Goal: Task Accomplishment & Management: Complete application form

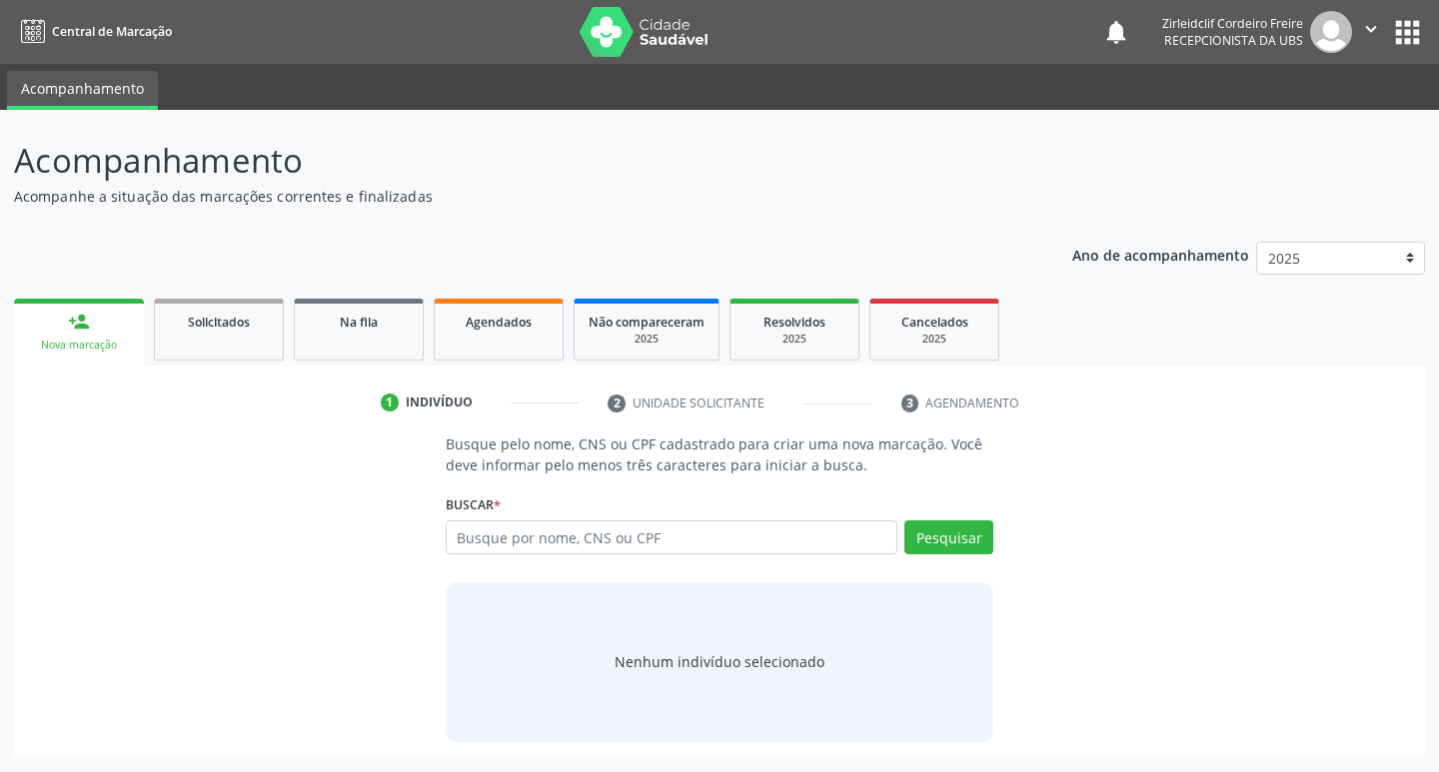
drag, startPoint x: 515, startPoint y: 538, endPoint x: 505, endPoint y: 528, distance: 14.1
click at [514, 537] on input "text" at bounding box center [672, 538] width 453 height 34
click at [502, 543] on input "text" at bounding box center [672, 538] width 453 height 34
click at [475, 532] on input "text" at bounding box center [672, 538] width 453 height 34
type input "aiane ivila lopes de lima"
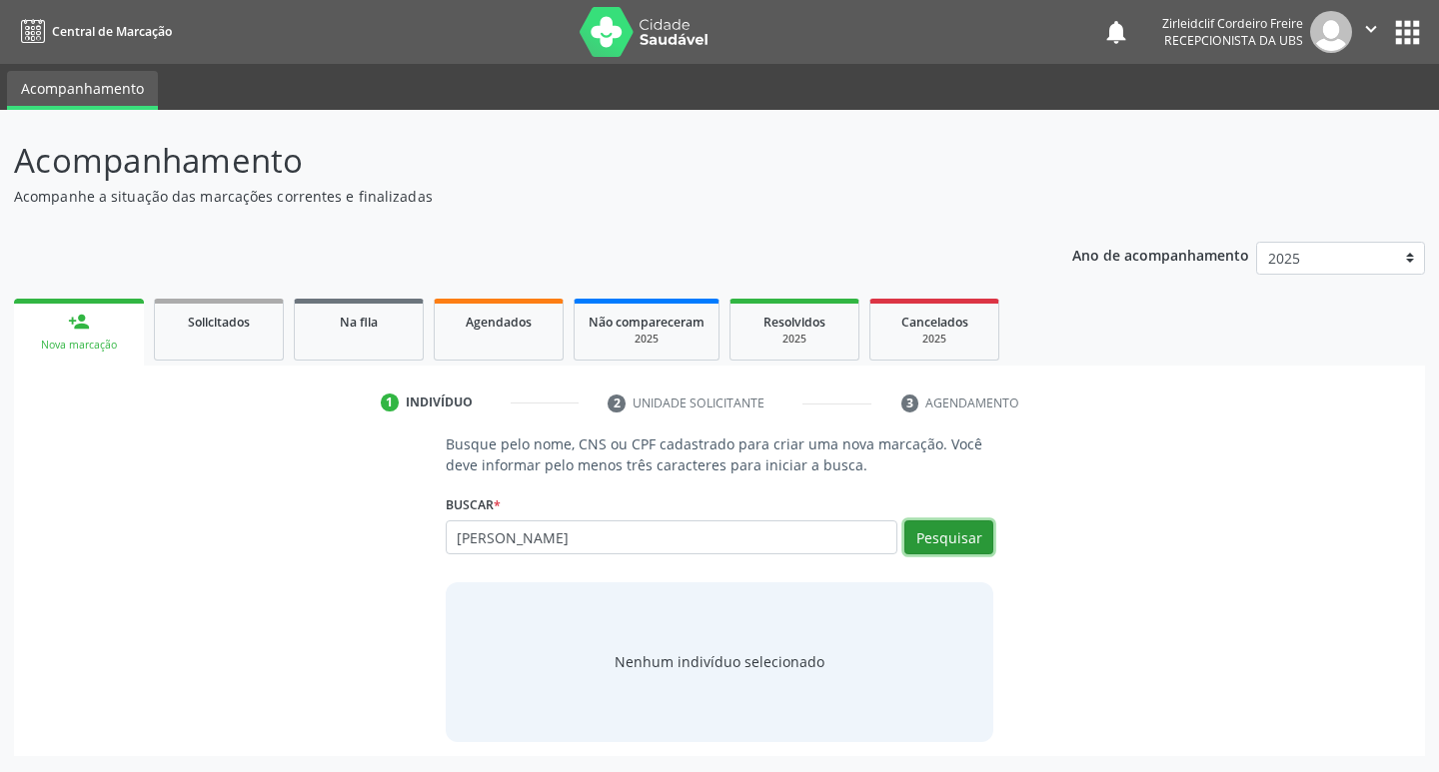
click at [943, 540] on button "Pesquisar" at bounding box center [948, 538] width 89 height 34
type input "aiane ivila lopes de lima"
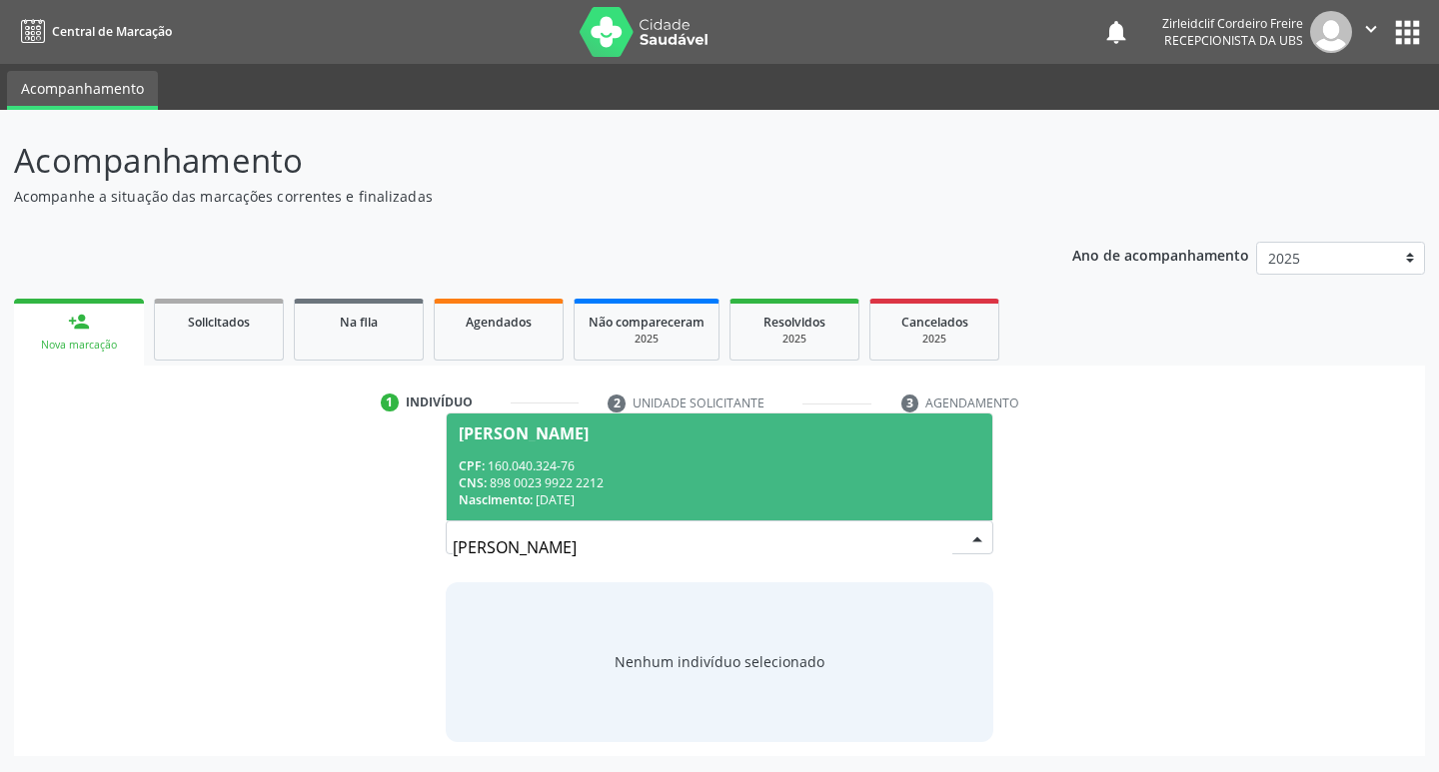
click at [738, 470] on div "CPF: 160.040.324-76" at bounding box center [720, 466] width 523 height 17
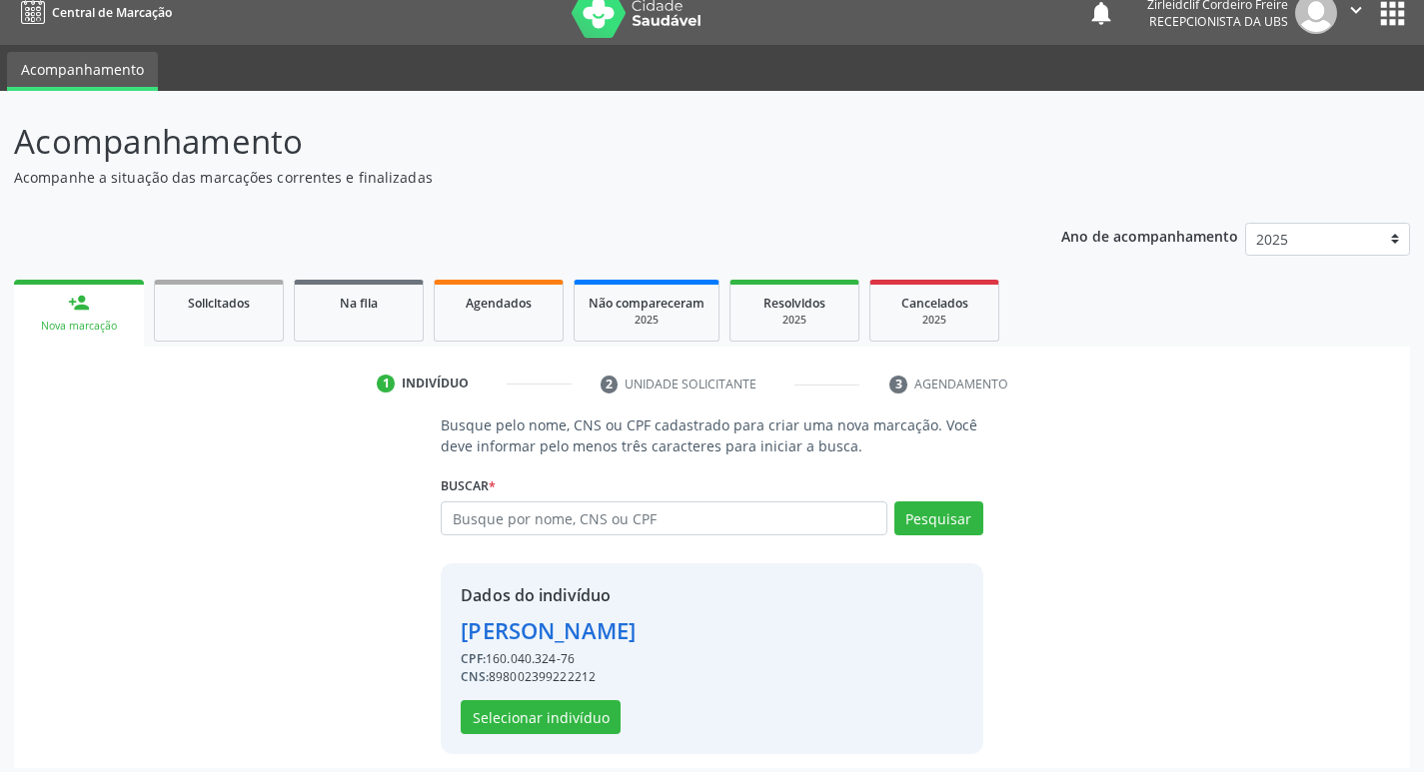
scroll to position [29, 0]
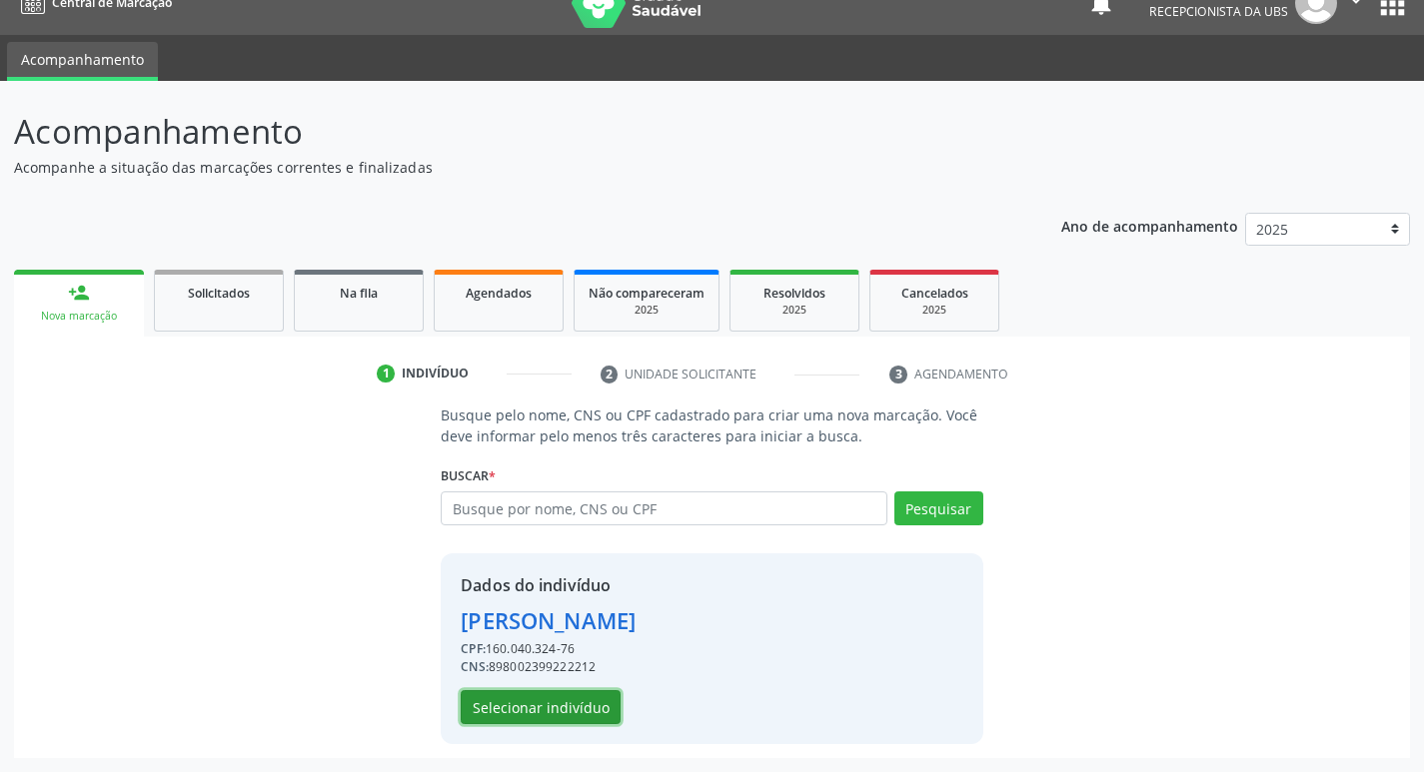
click at [519, 696] on button "Selecionar indivíduo" at bounding box center [541, 707] width 160 height 34
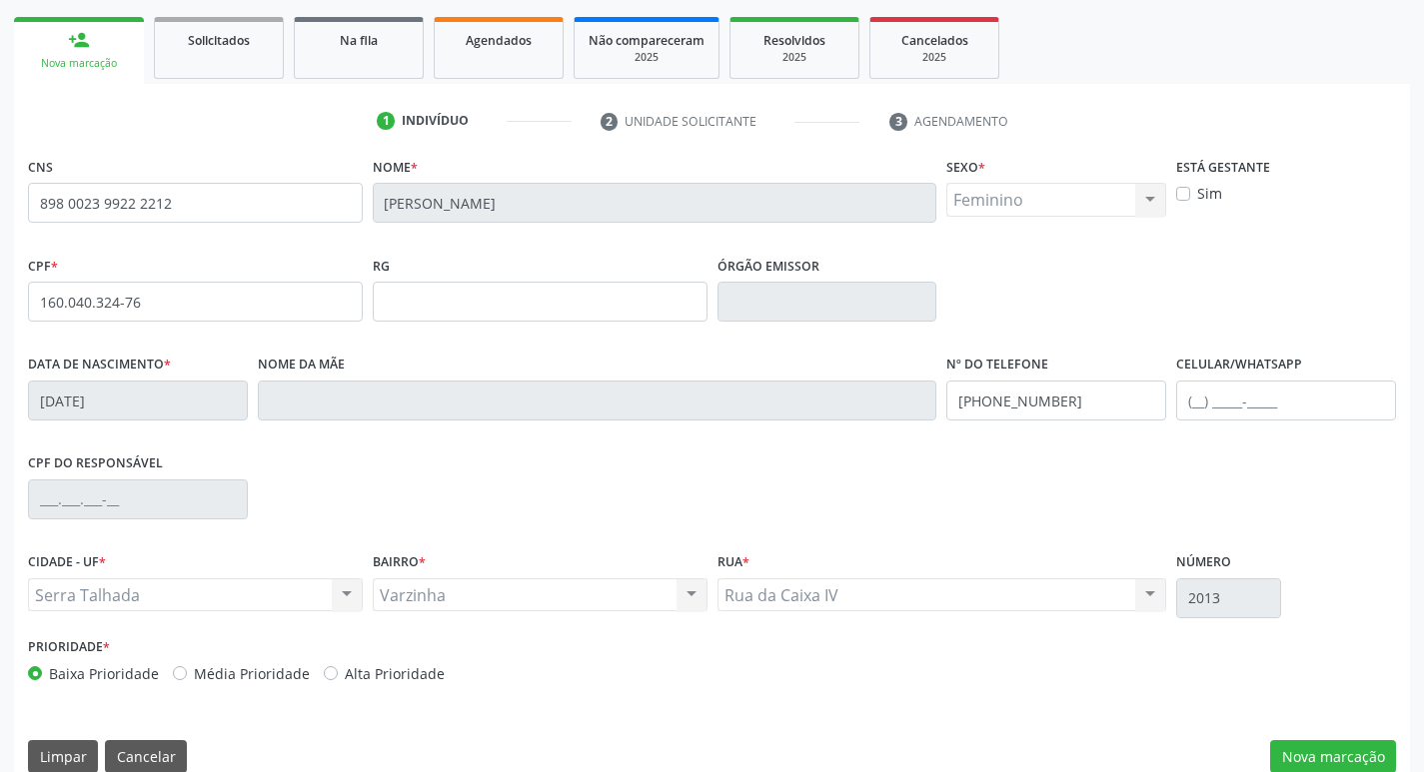
scroll to position [311, 0]
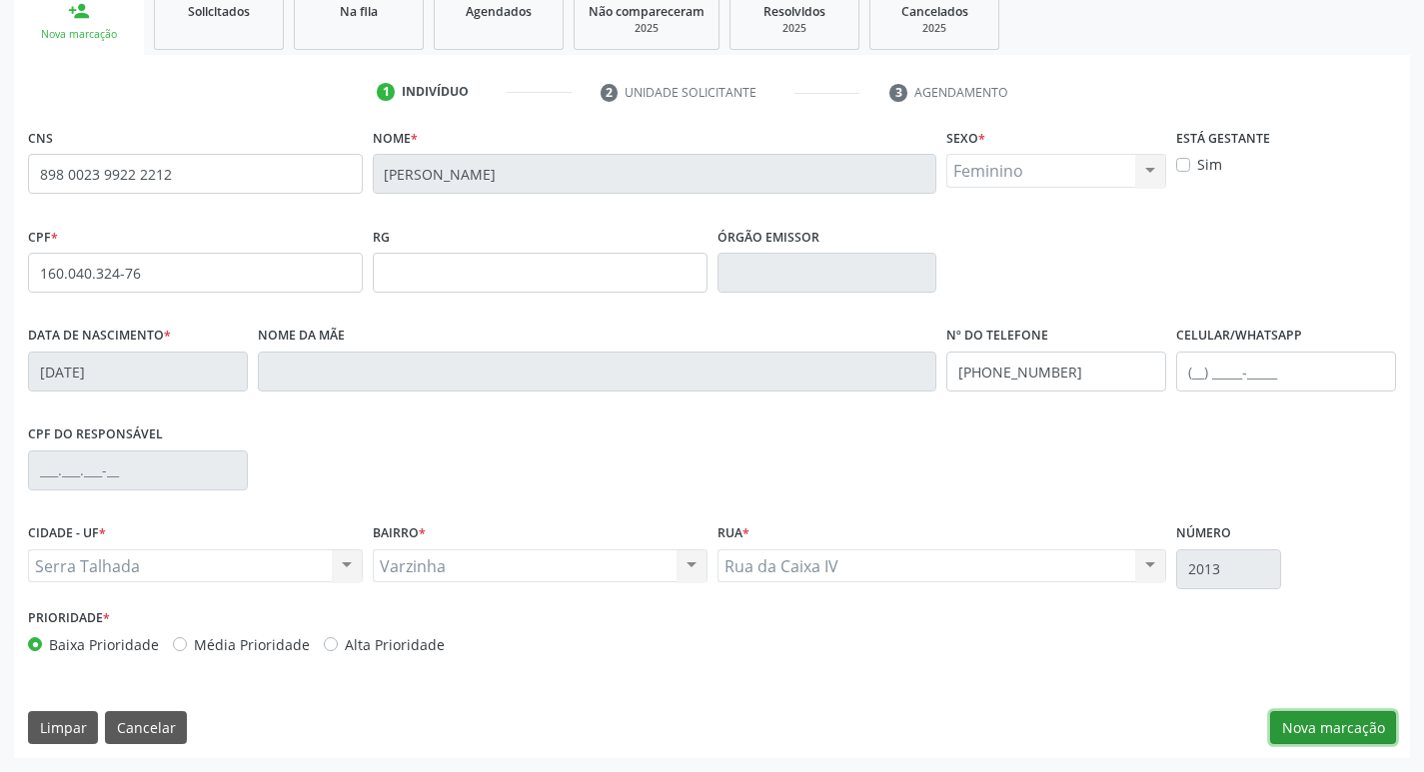
click at [1294, 725] on button "Nova marcação" at bounding box center [1333, 728] width 126 height 34
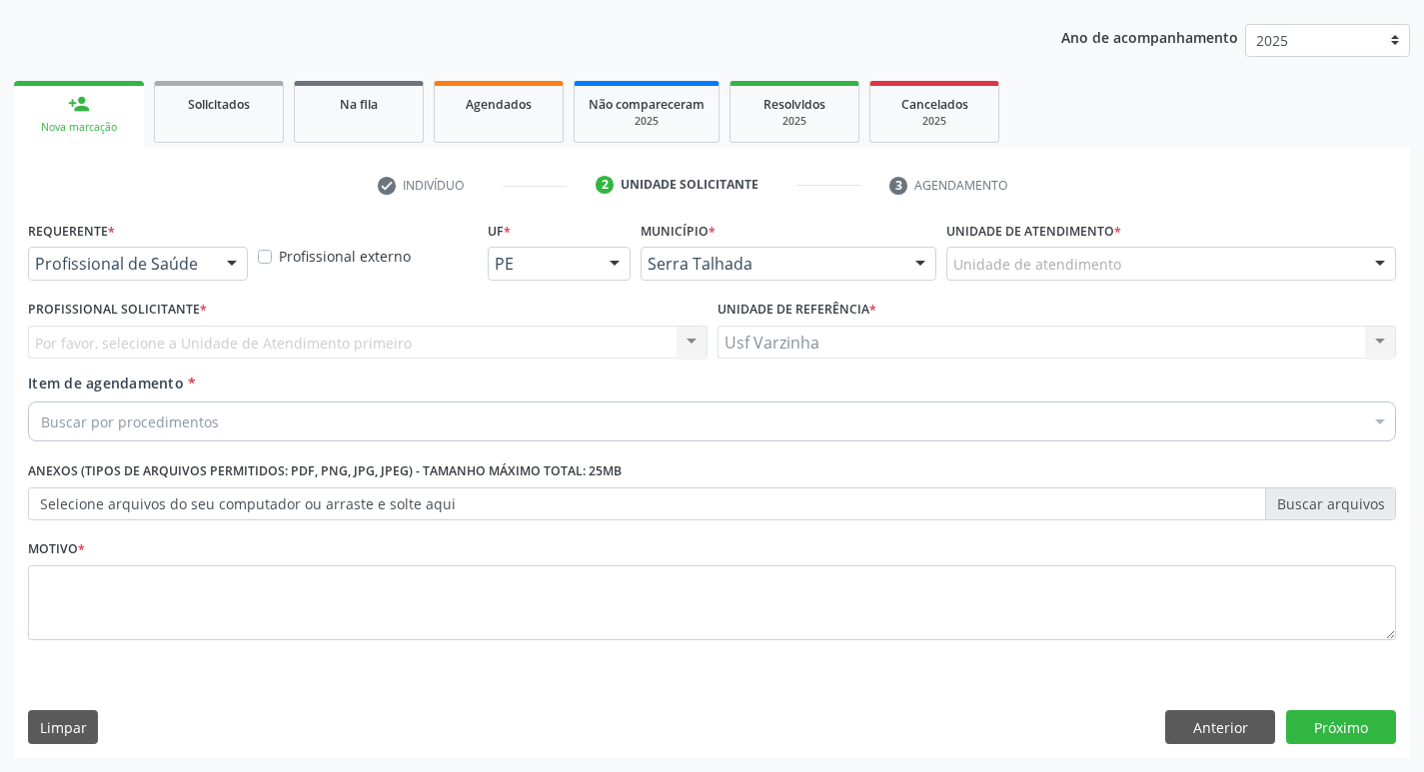
scroll to position [218, 0]
click at [229, 261] on div at bounding box center [232, 265] width 30 height 34
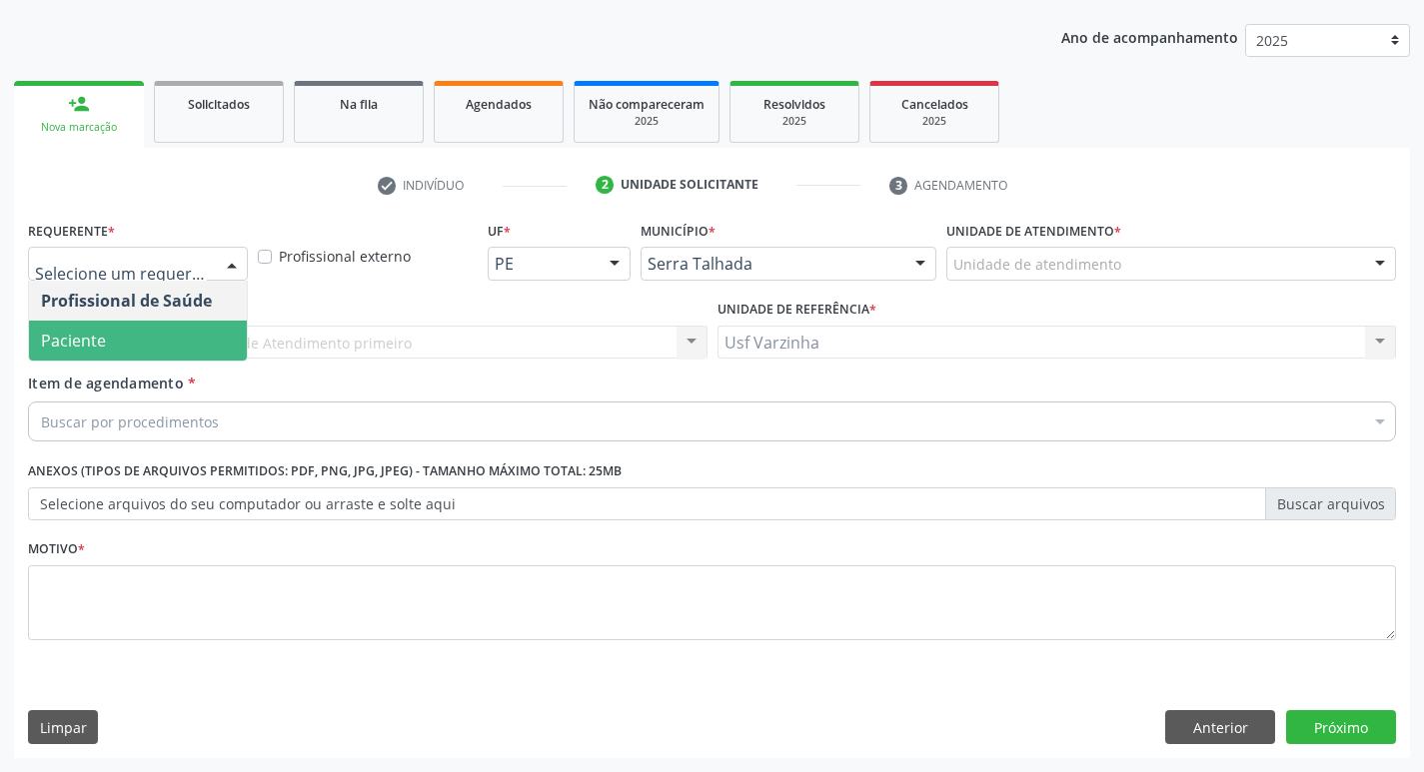
drag, startPoint x: 152, startPoint y: 347, endPoint x: 142, endPoint y: 331, distance: 18.9
click at [151, 345] on span "Paciente" at bounding box center [138, 341] width 218 height 40
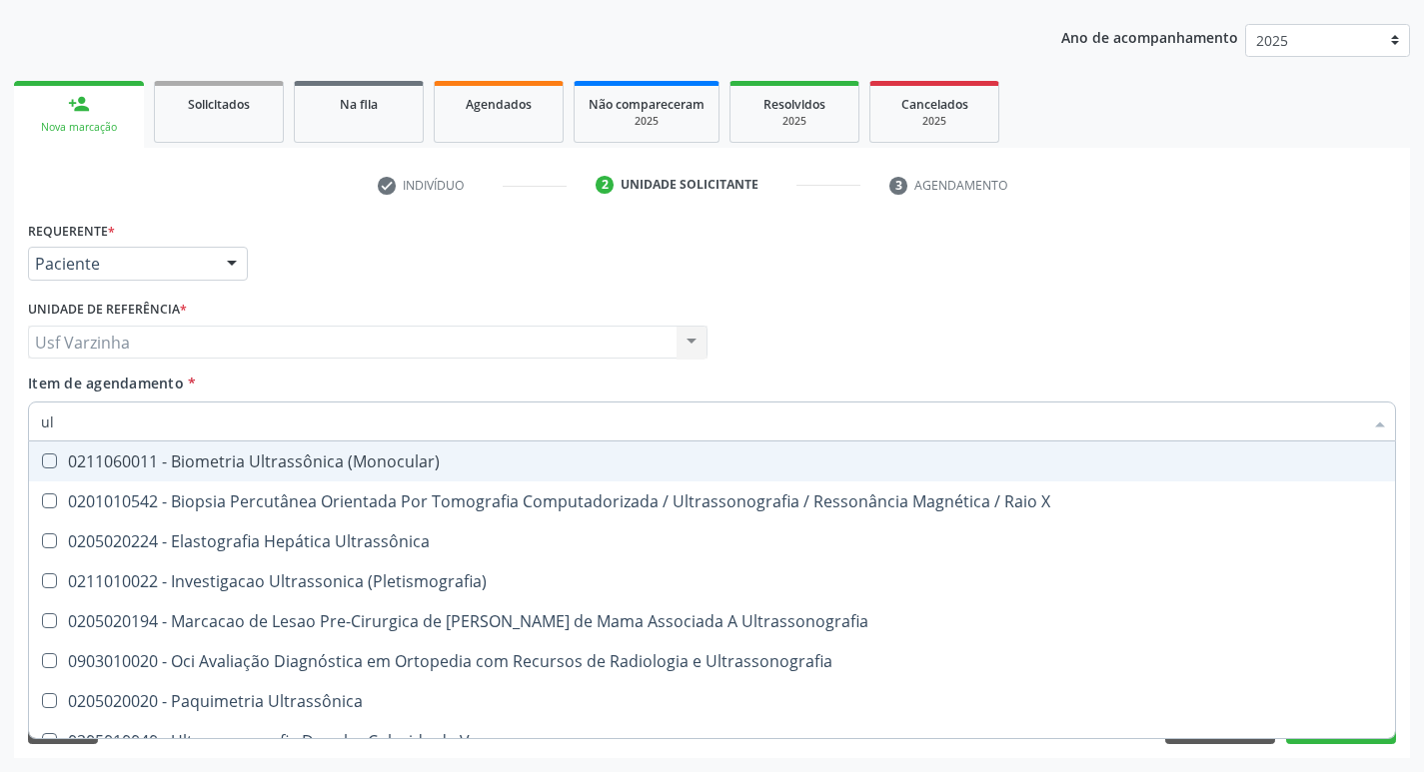
type input "u"
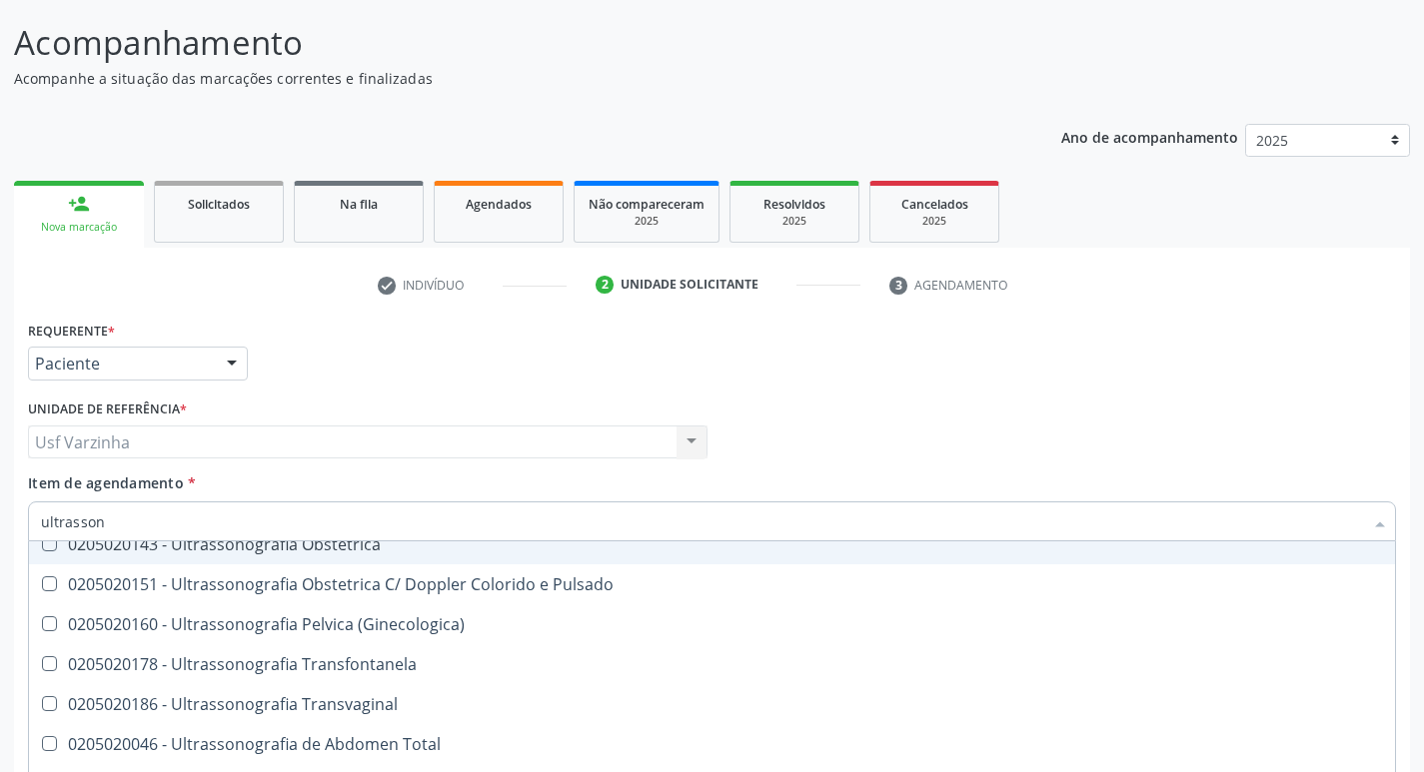
scroll to position [300, 0]
click at [126, 523] on input "ultrasson" at bounding box center [702, 522] width 1322 height 40
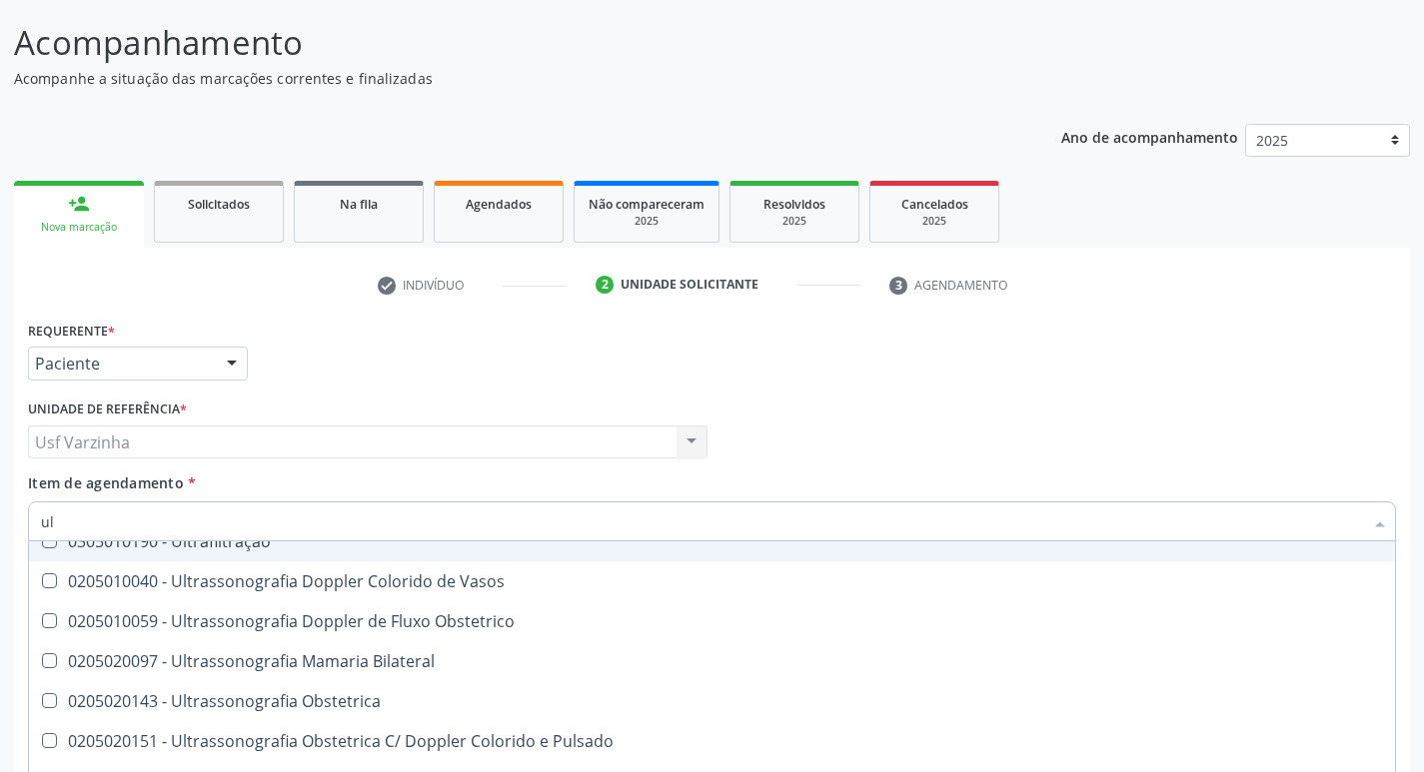
type input "u"
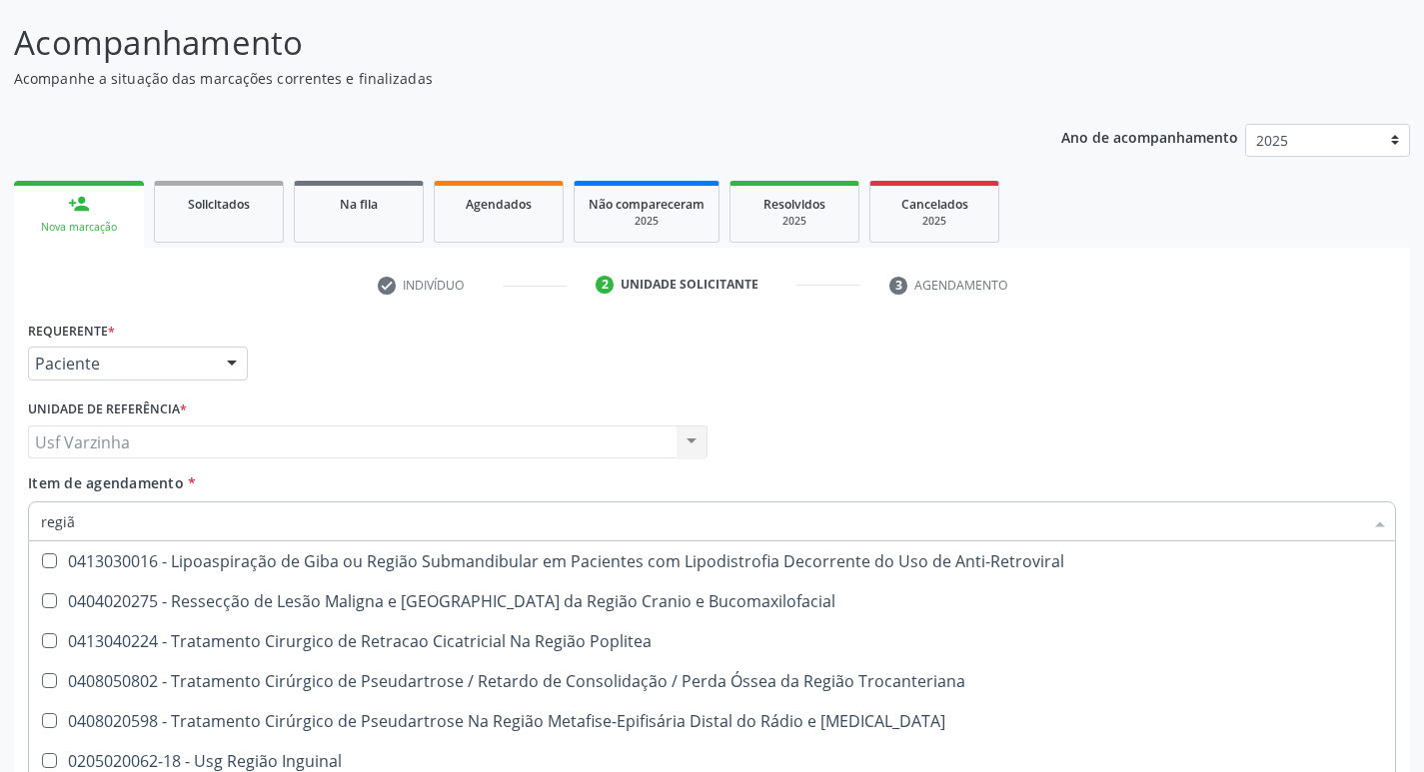
scroll to position [0, 0]
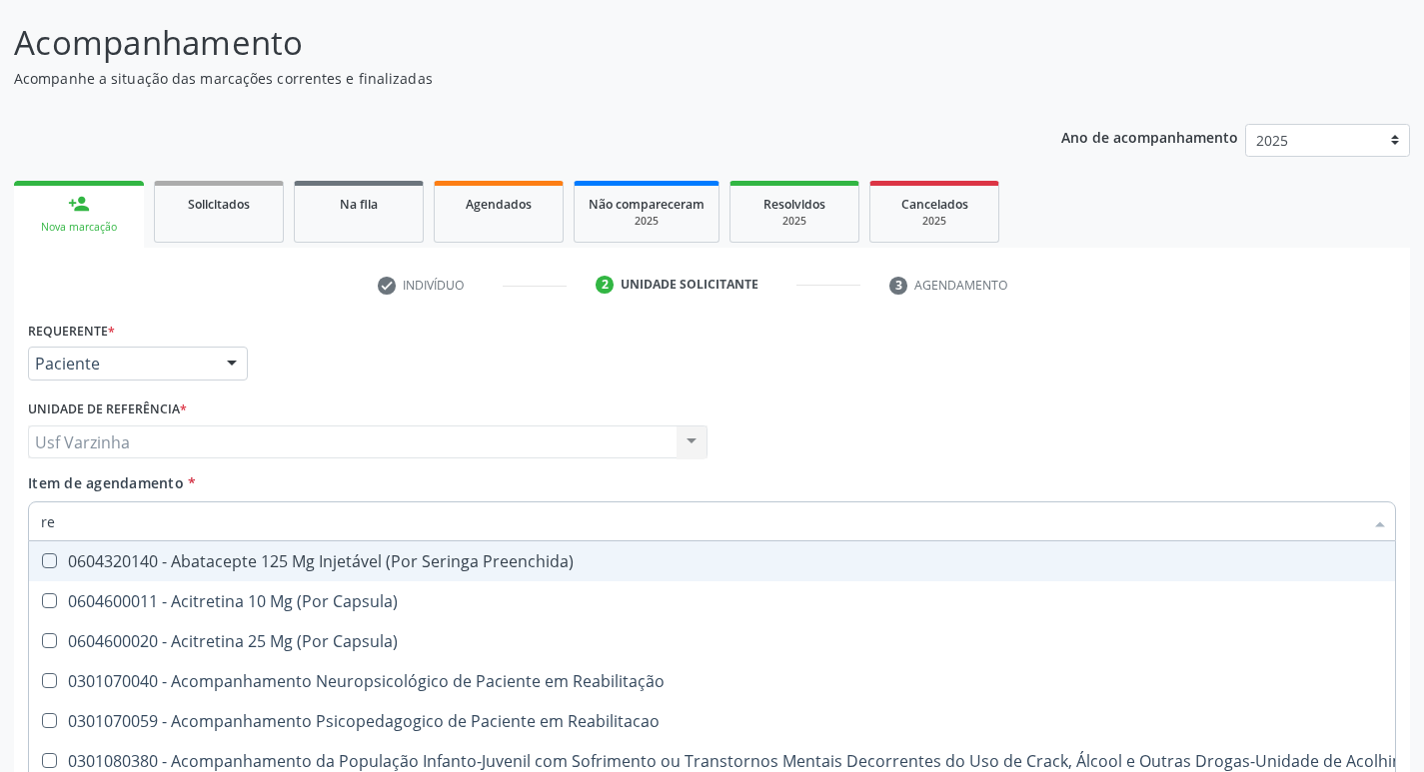
type input "r"
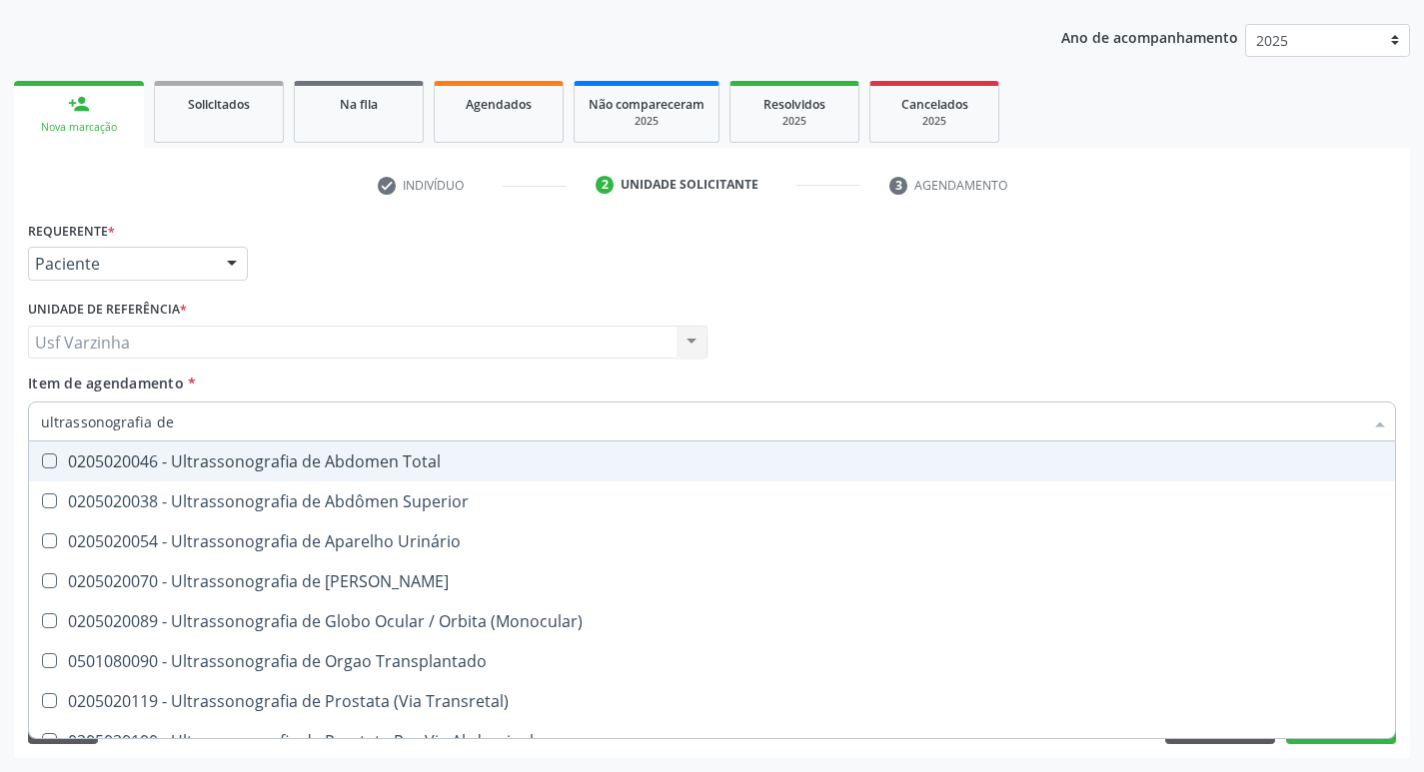
click at [178, 426] on input "ultrassonografia de" at bounding box center [702, 422] width 1322 height 40
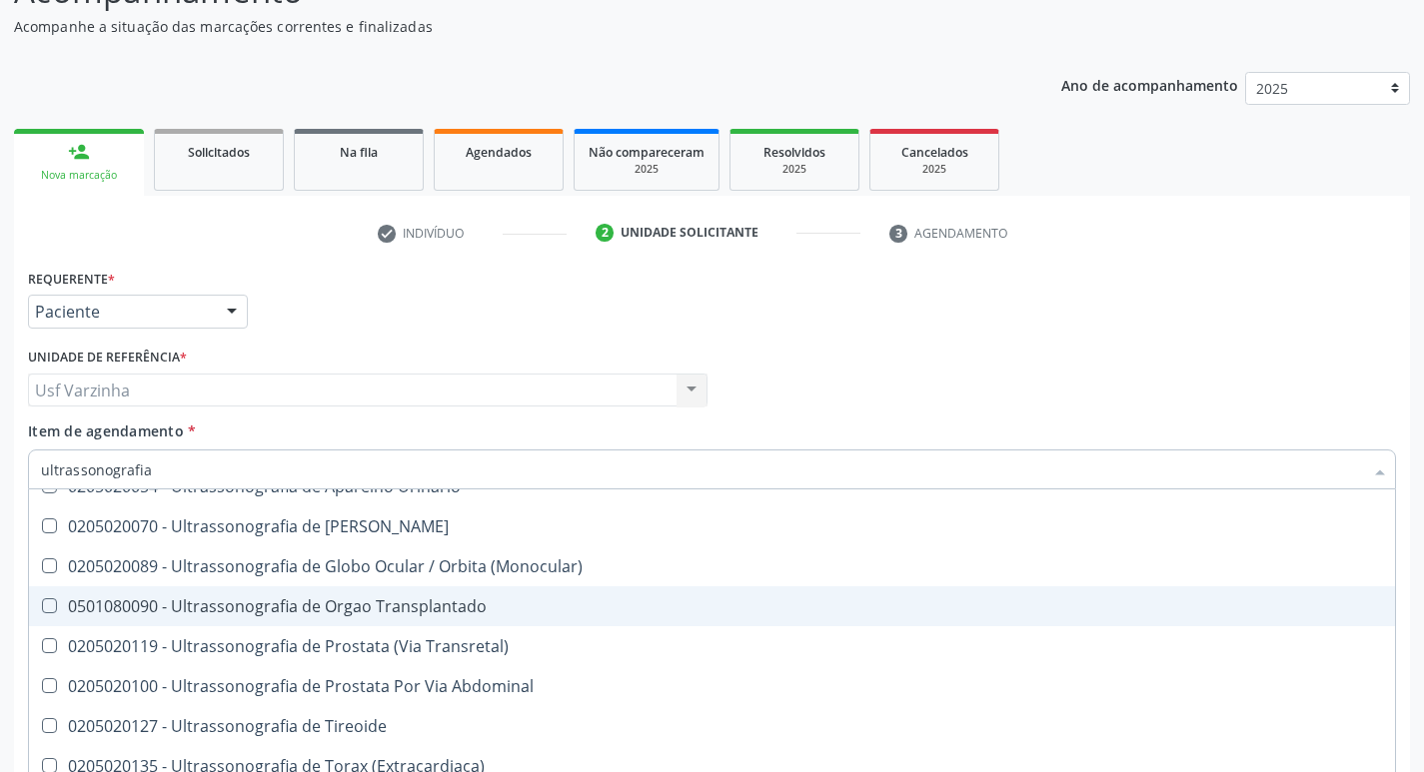
scroll to position [218, 0]
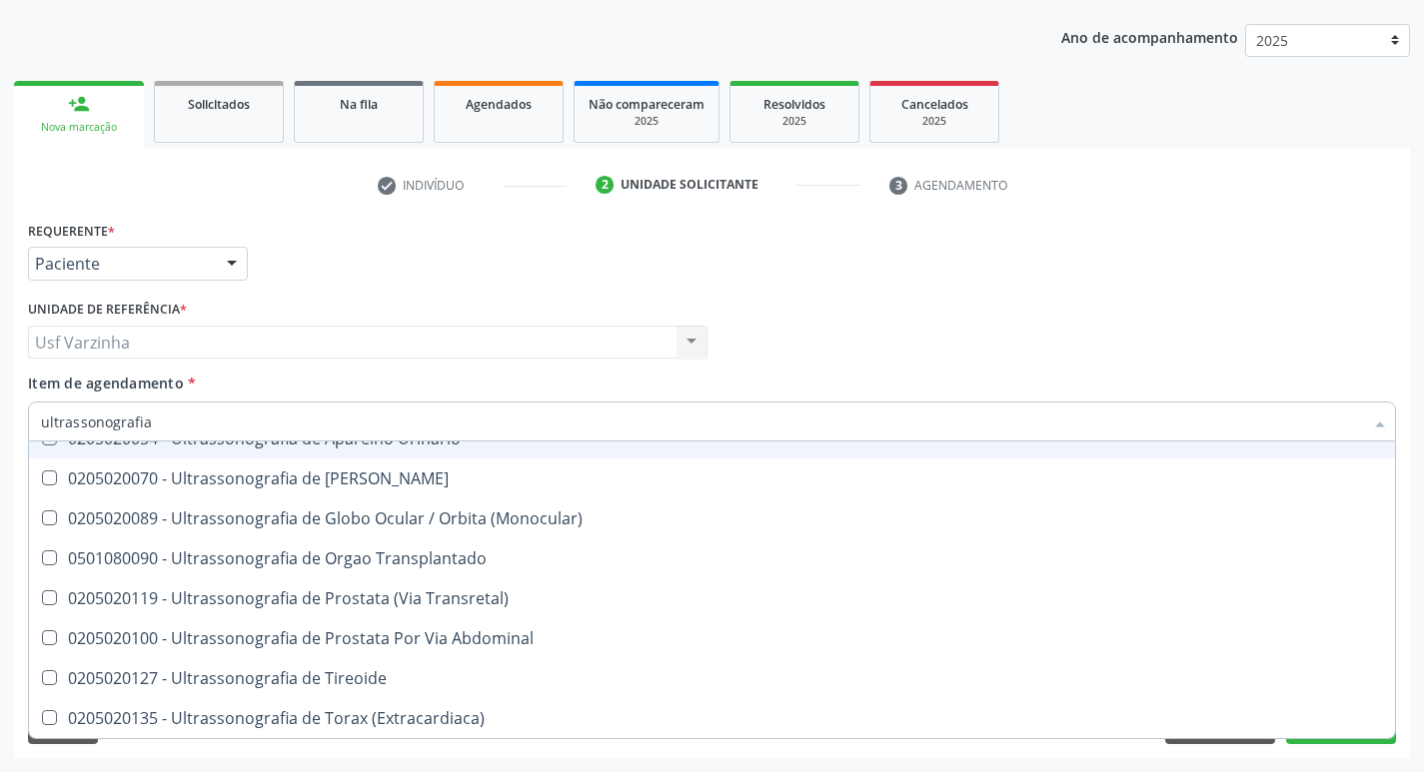
click at [161, 420] on input "ultrassonografia" at bounding box center [702, 422] width 1322 height 40
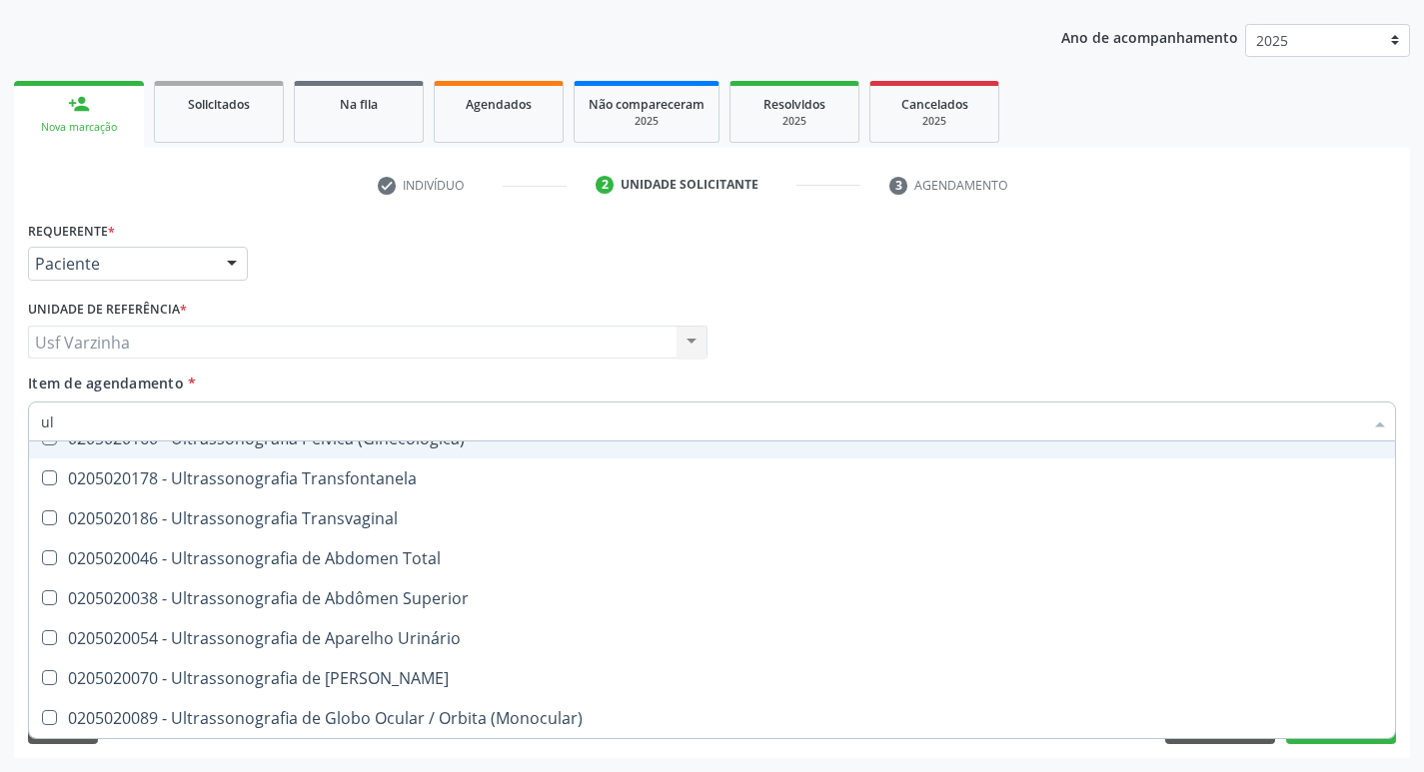
type input "u"
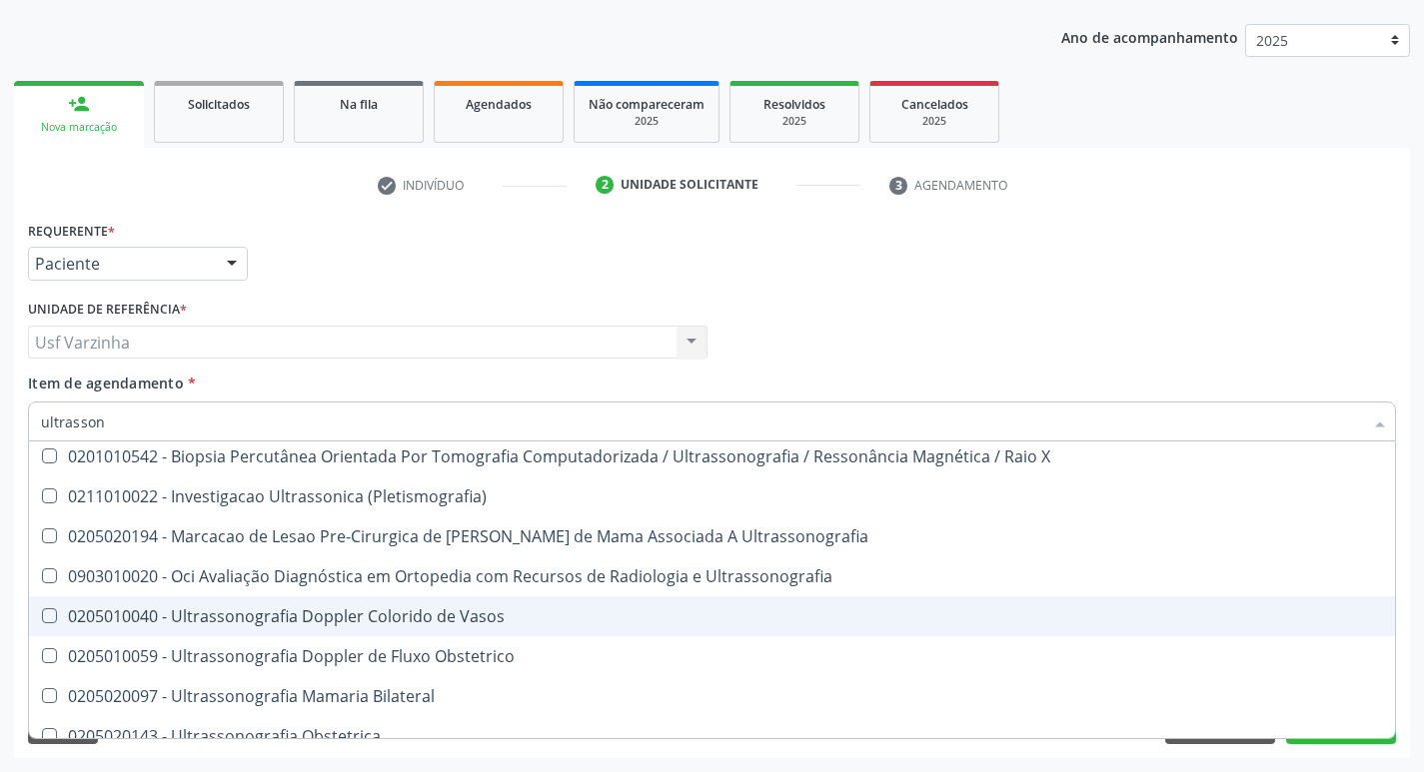
scroll to position [0, 0]
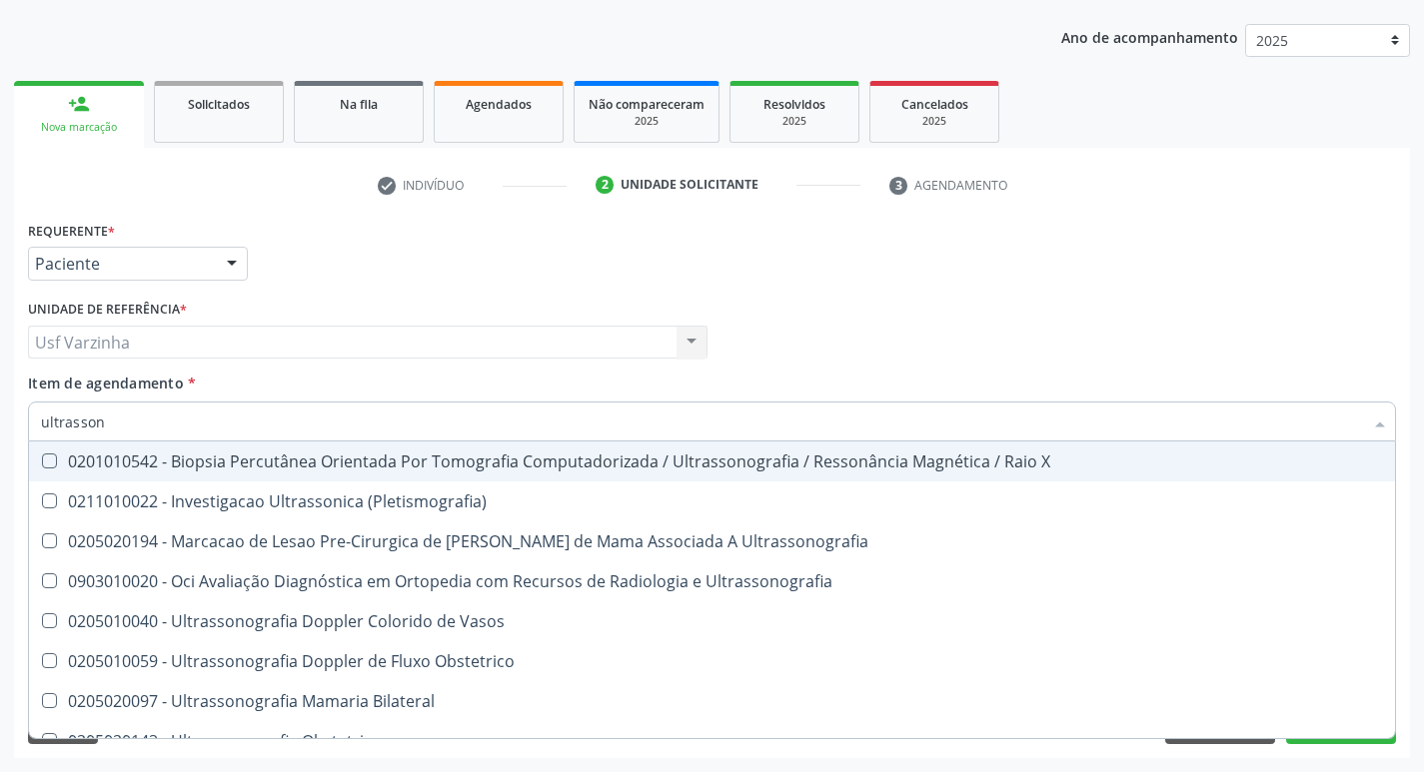
click at [126, 423] on input "ultrasson" at bounding box center [702, 422] width 1322 height 40
type input "u"
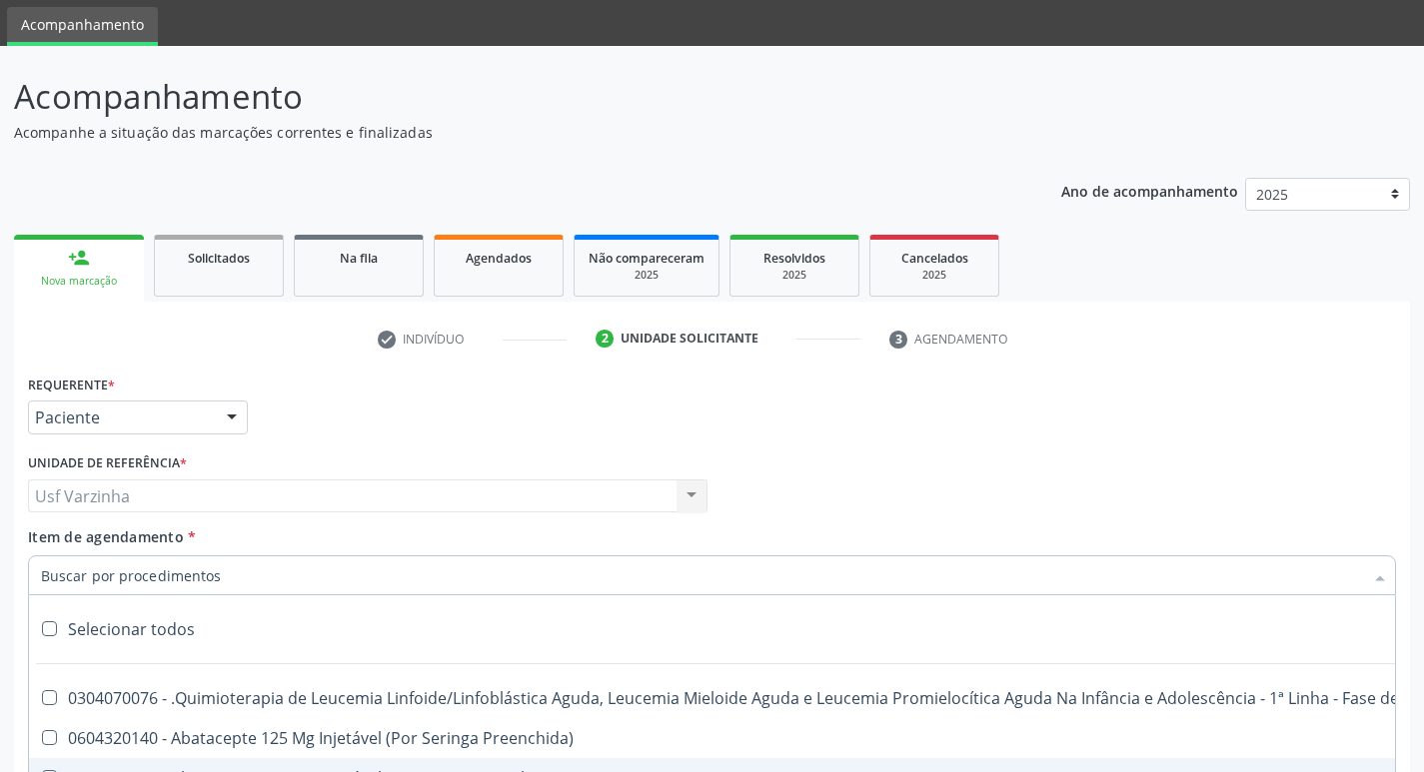
scroll to position [18, 0]
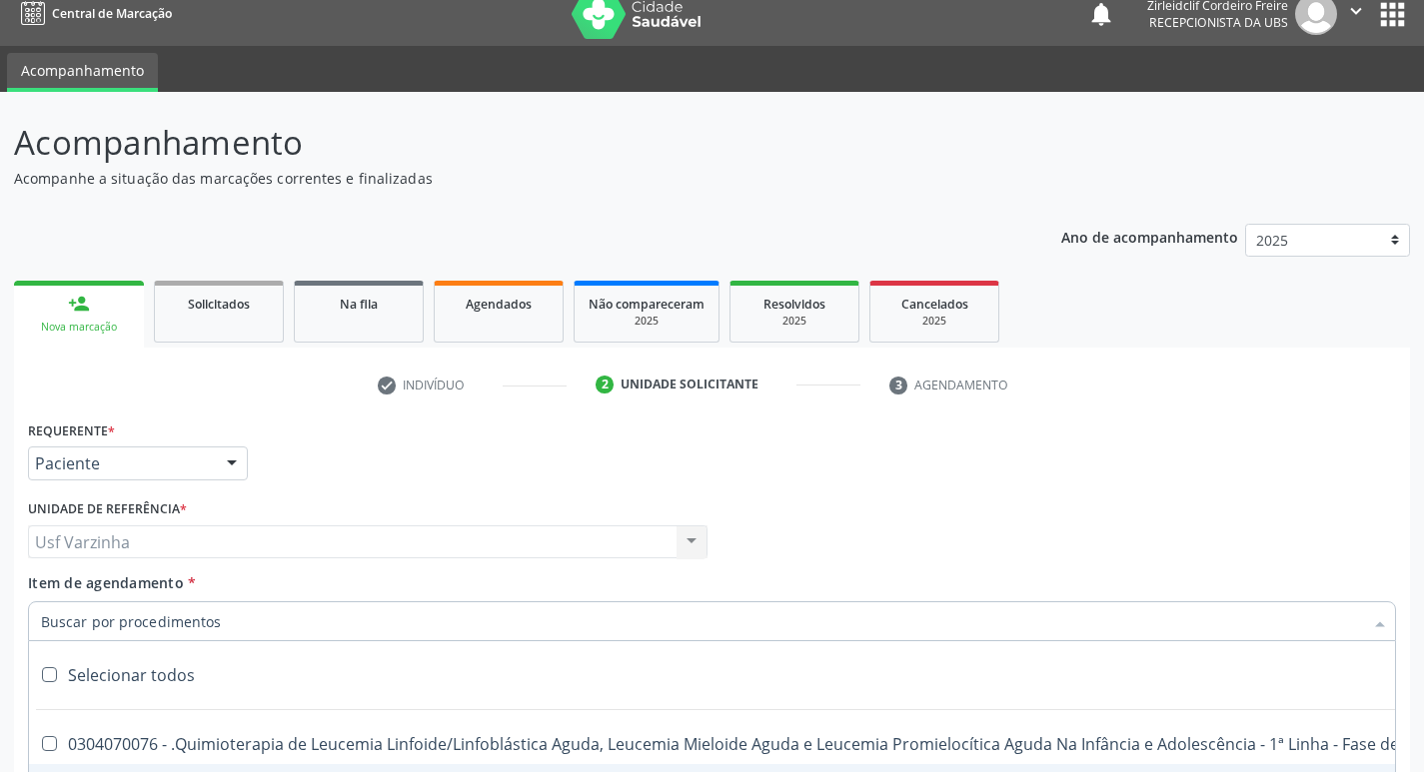
click at [100, 321] on div "Nova marcação" at bounding box center [79, 327] width 102 height 15
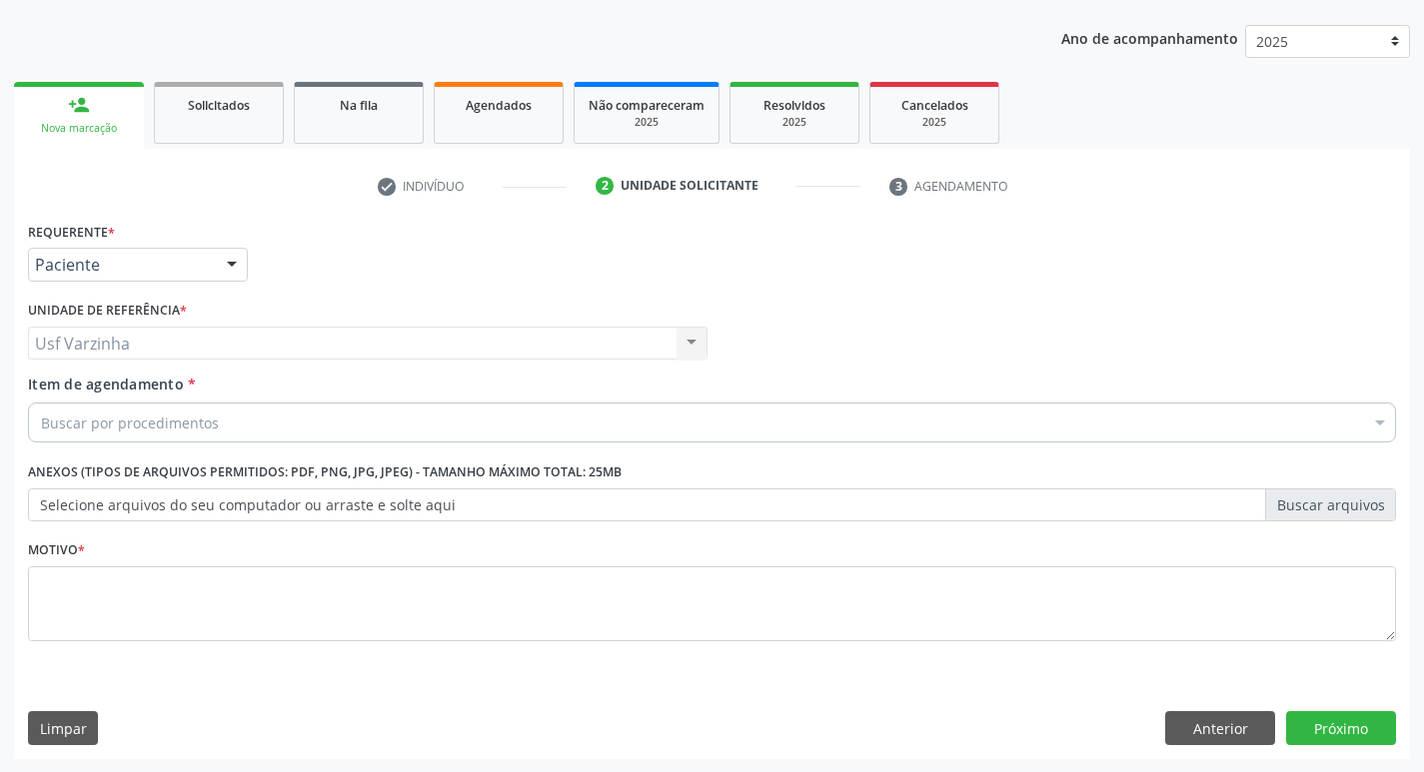
scroll to position [218, 0]
click at [1243, 731] on button "Anterior" at bounding box center [1220, 727] width 110 height 34
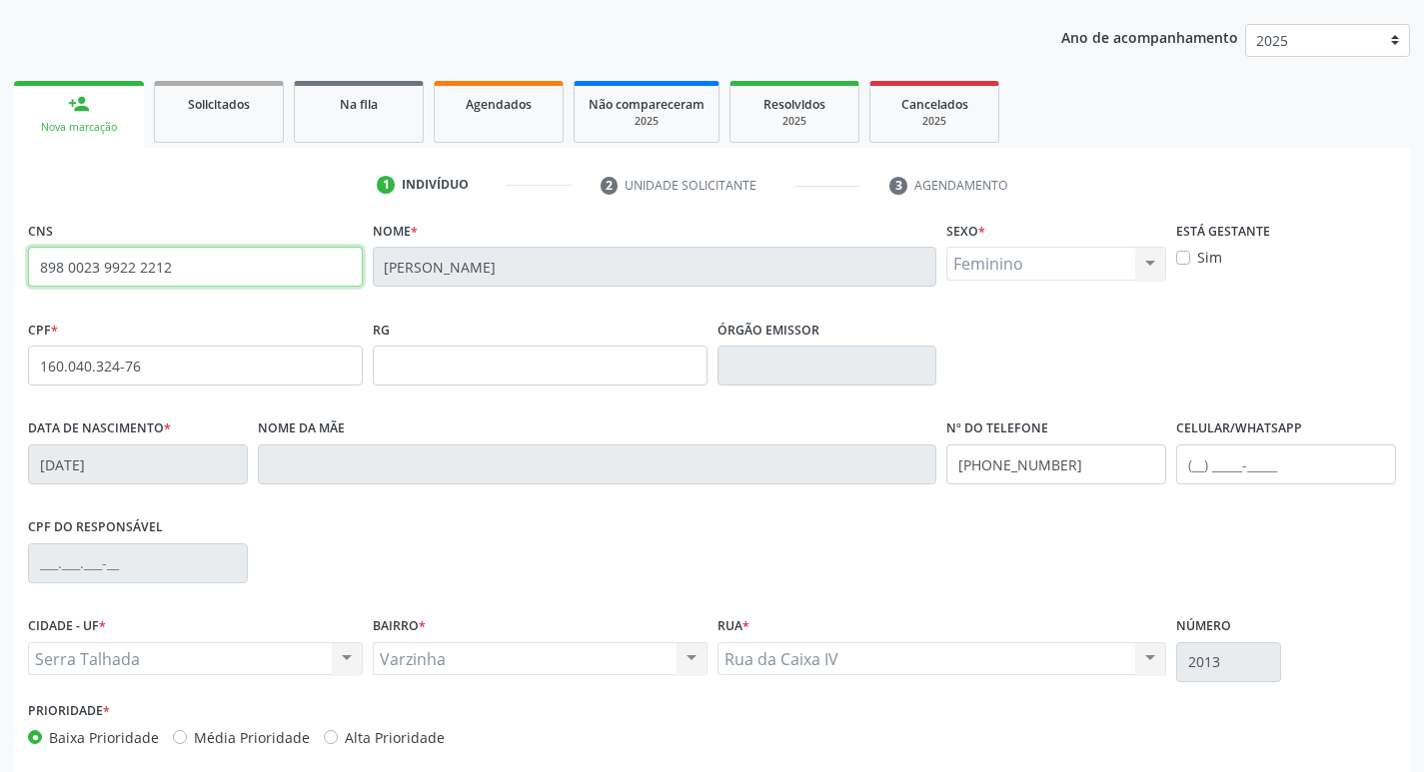
click at [307, 270] on input "898 0023 9922 2212" at bounding box center [195, 267] width 335 height 40
type input "8"
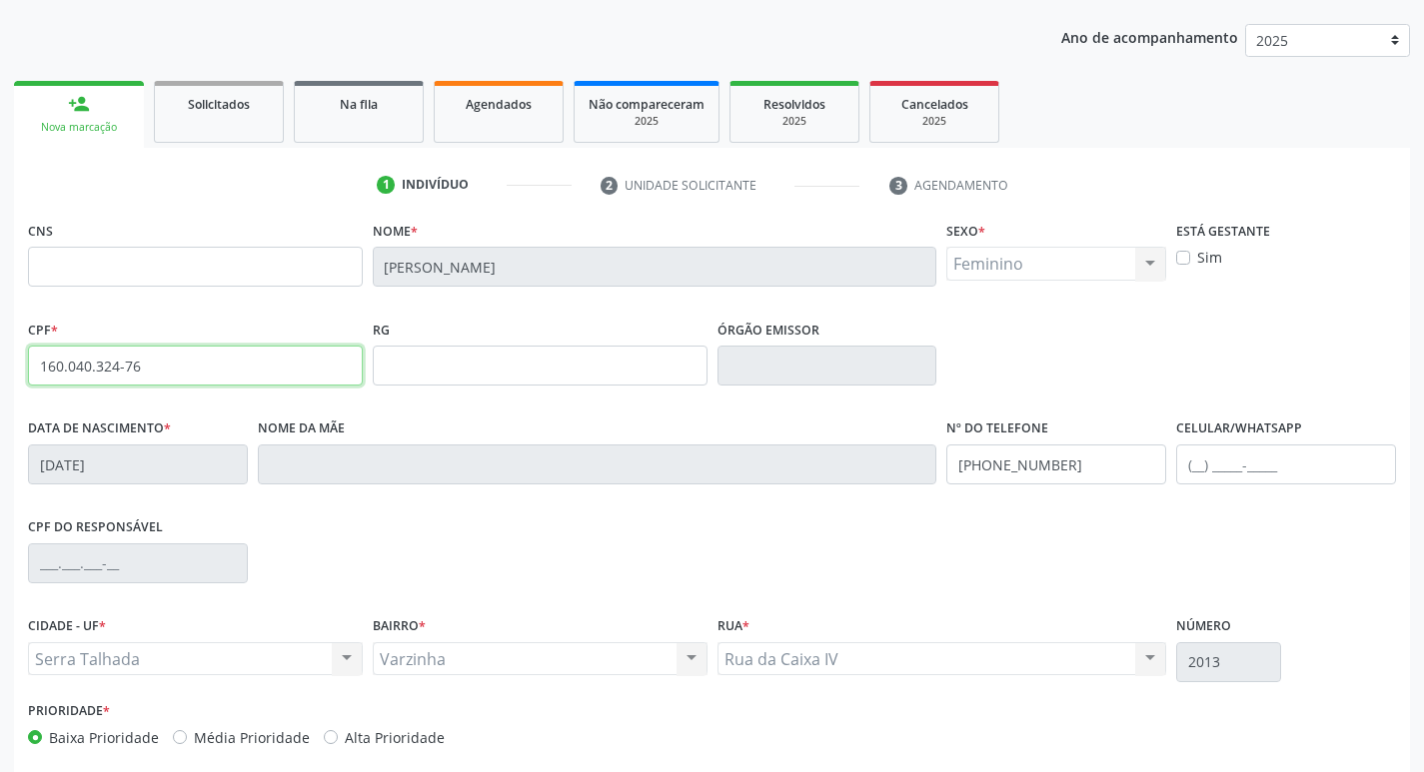
click at [204, 375] on input "160.040.324-76" at bounding box center [195, 366] width 335 height 40
type input "1"
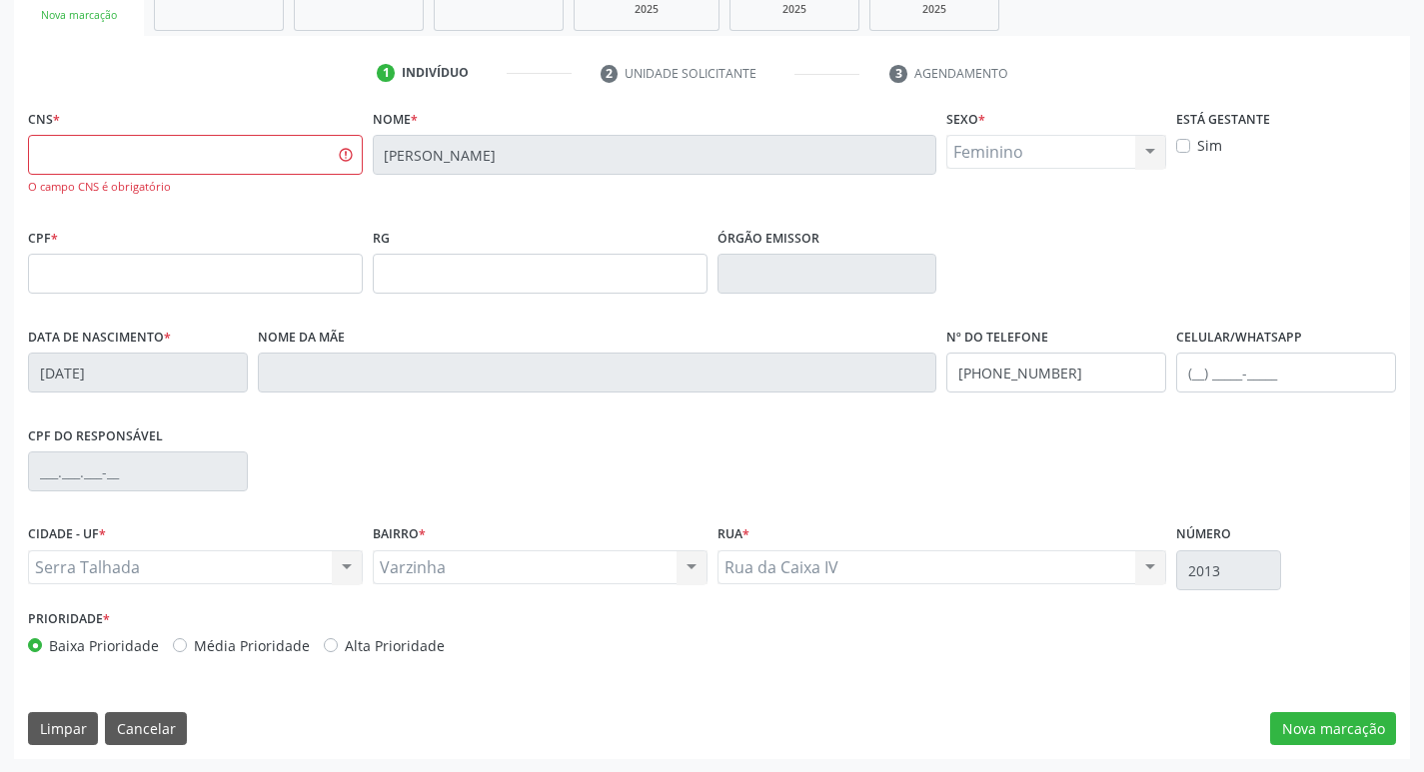
scroll to position [331, 0]
click at [70, 735] on button "Limpar" at bounding box center [63, 728] width 70 height 34
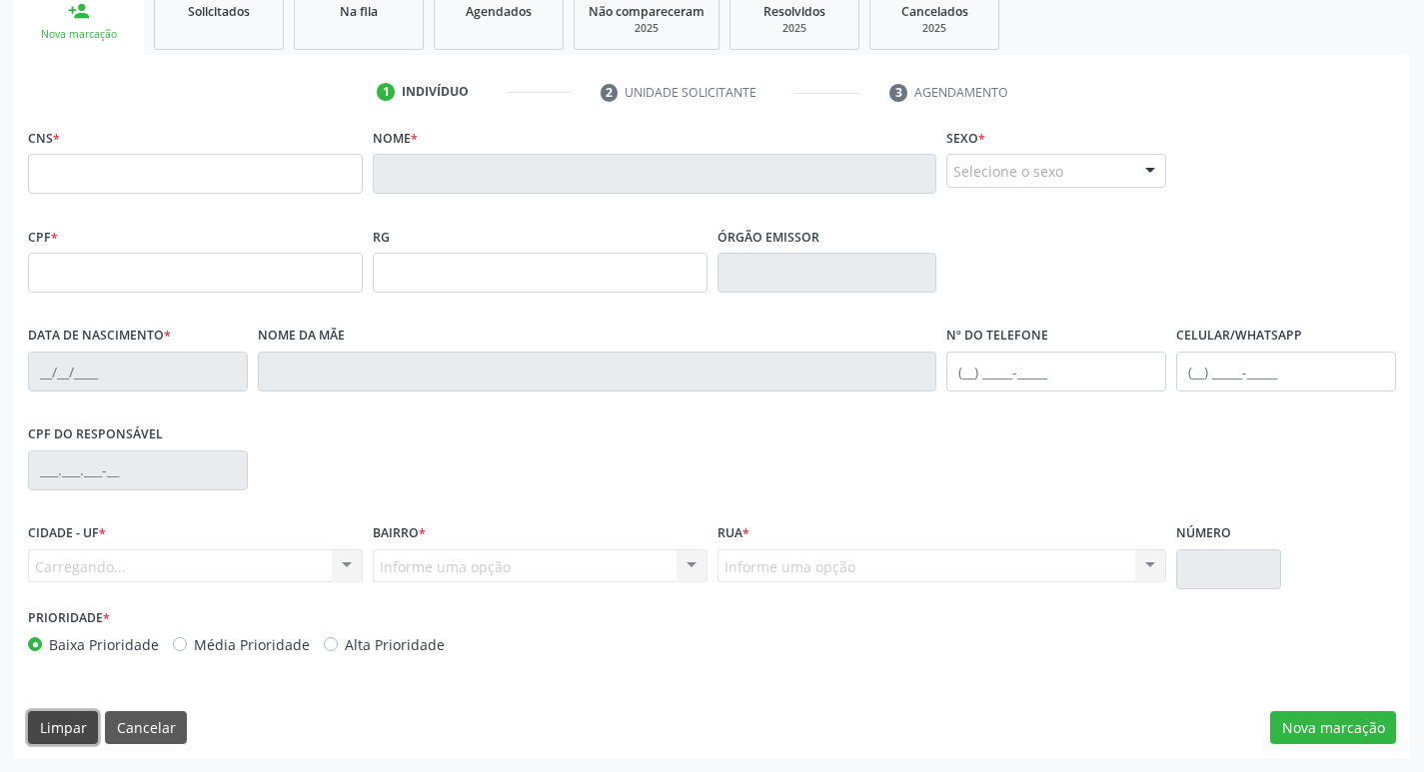
scroll to position [311, 0]
click at [50, 731] on button "Limpar" at bounding box center [63, 728] width 70 height 34
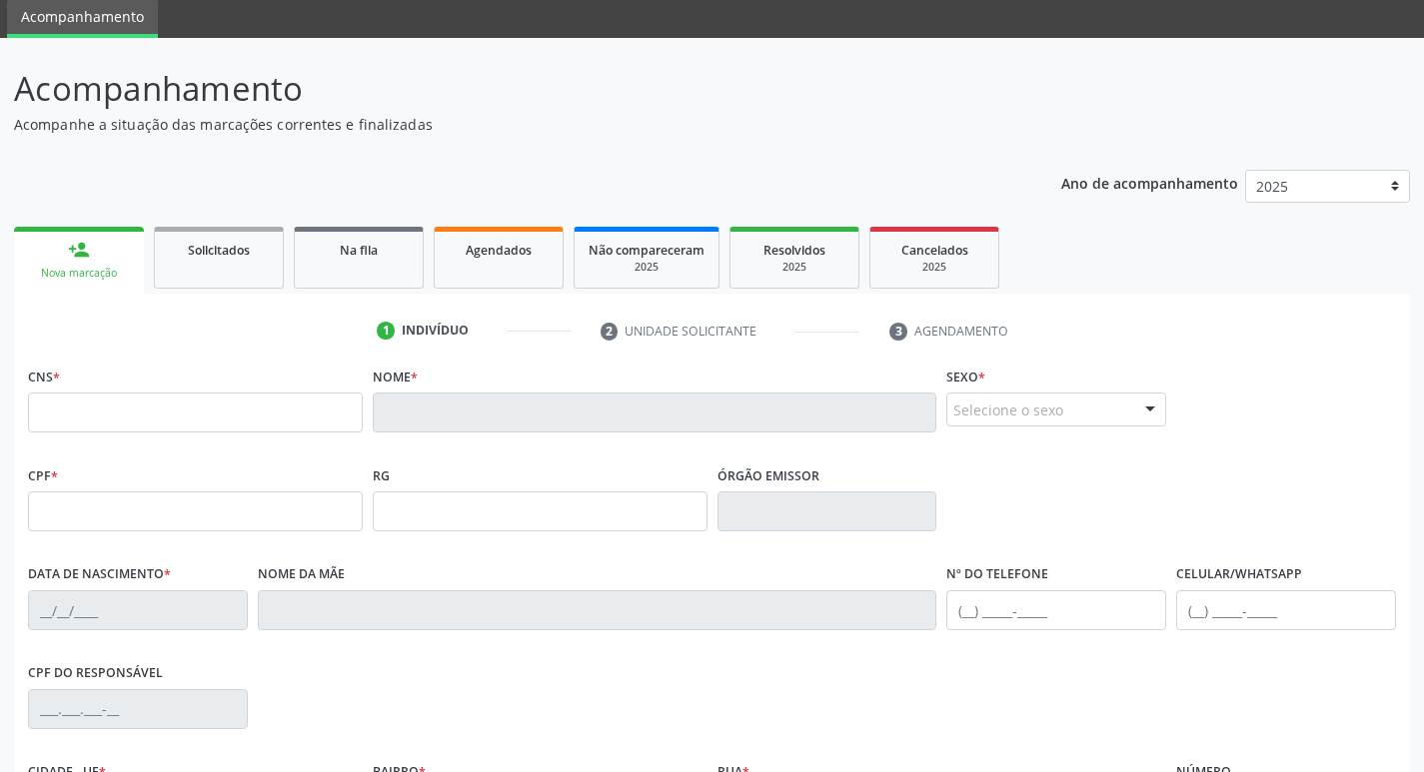
scroll to position [11, 0]
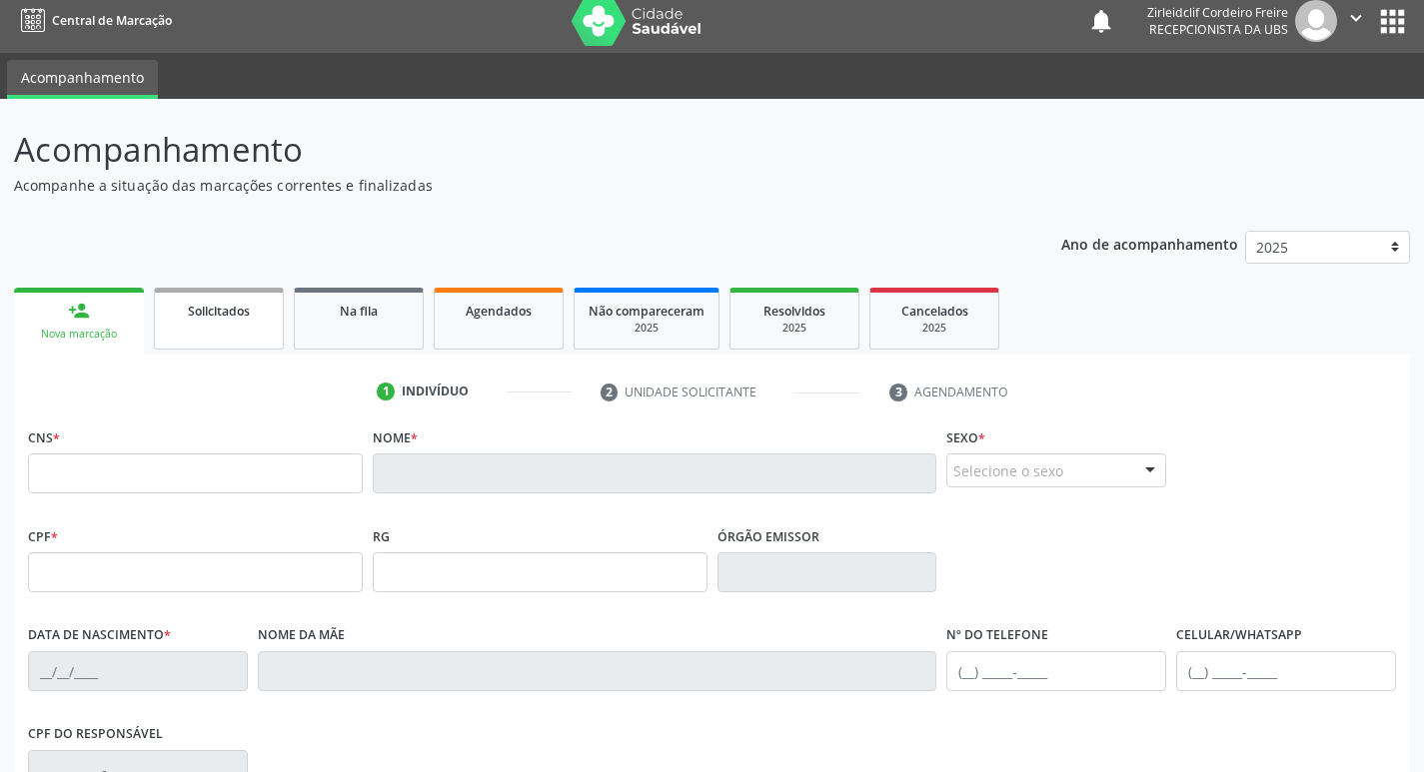
click at [240, 335] on link "Solicitados" at bounding box center [219, 319] width 130 height 62
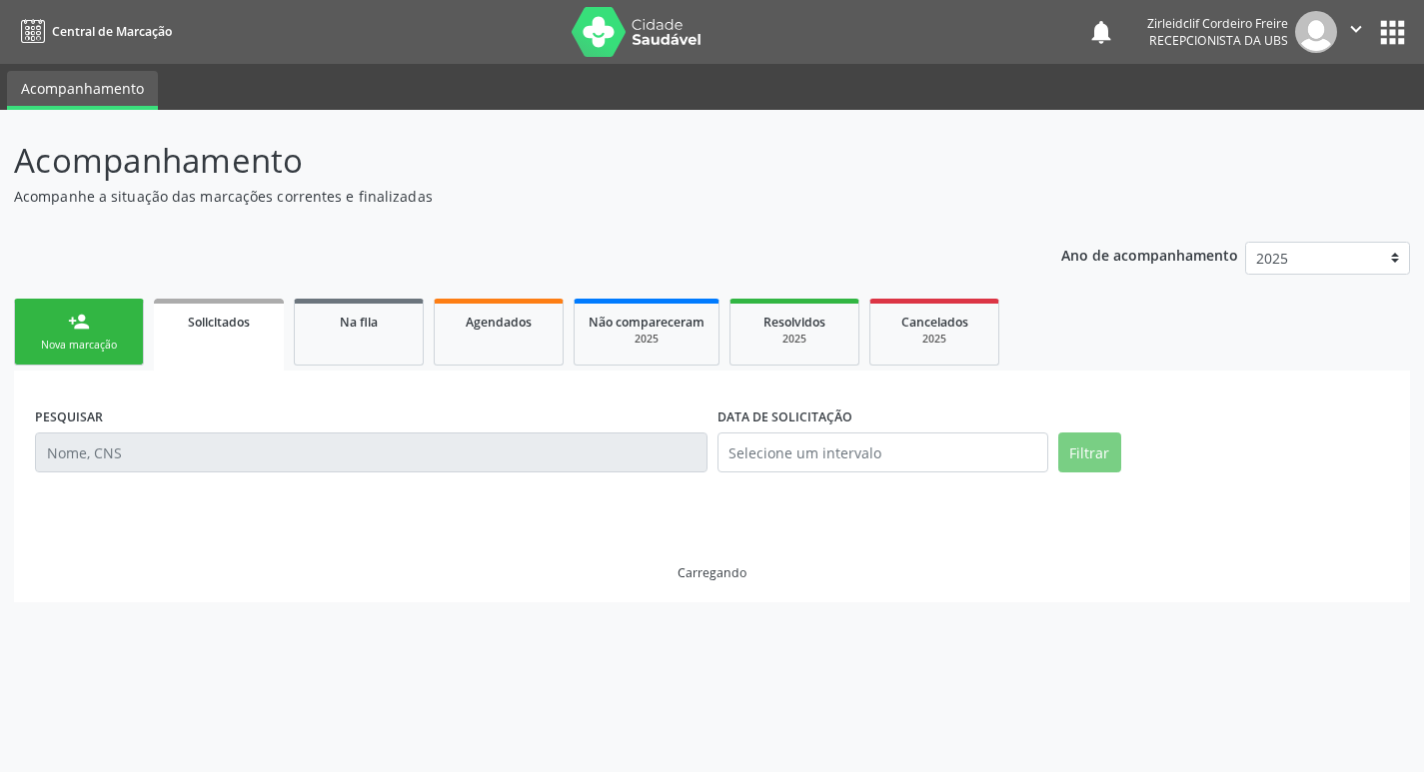
scroll to position [0, 0]
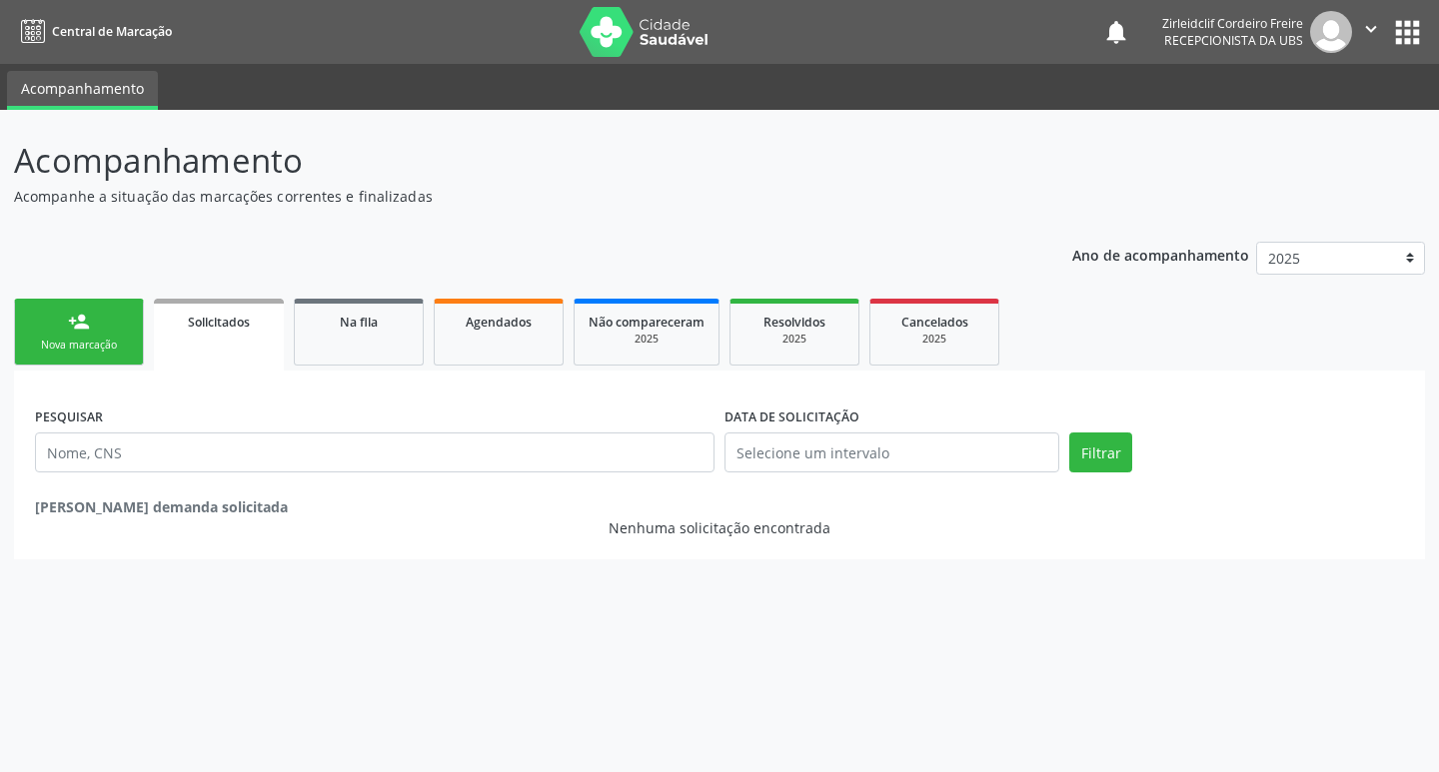
click at [74, 346] on div "Nova marcação" at bounding box center [79, 345] width 100 height 15
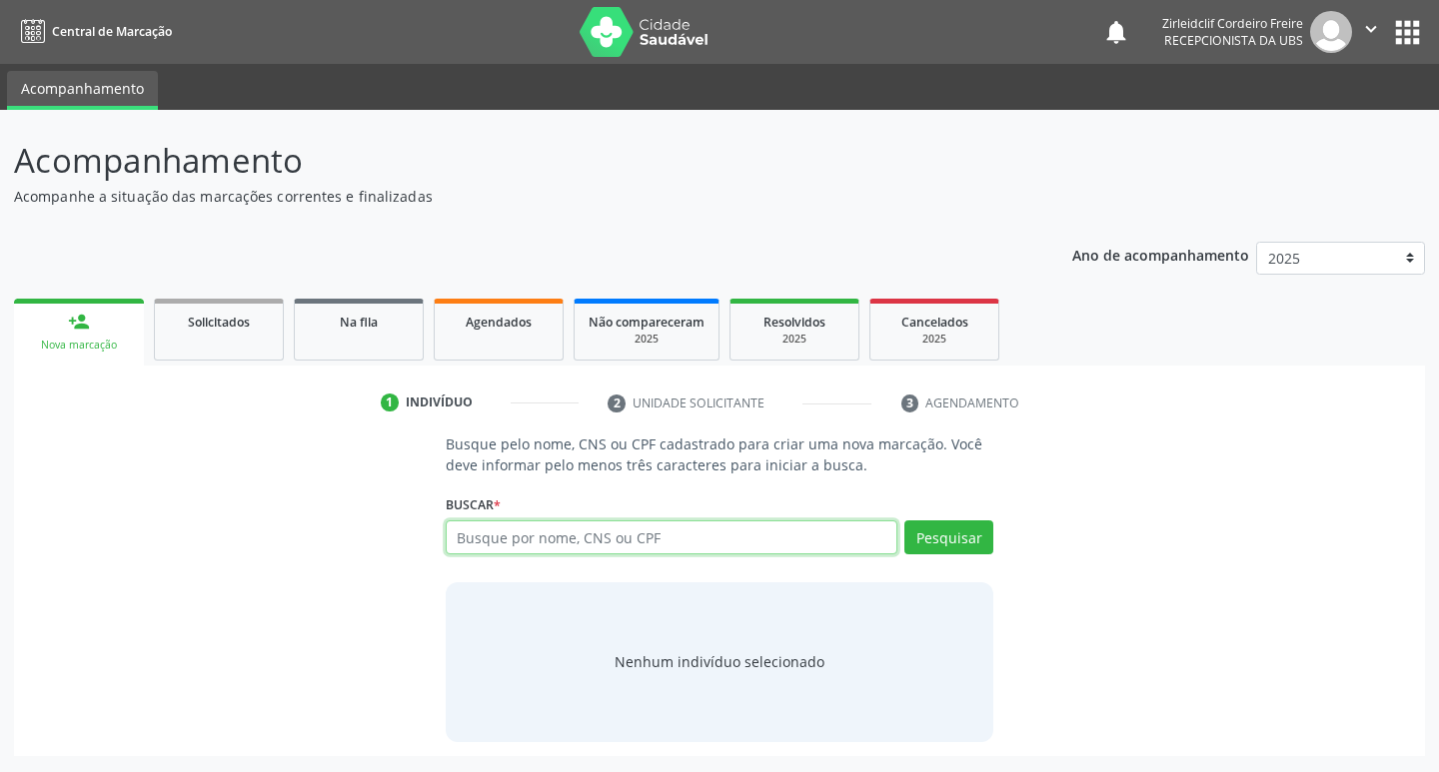
click at [465, 538] on input "text" at bounding box center [672, 538] width 453 height 34
type input "r"
type input "fabiana maria monteiro"
click at [941, 533] on button "Pesquisar" at bounding box center [948, 538] width 89 height 34
type input "fabiana maria monteiro"
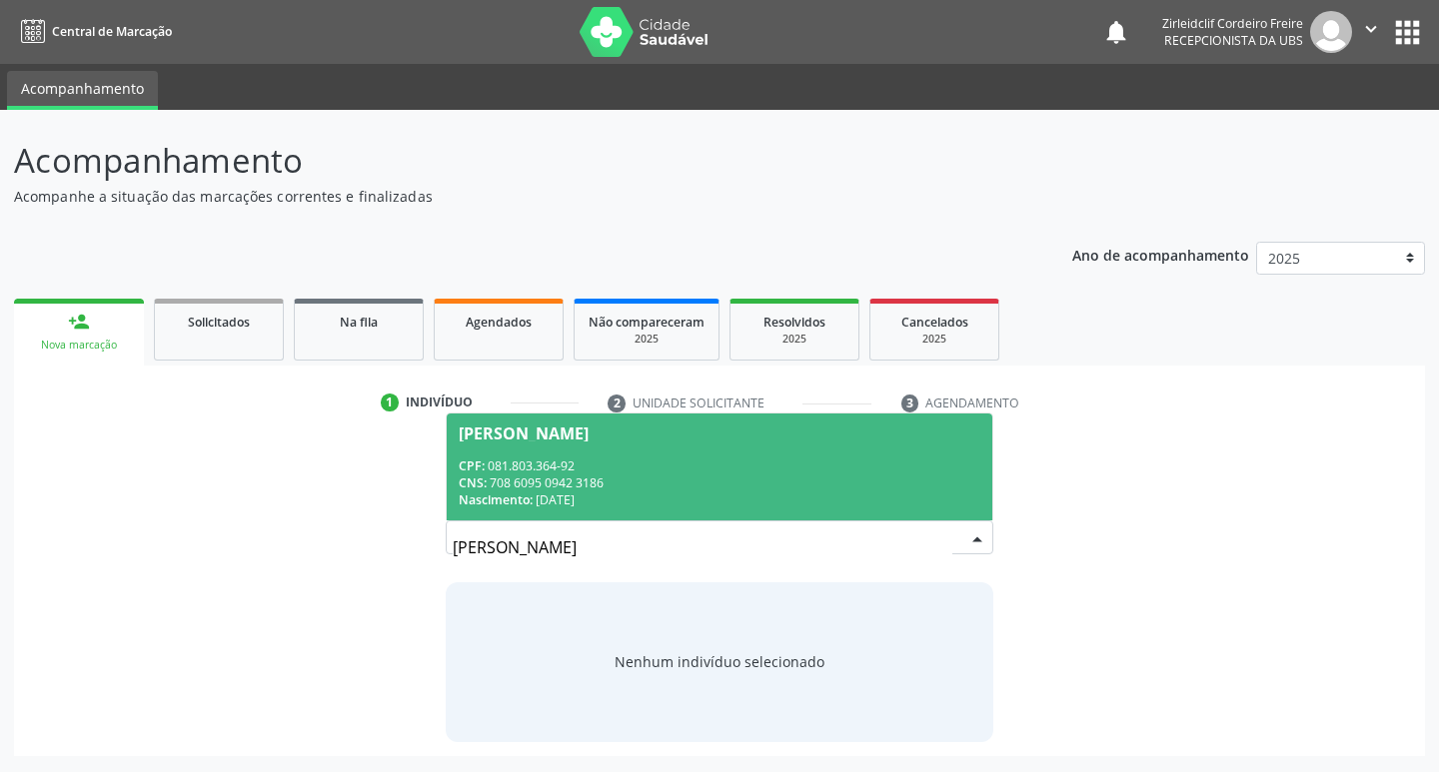
click at [799, 472] on div "CPF: 081.803.364-92" at bounding box center [720, 466] width 523 height 17
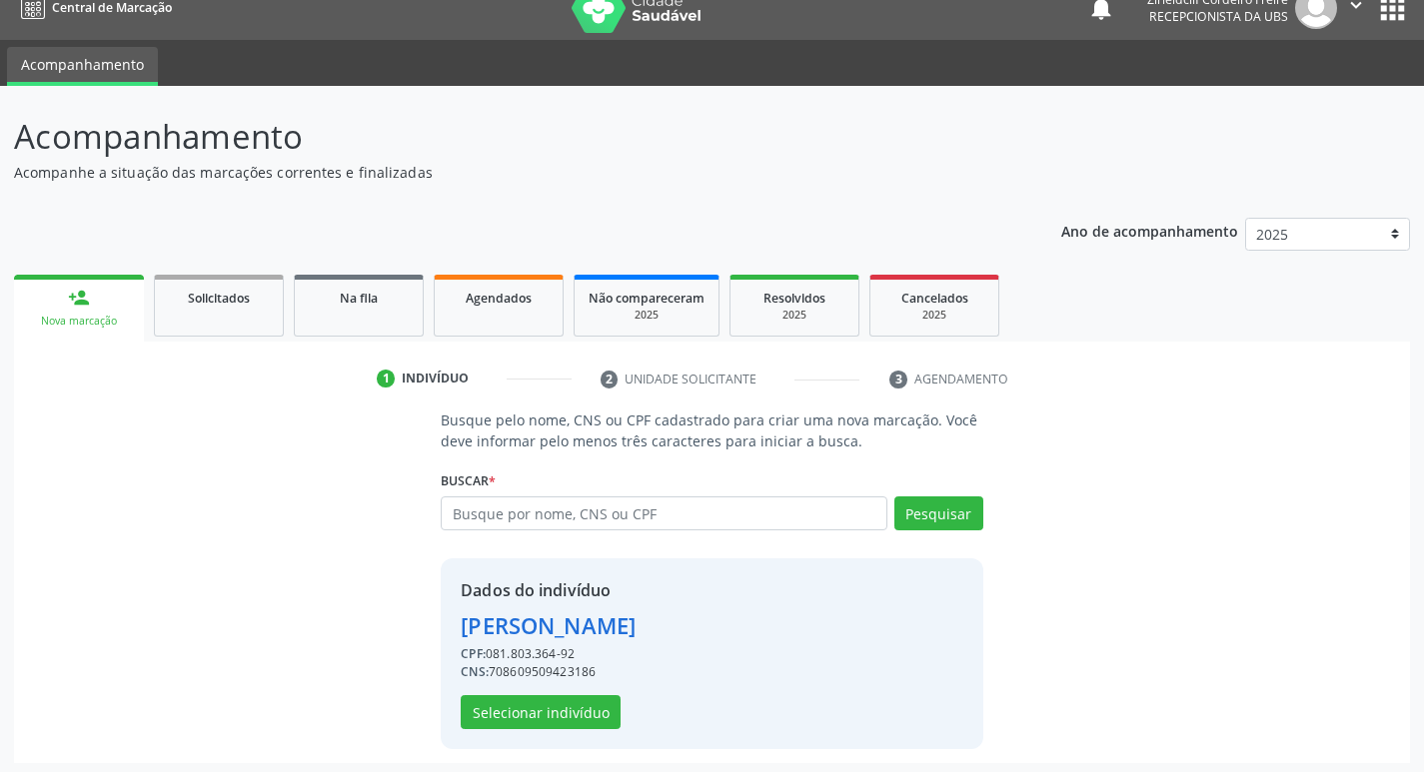
scroll to position [29, 0]
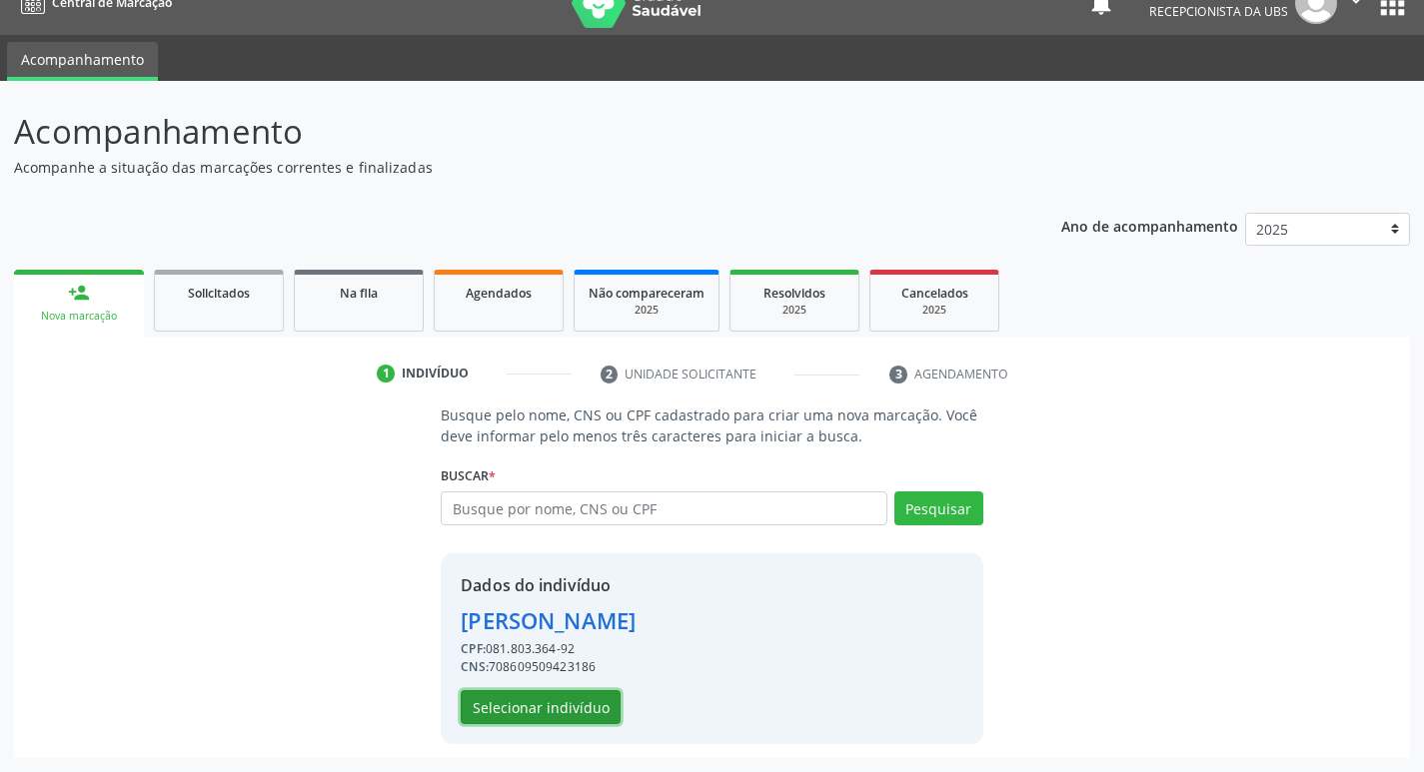
click at [543, 704] on button "Selecionar indivíduo" at bounding box center [541, 707] width 160 height 34
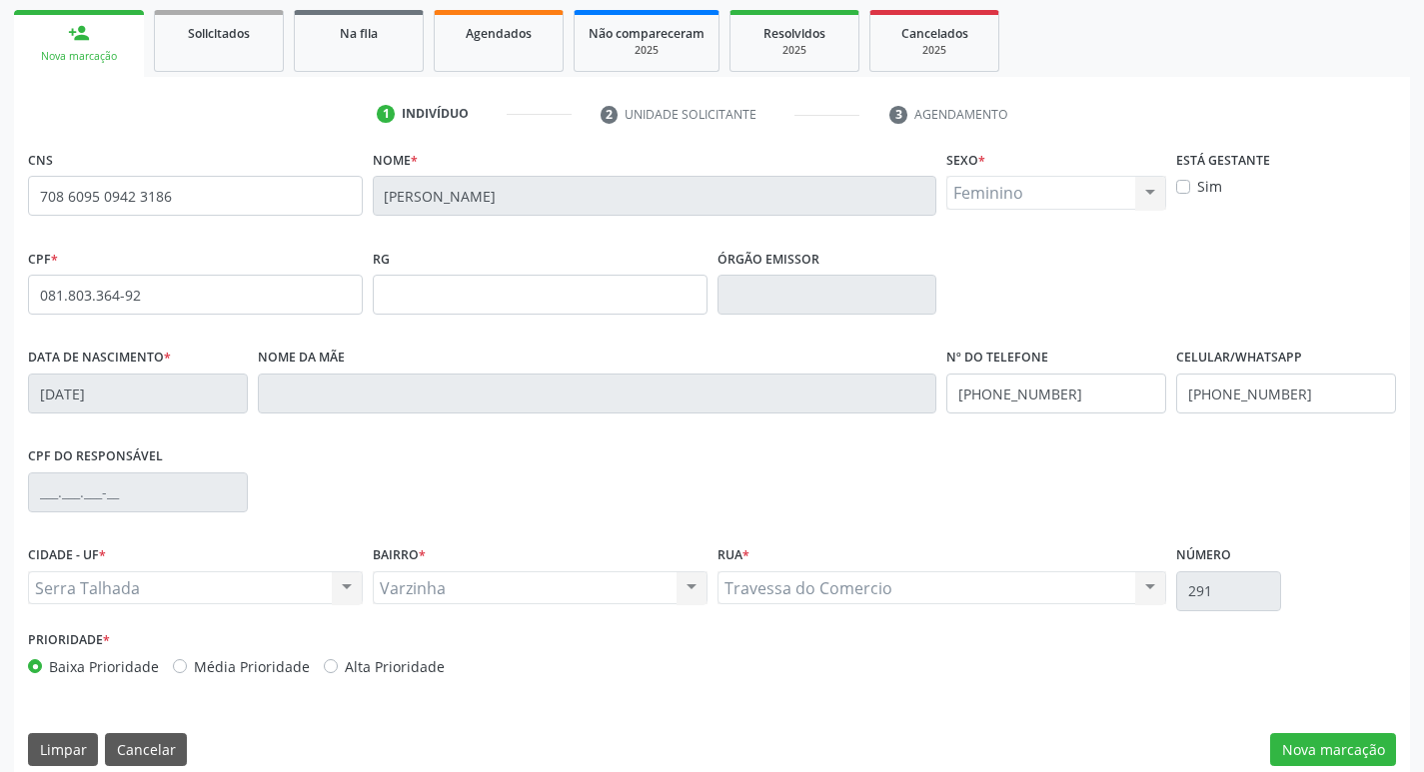
scroll to position [311, 0]
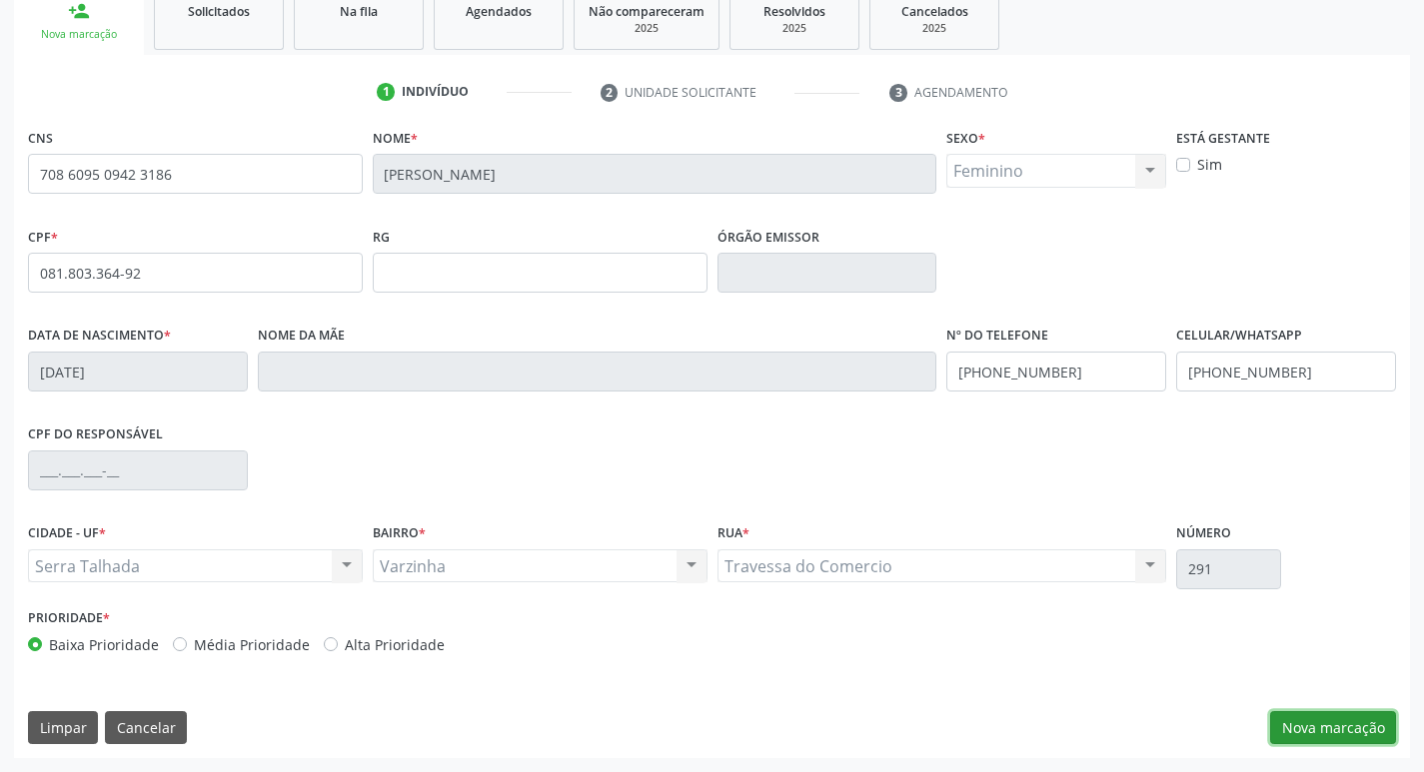
click at [1324, 734] on button "Nova marcação" at bounding box center [1333, 728] width 126 height 34
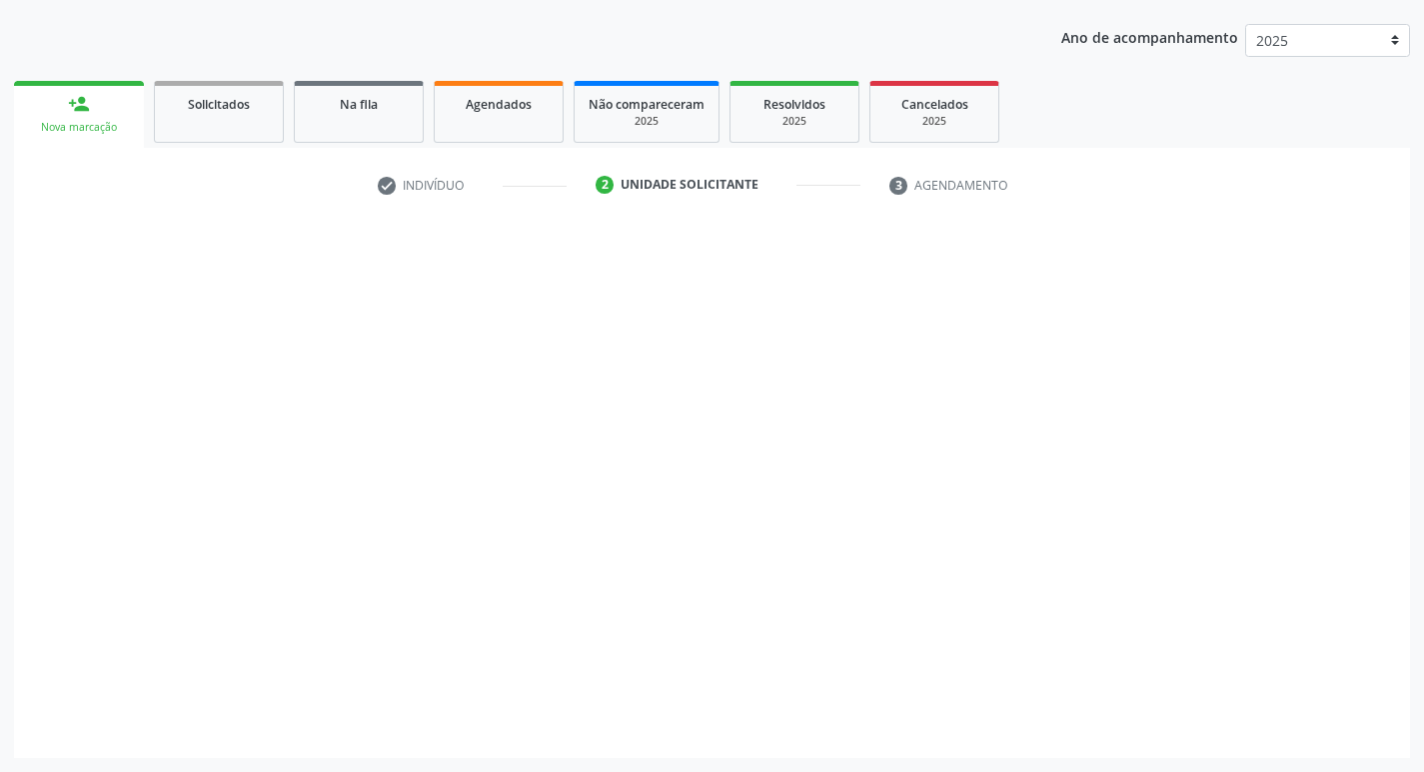
scroll to position [218, 0]
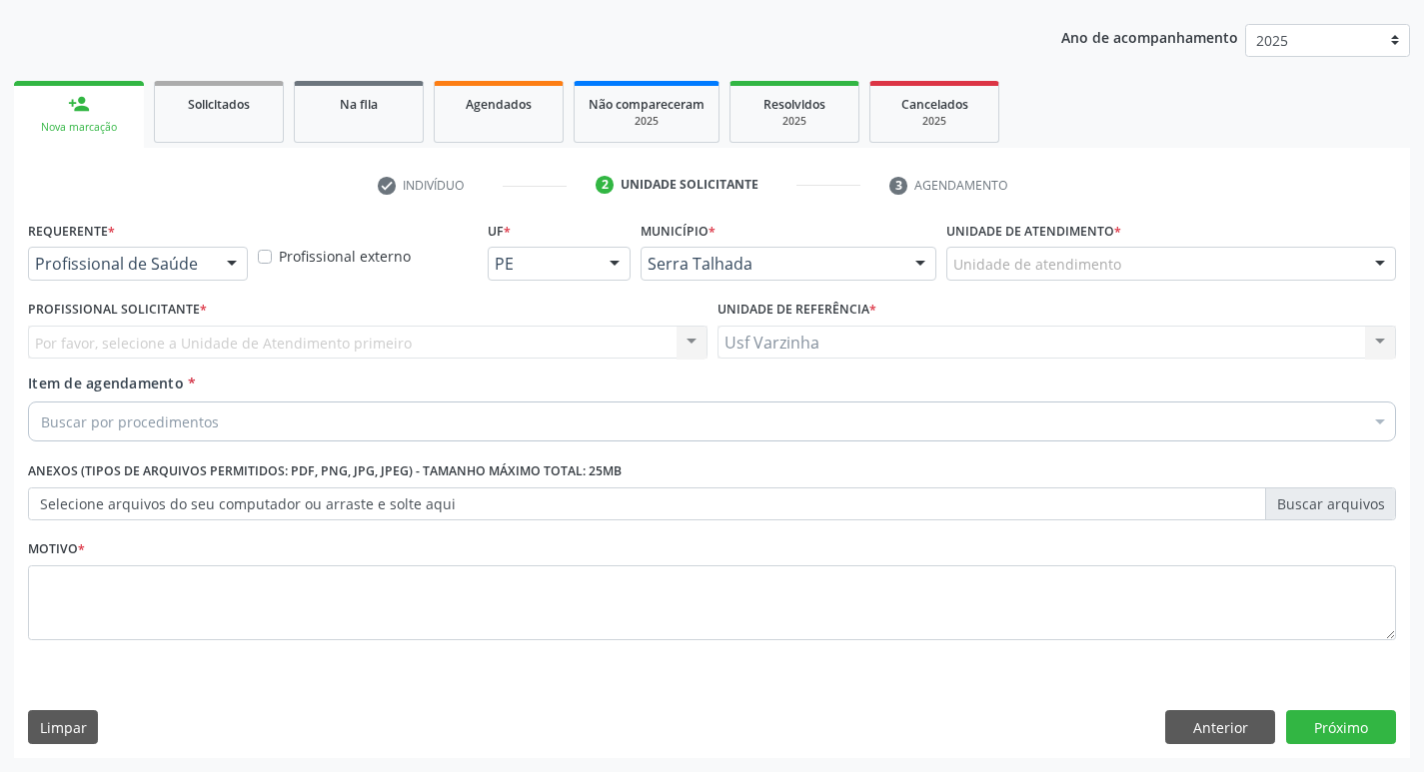
click at [230, 264] on div at bounding box center [232, 265] width 30 height 34
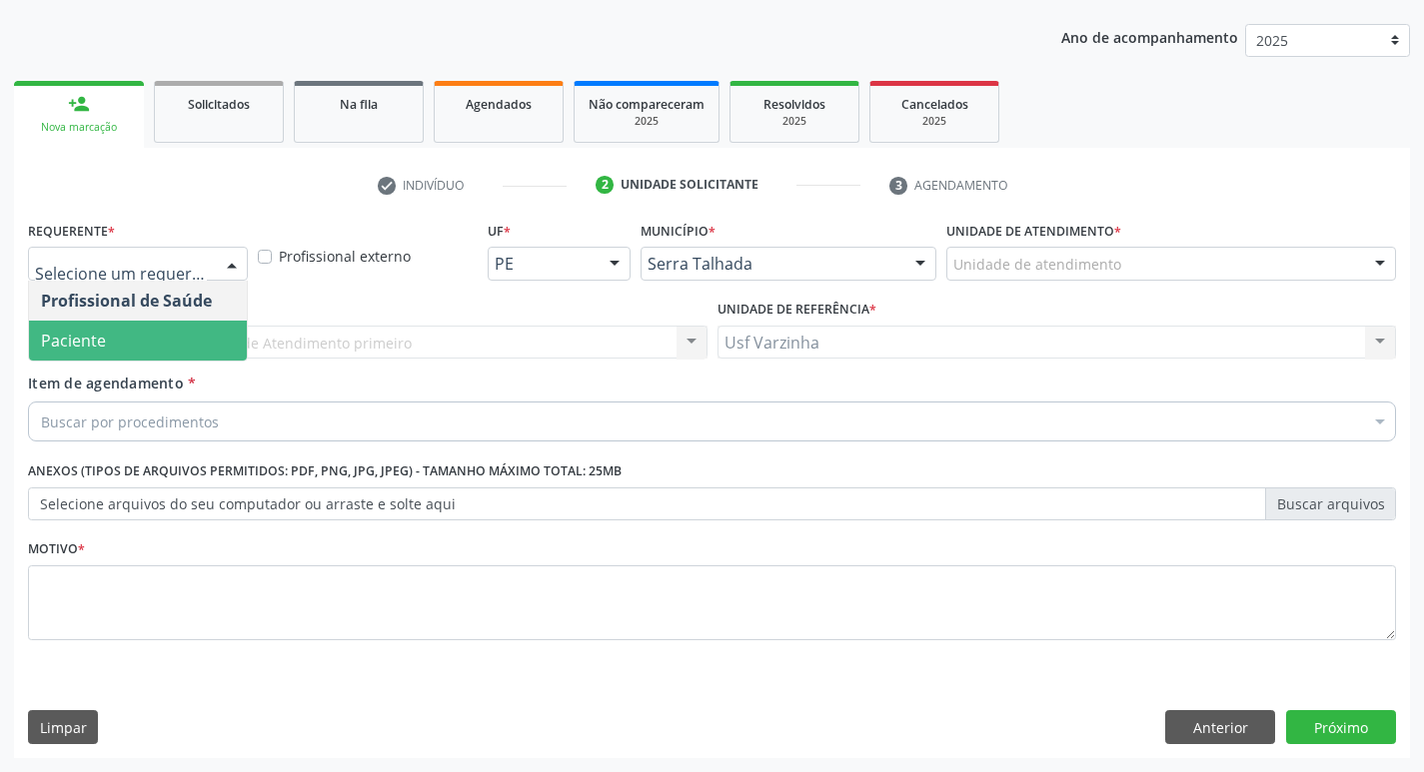
click at [170, 332] on span "Paciente" at bounding box center [138, 341] width 218 height 40
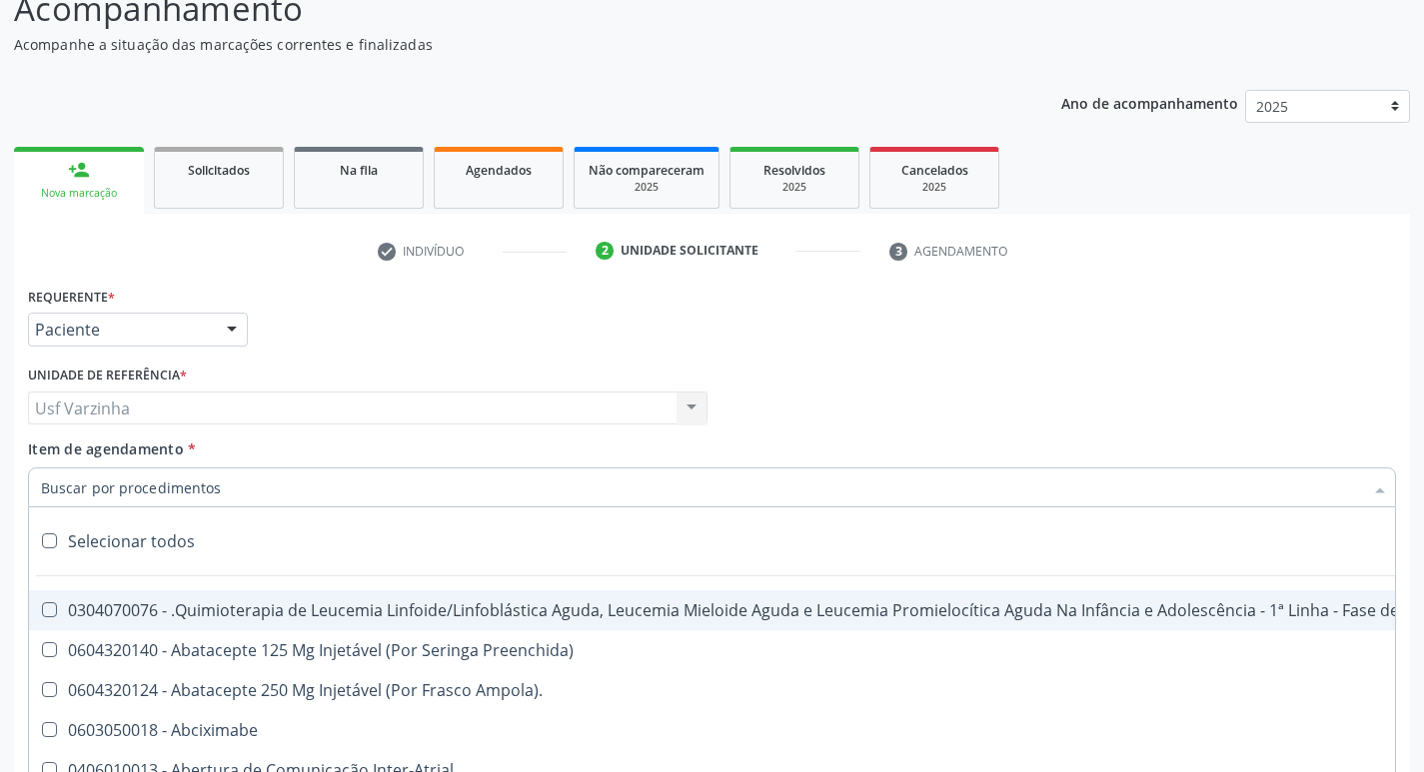
scroll to position [118, 0]
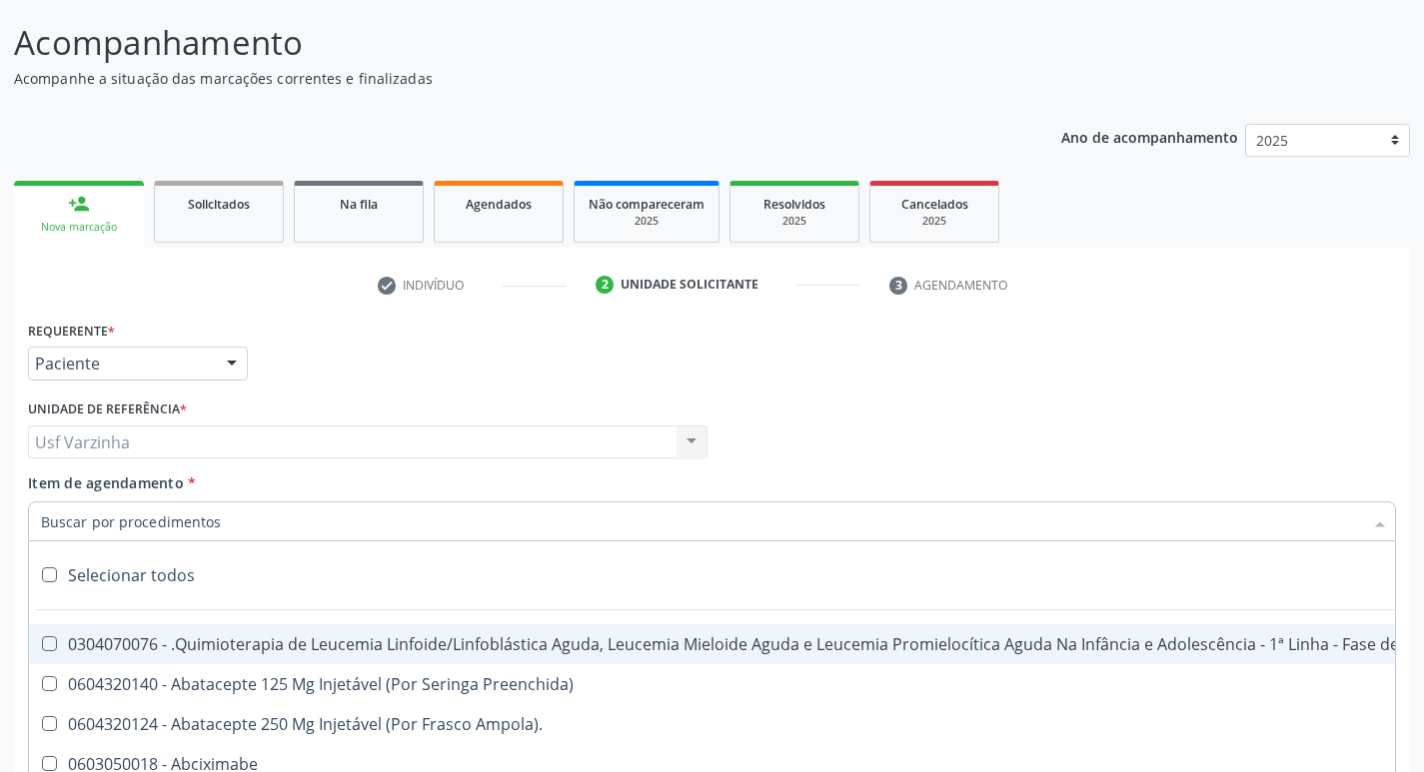
drag, startPoint x: 60, startPoint y: 524, endPoint x: 43, endPoint y: 493, distance: 35.3
click at [56, 520] on input "Item de agendamento *" at bounding box center [702, 522] width 1322 height 40
drag, startPoint x: 1303, startPoint y: 402, endPoint x: 1284, endPoint y: 401, distance: 19.0
click at [1303, 402] on div "Profissional Solicitante Por favor, selecione a Unidade de Atendimento primeiro…" at bounding box center [712, 434] width 1378 height 78
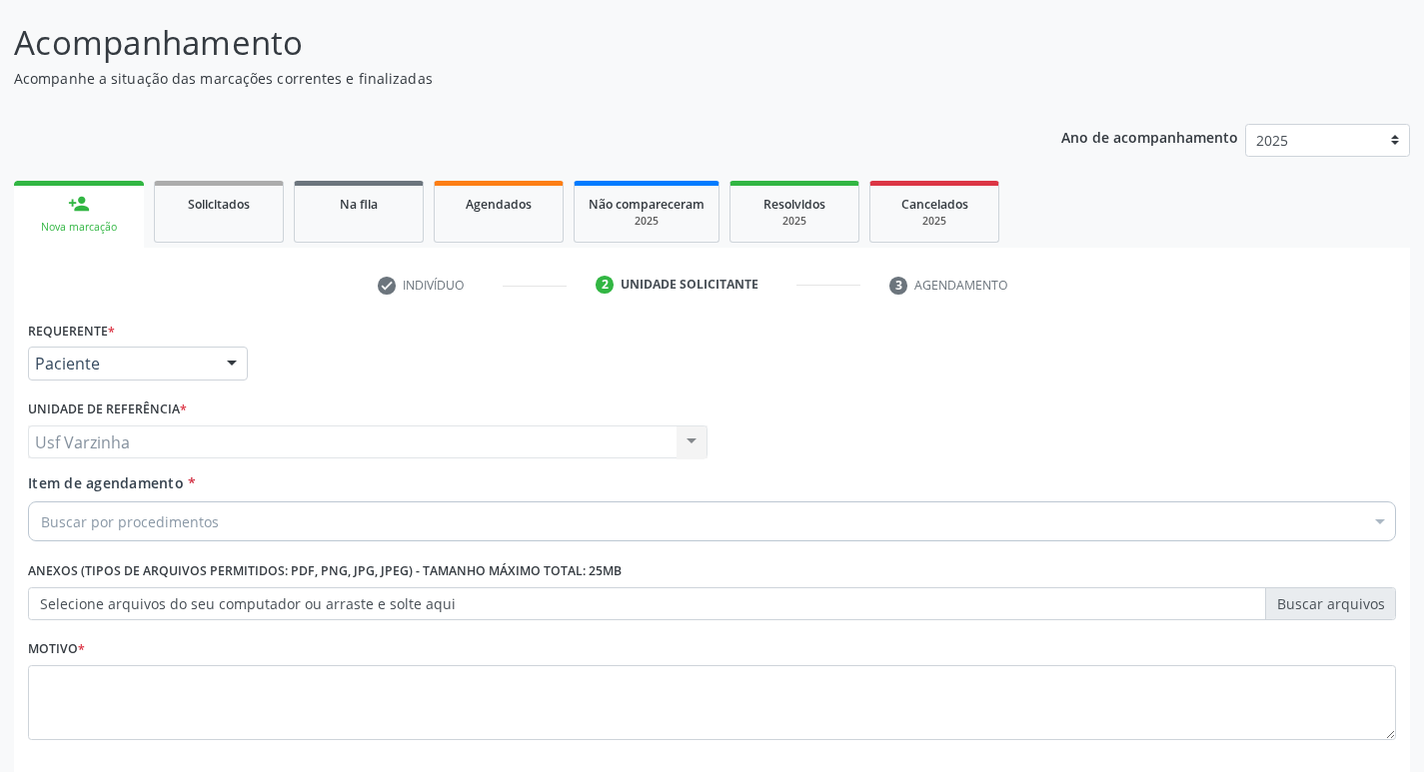
click at [228, 358] on div at bounding box center [232, 365] width 30 height 34
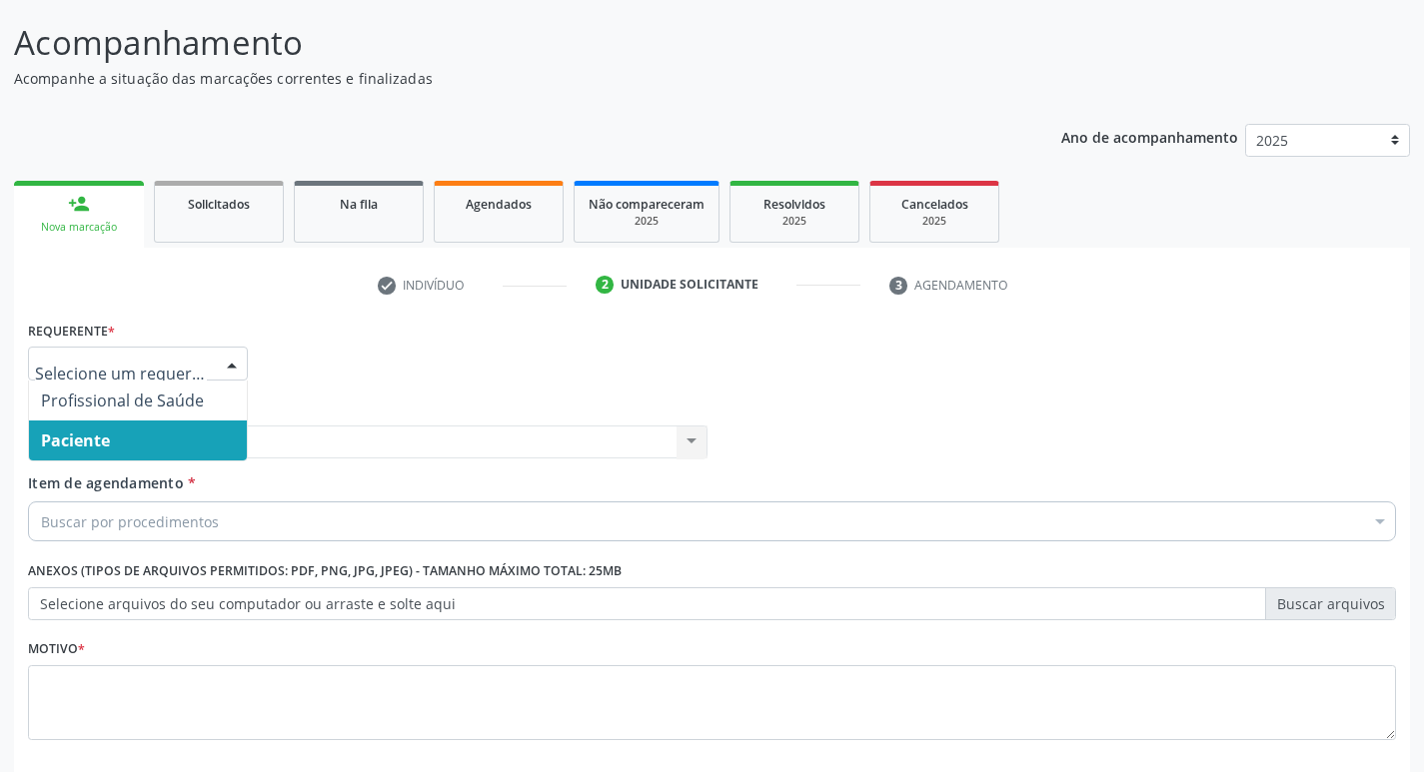
click at [141, 440] on span "Paciente" at bounding box center [138, 441] width 218 height 40
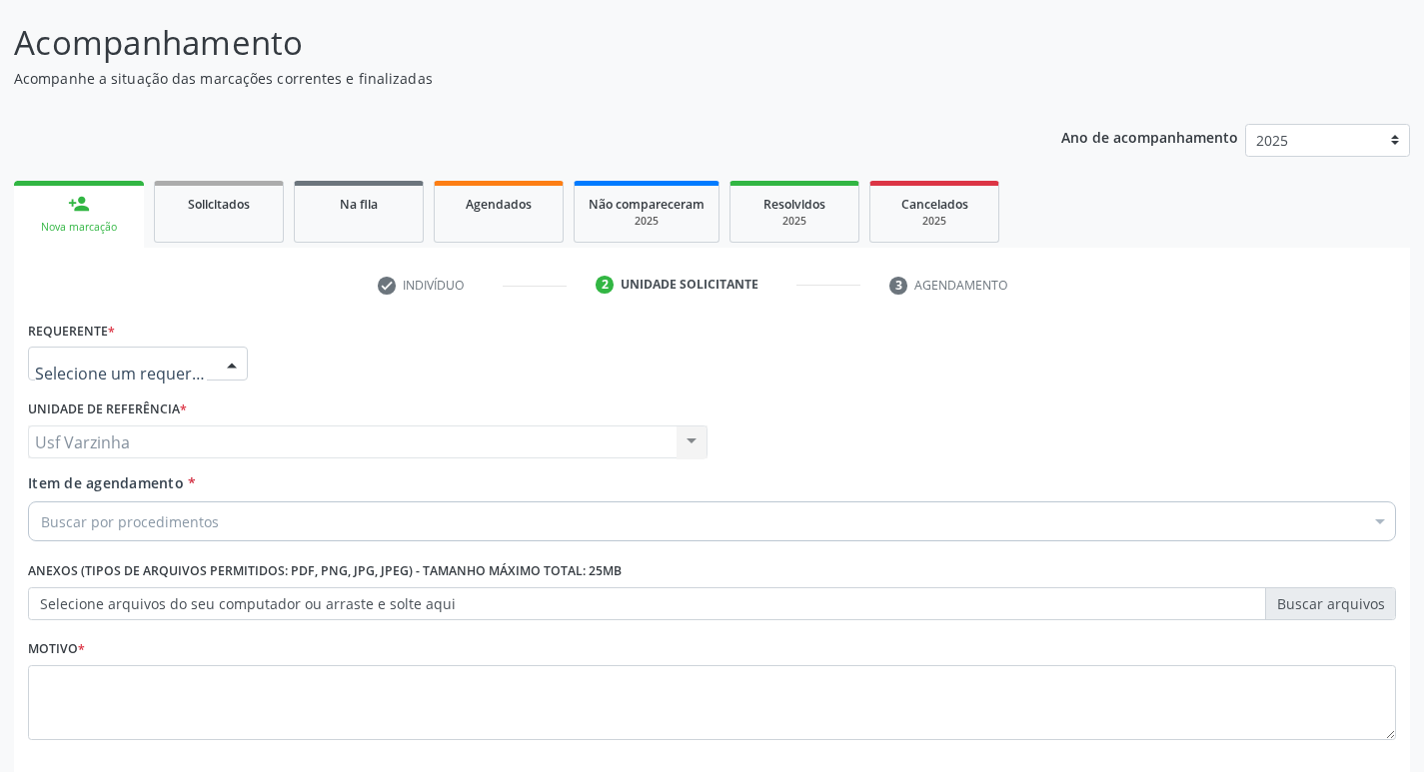
click at [230, 360] on div at bounding box center [232, 365] width 30 height 34
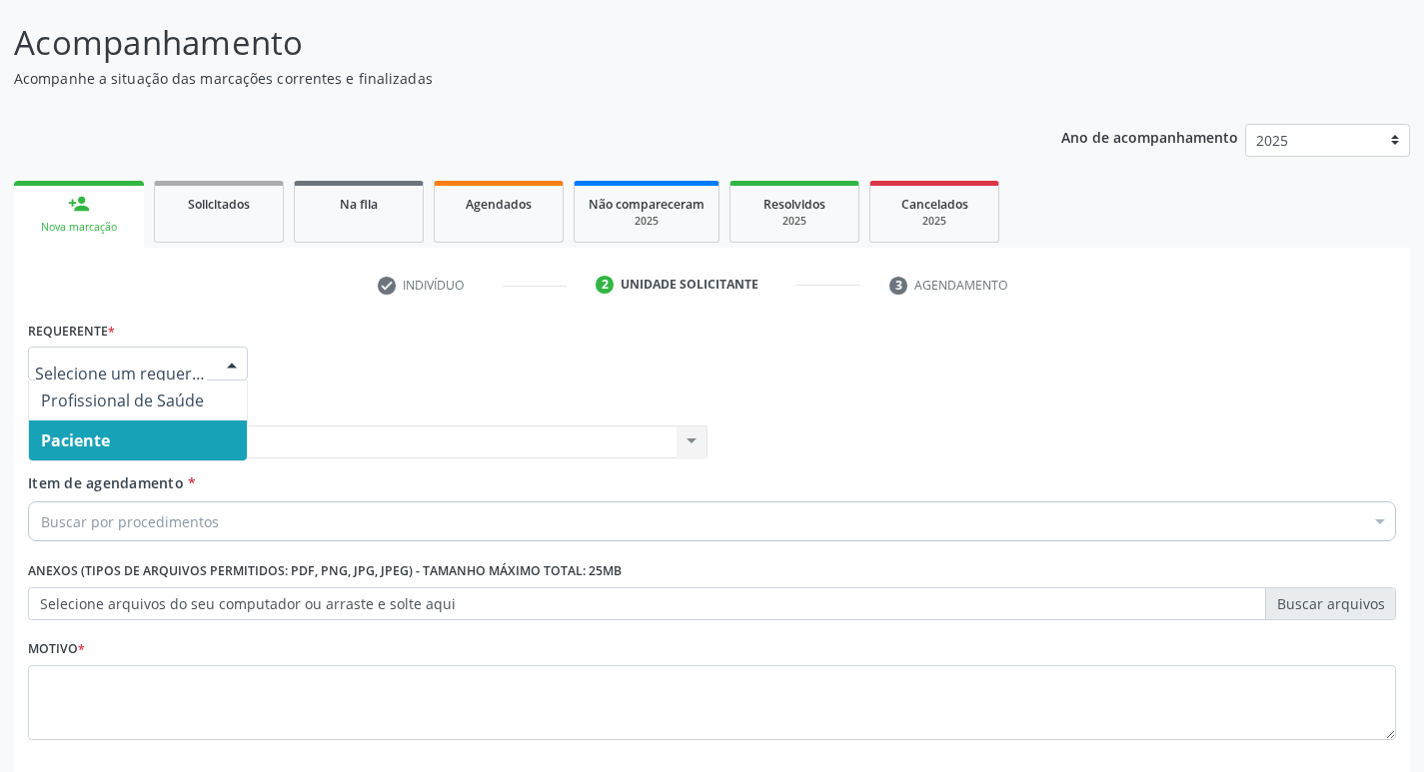
click at [162, 437] on span "Paciente" at bounding box center [138, 441] width 218 height 40
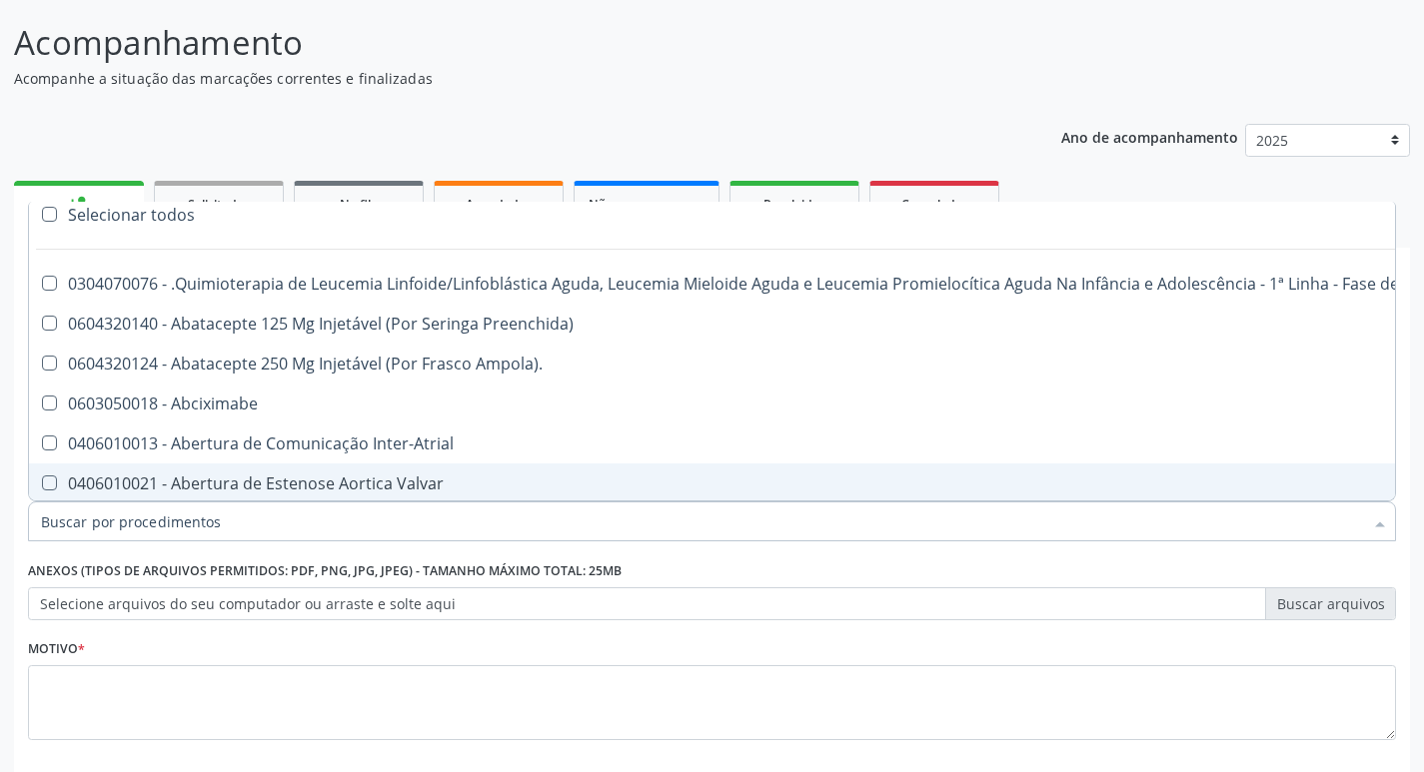
scroll to position [0, 0]
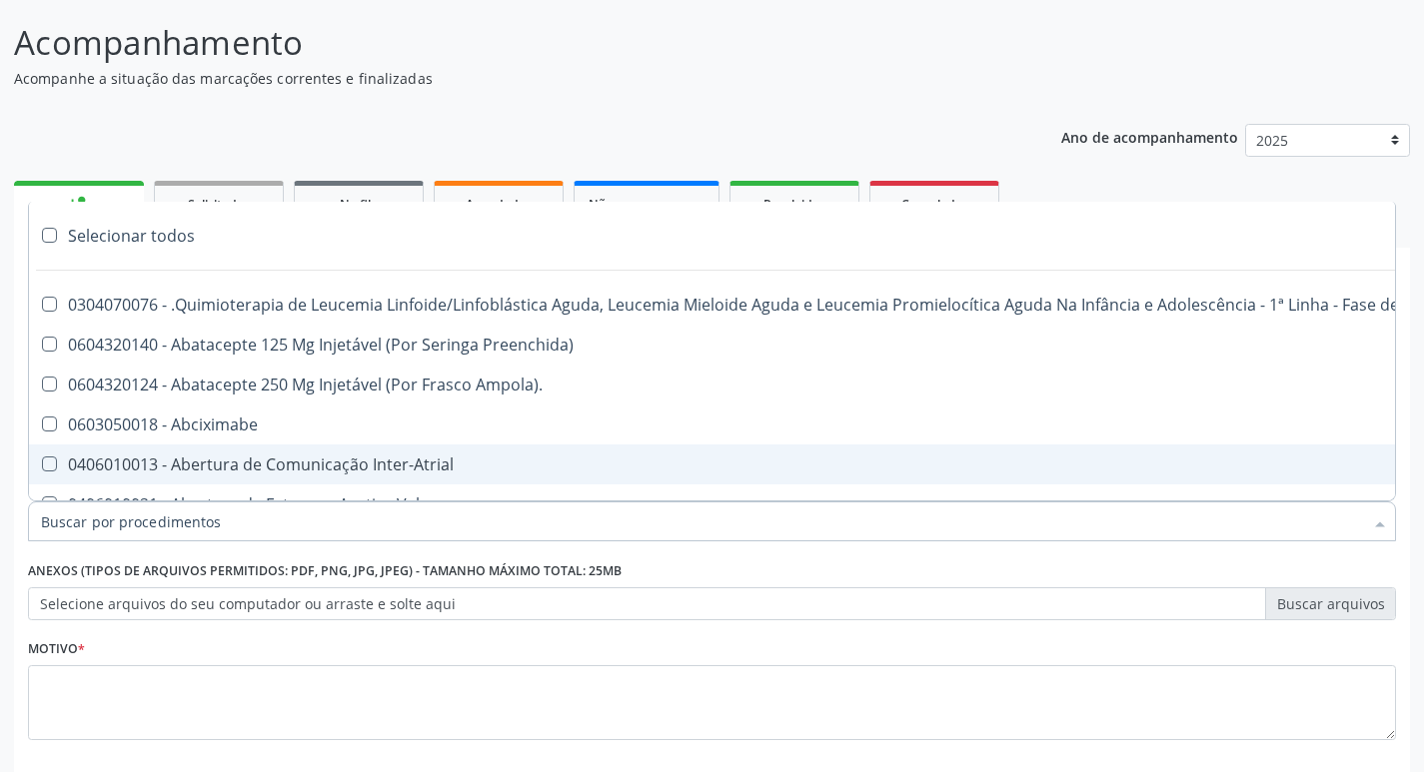
click at [179, 530] on input "Item de agendamento *" at bounding box center [702, 522] width 1322 height 40
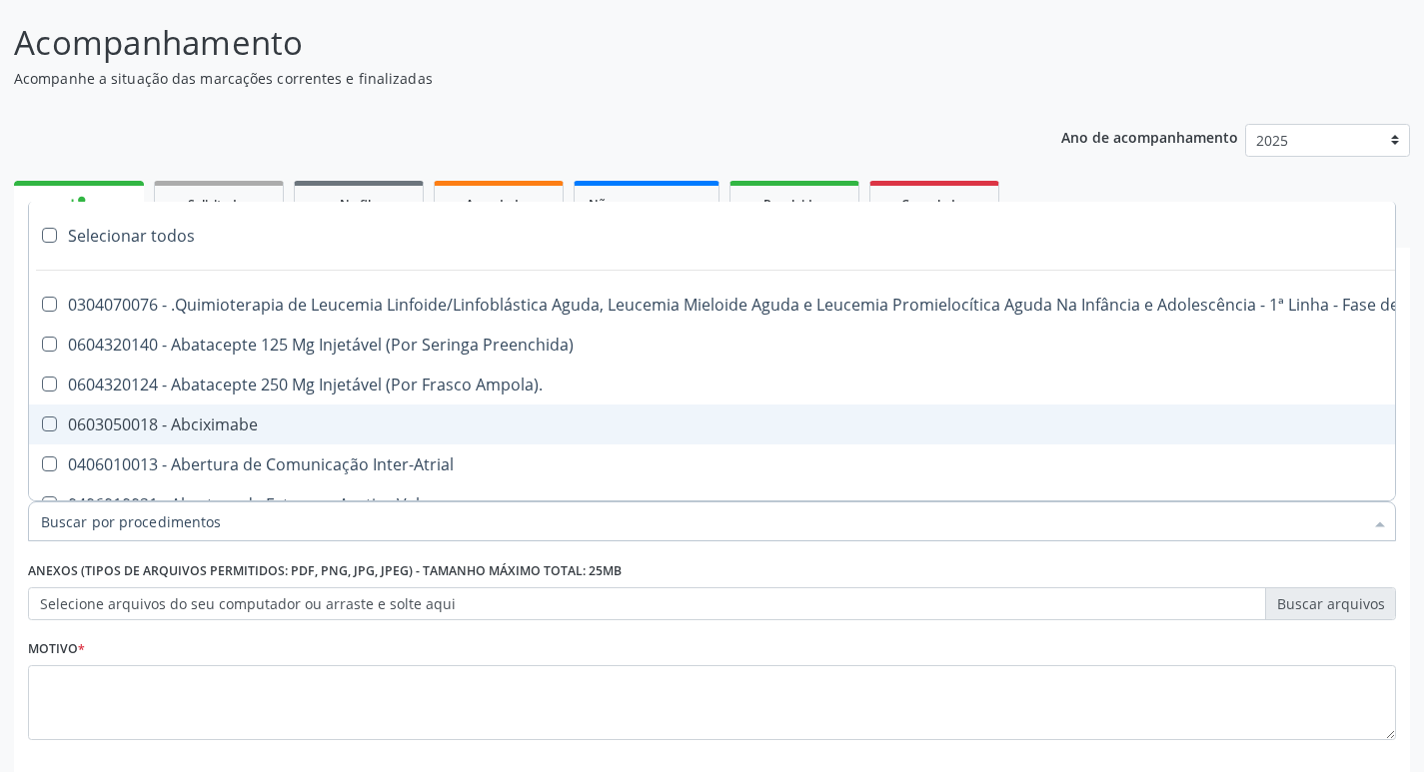
click at [49, 530] on input "Item de agendamento *" at bounding box center [702, 522] width 1322 height 40
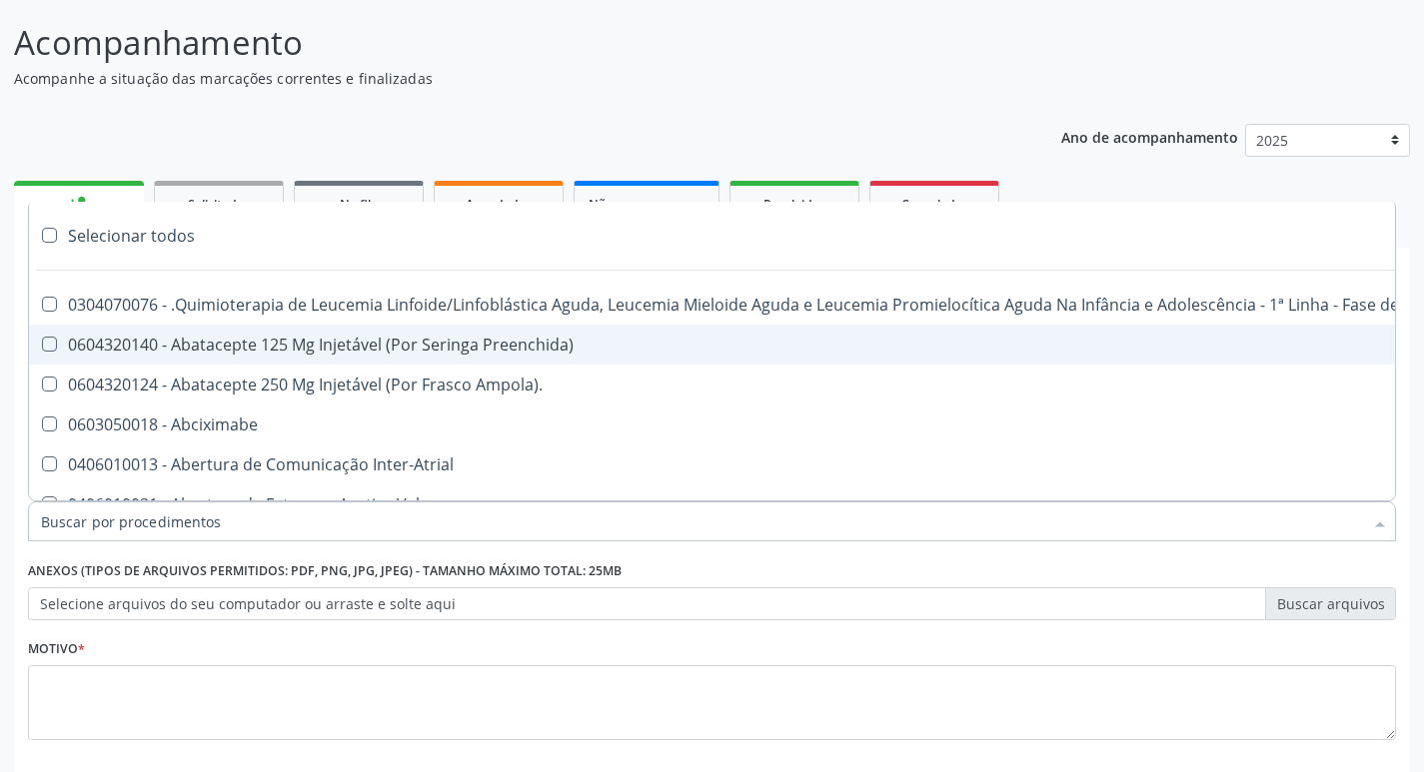
click at [822, 83] on p "Acompanhe a situação das marcações correntes e finalizadas" at bounding box center [502, 78] width 977 height 21
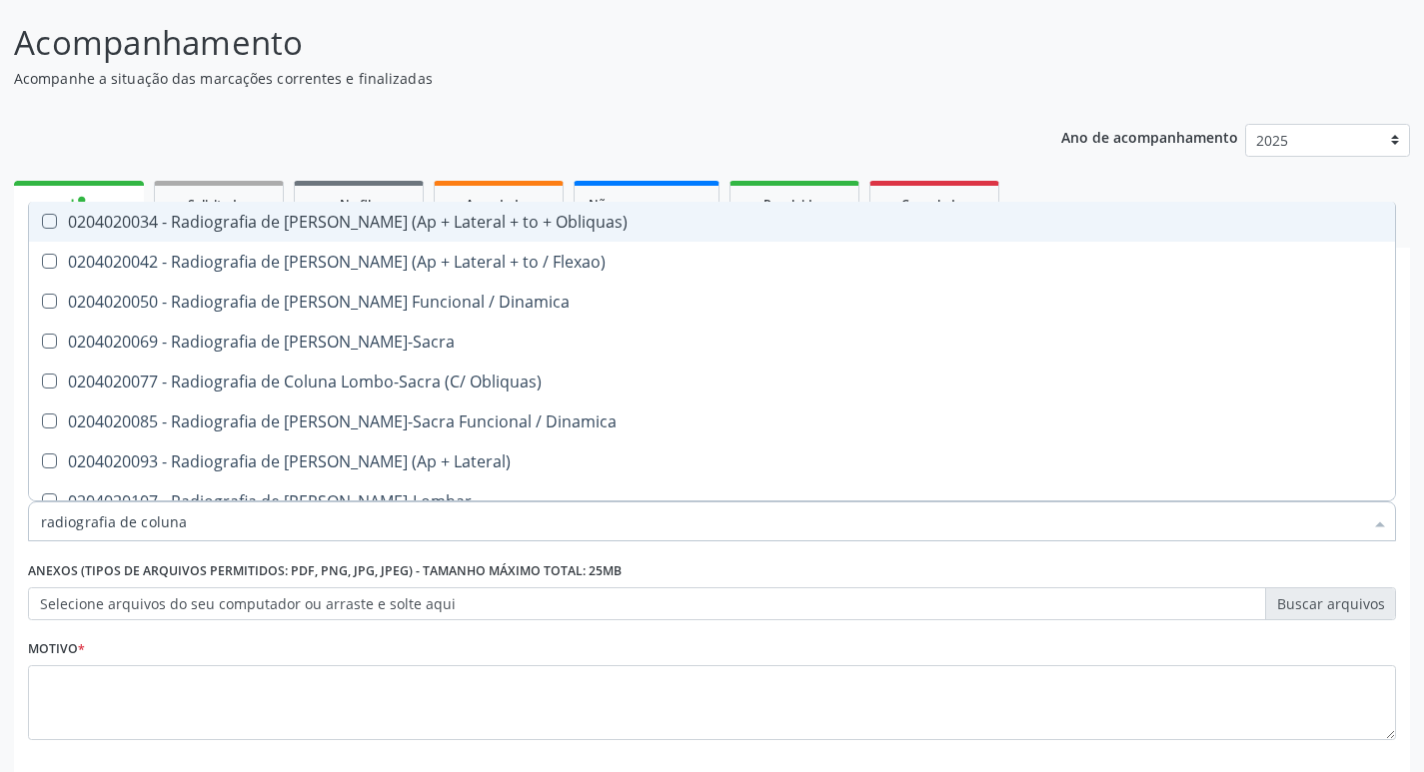
type input "radiografia de coluna"
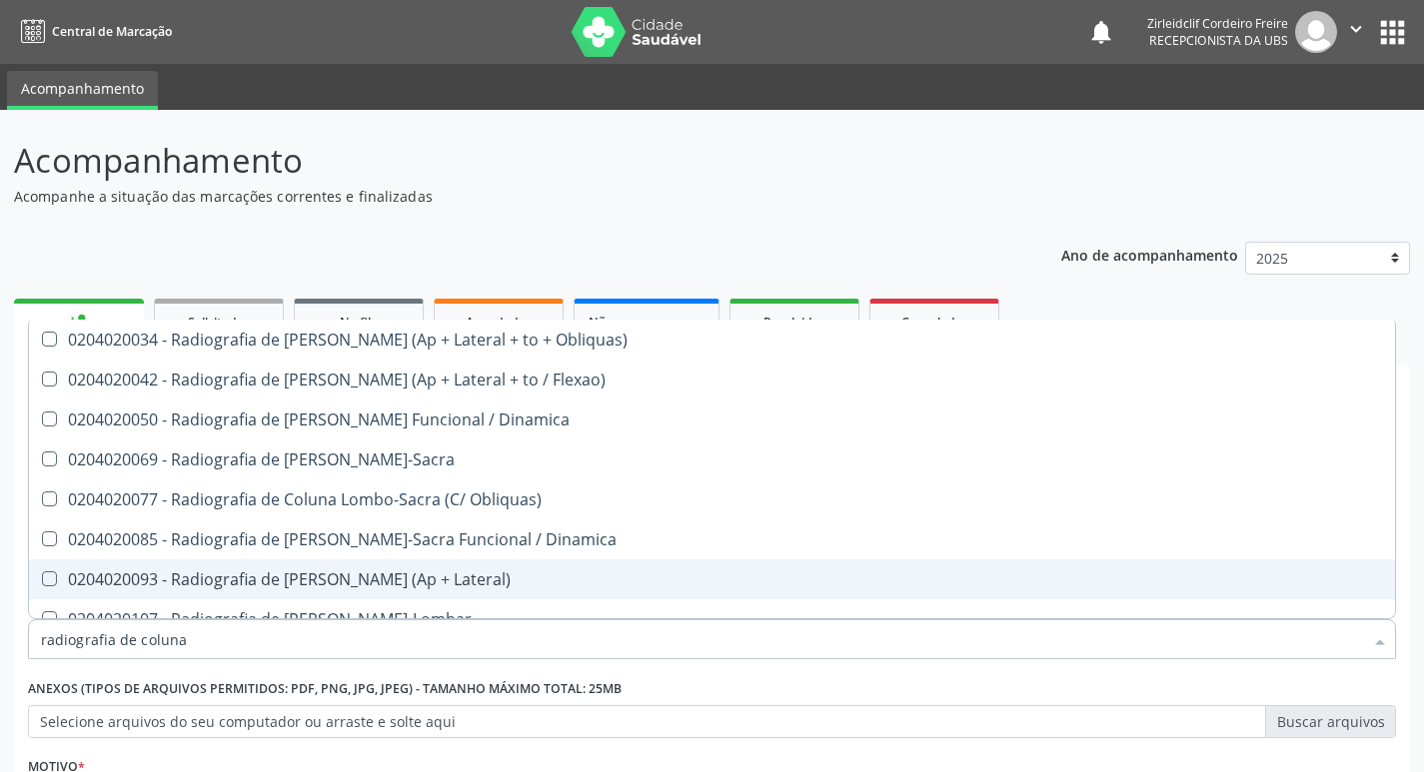
click at [466, 583] on div "0204020093 - Radiografia de [PERSON_NAME] (Ap + Lateral)" at bounding box center [712, 580] width 1342 height 16
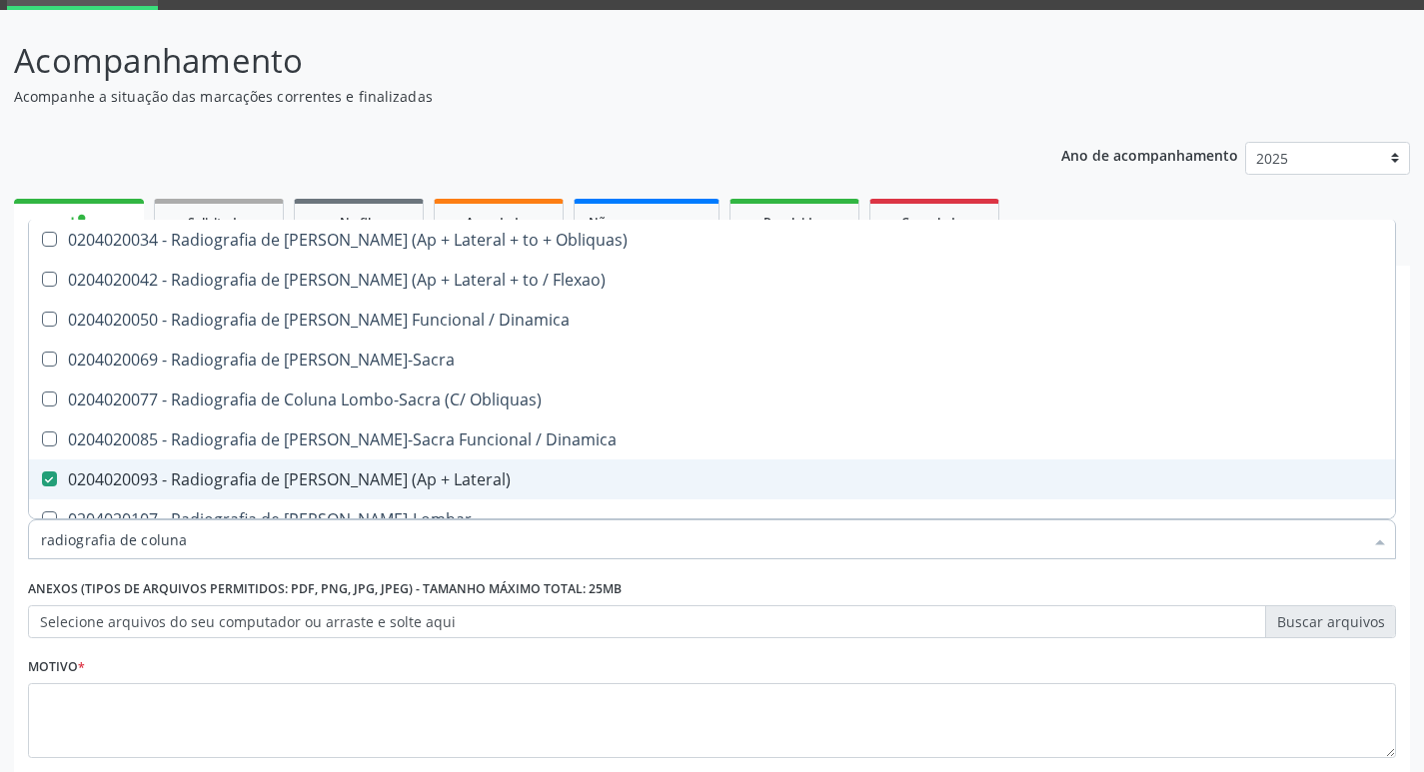
click at [35, 474] on div at bounding box center [36, 480] width 15 height 16
checkbox Lateral\) "false"
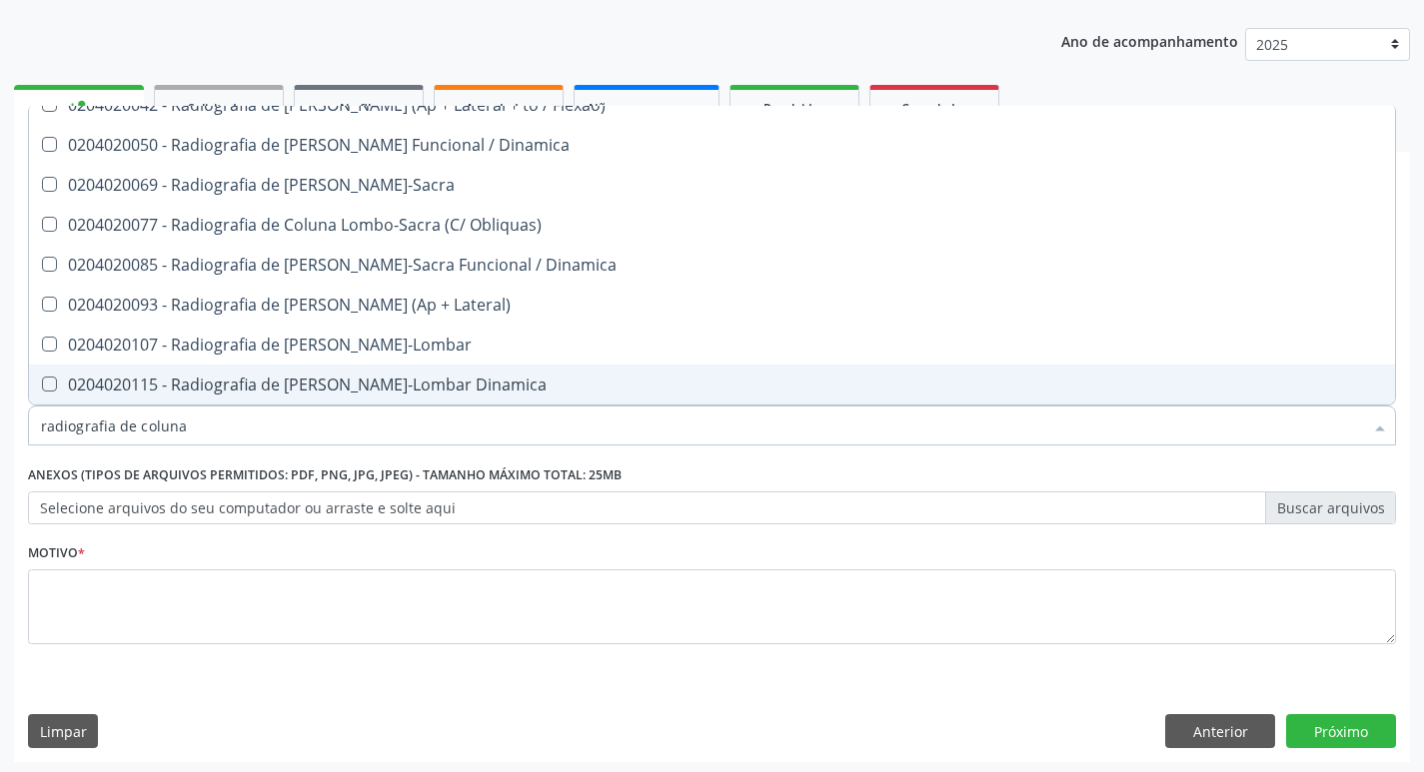
scroll to position [218, 0]
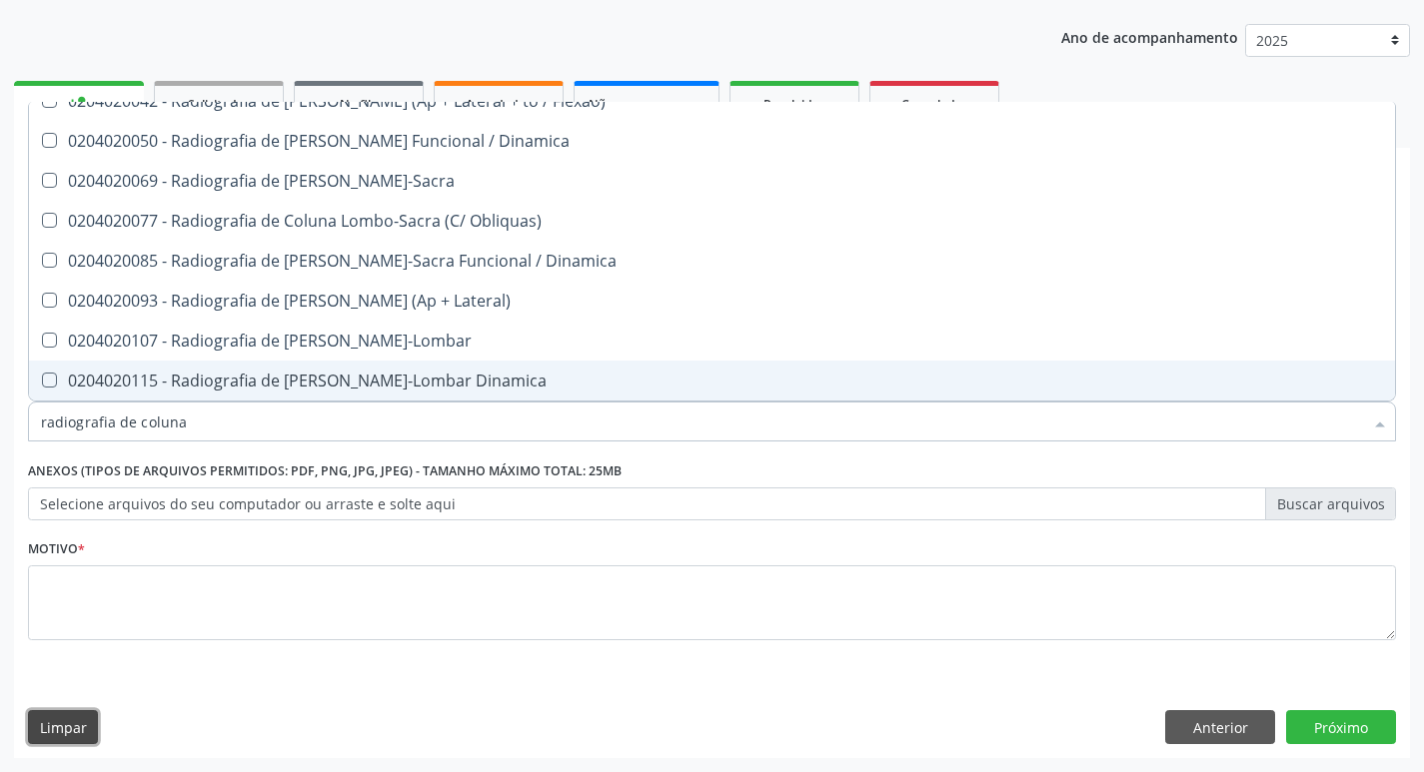
click at [51, 722] on button "Limpar" at bounding box center [63, 727] width 70 height 34
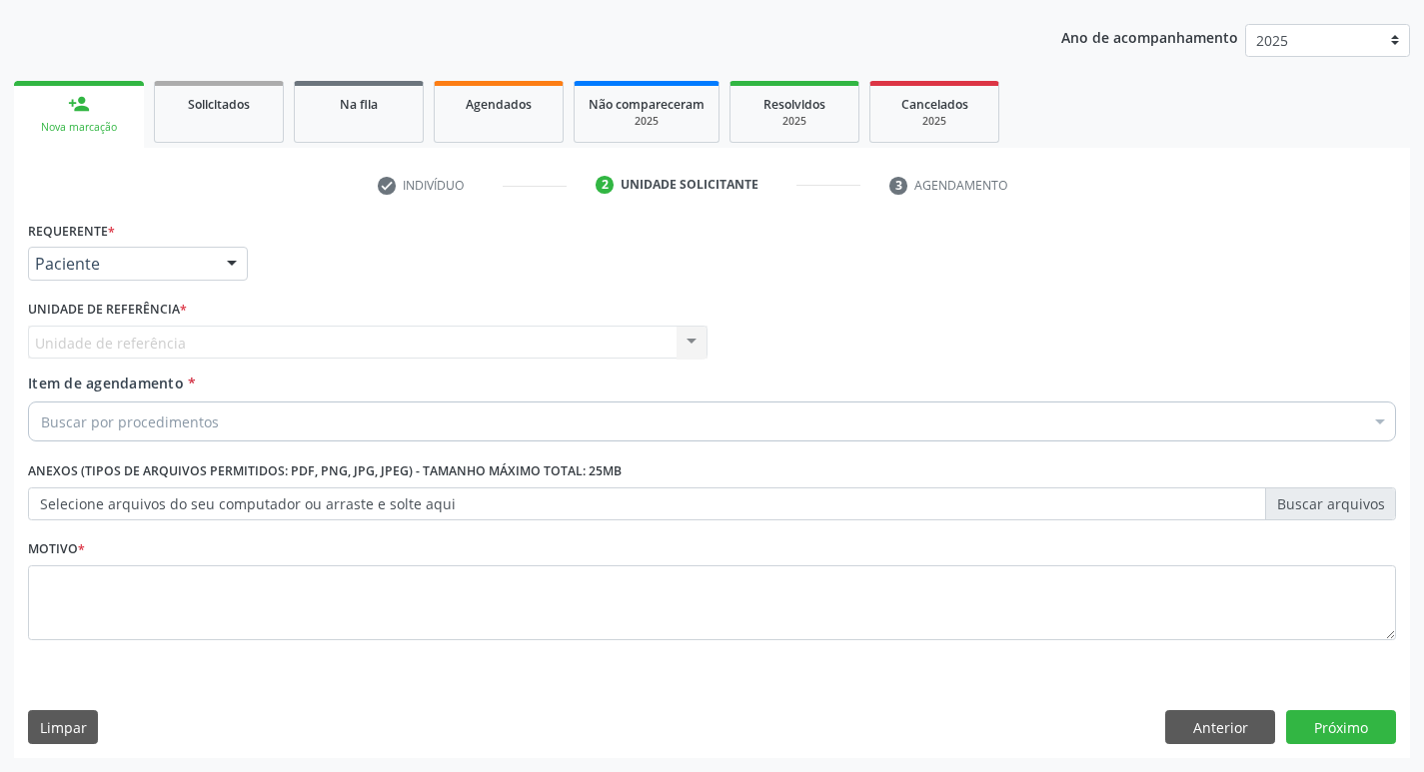
scroll to position [0, 0]
click at [42, 725] on button "Limpar" at bounding box center [63, 727] width 70 height 34
click at [1221, 733] on button "Anterior" at bounding box center [1220, 727] width 110 height 34
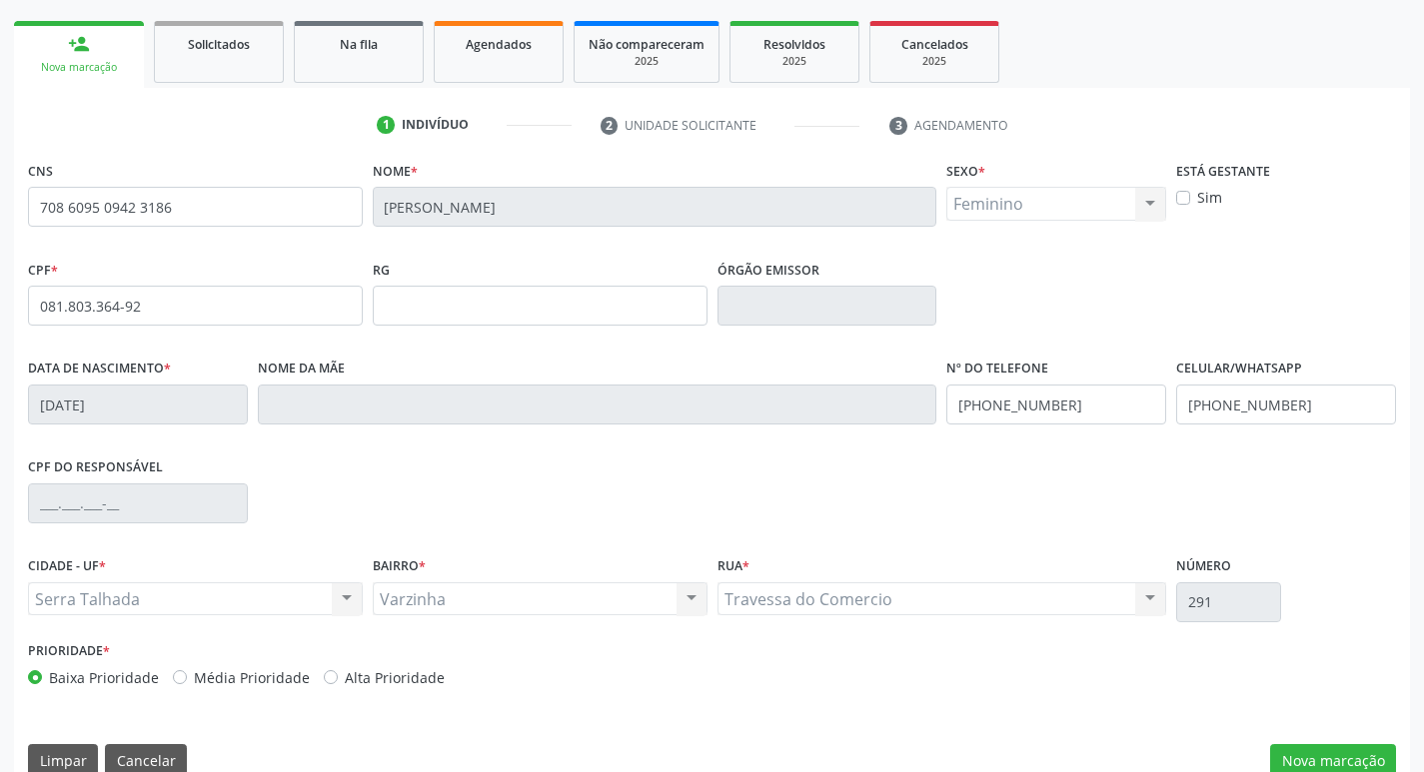
scroll to position [311, 0]
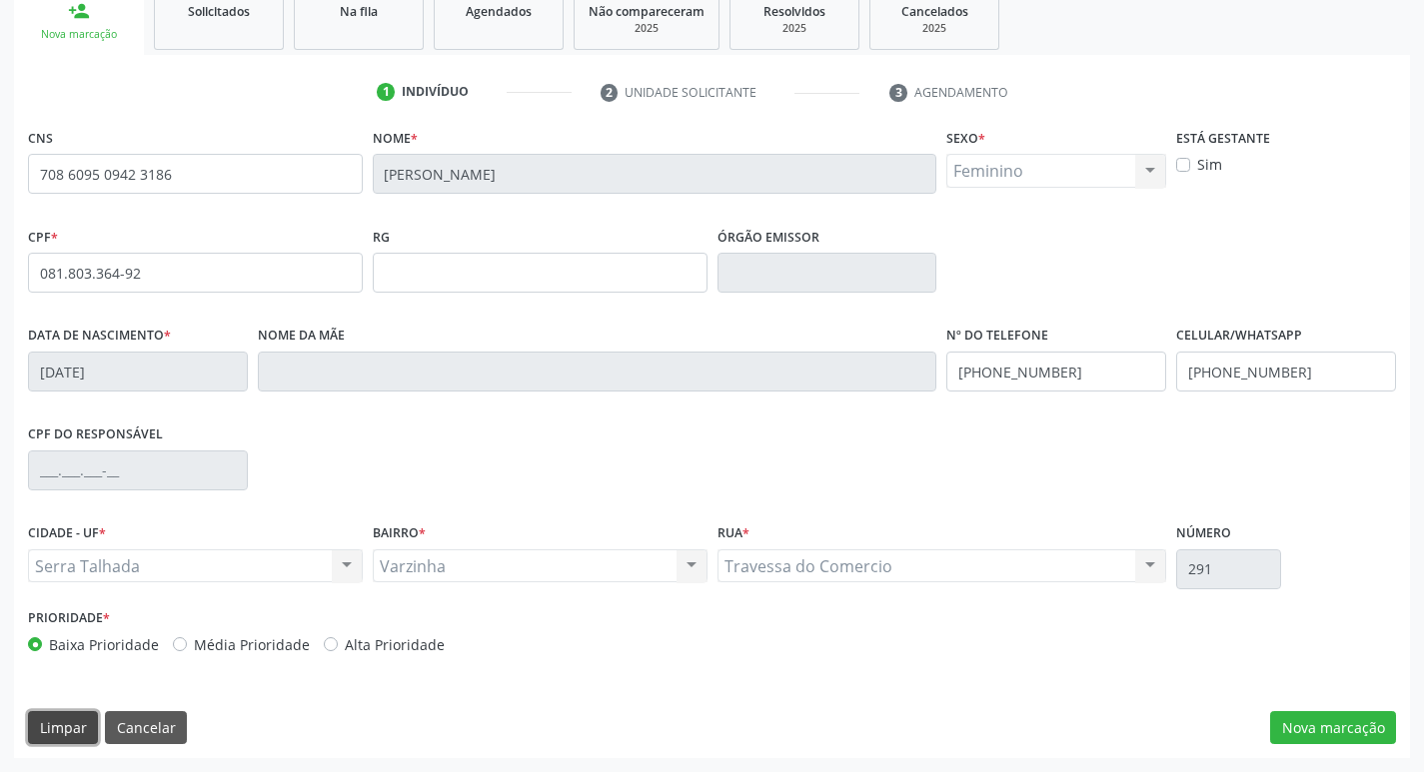
click at [76, 736] on button "Limpar" at bounding box center [63, 728] width 70 height 34
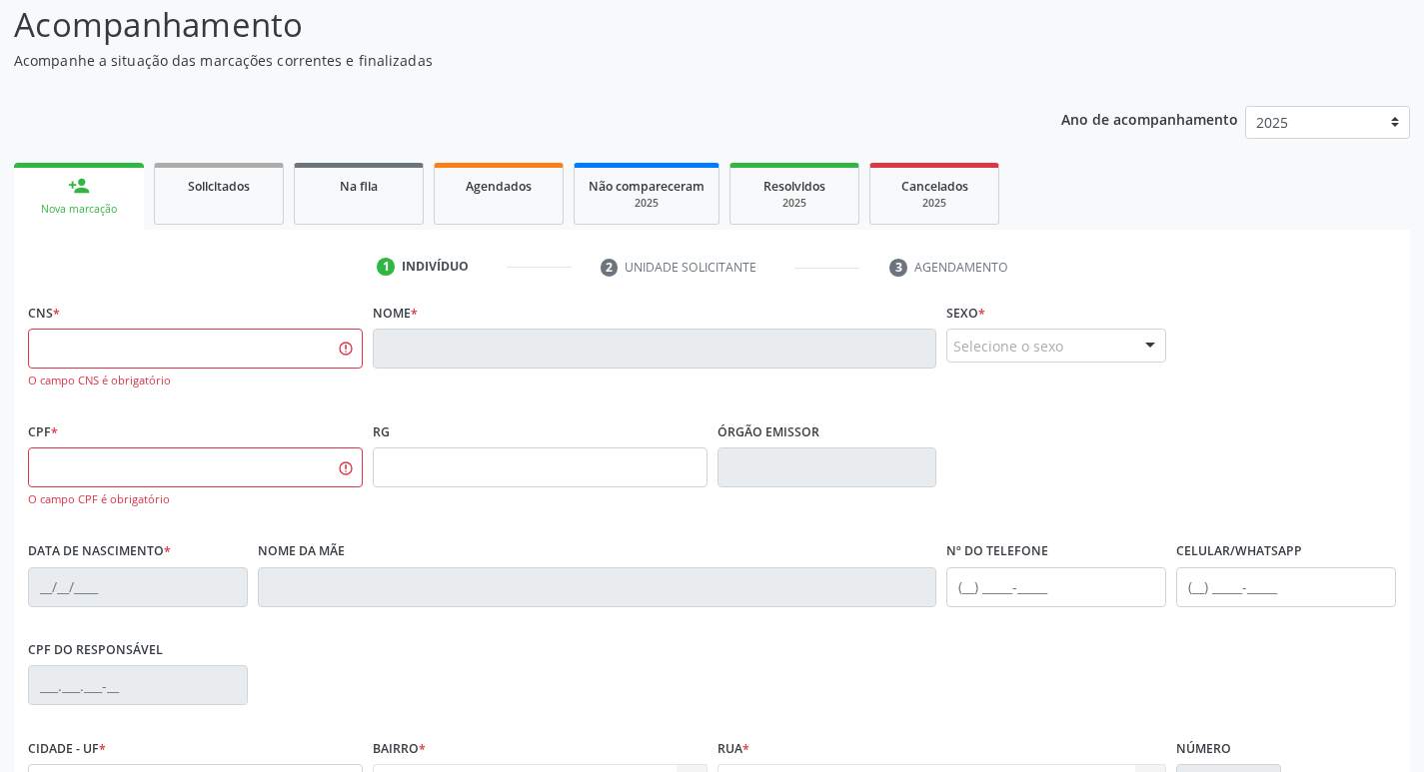
scroll to position [111, 0]
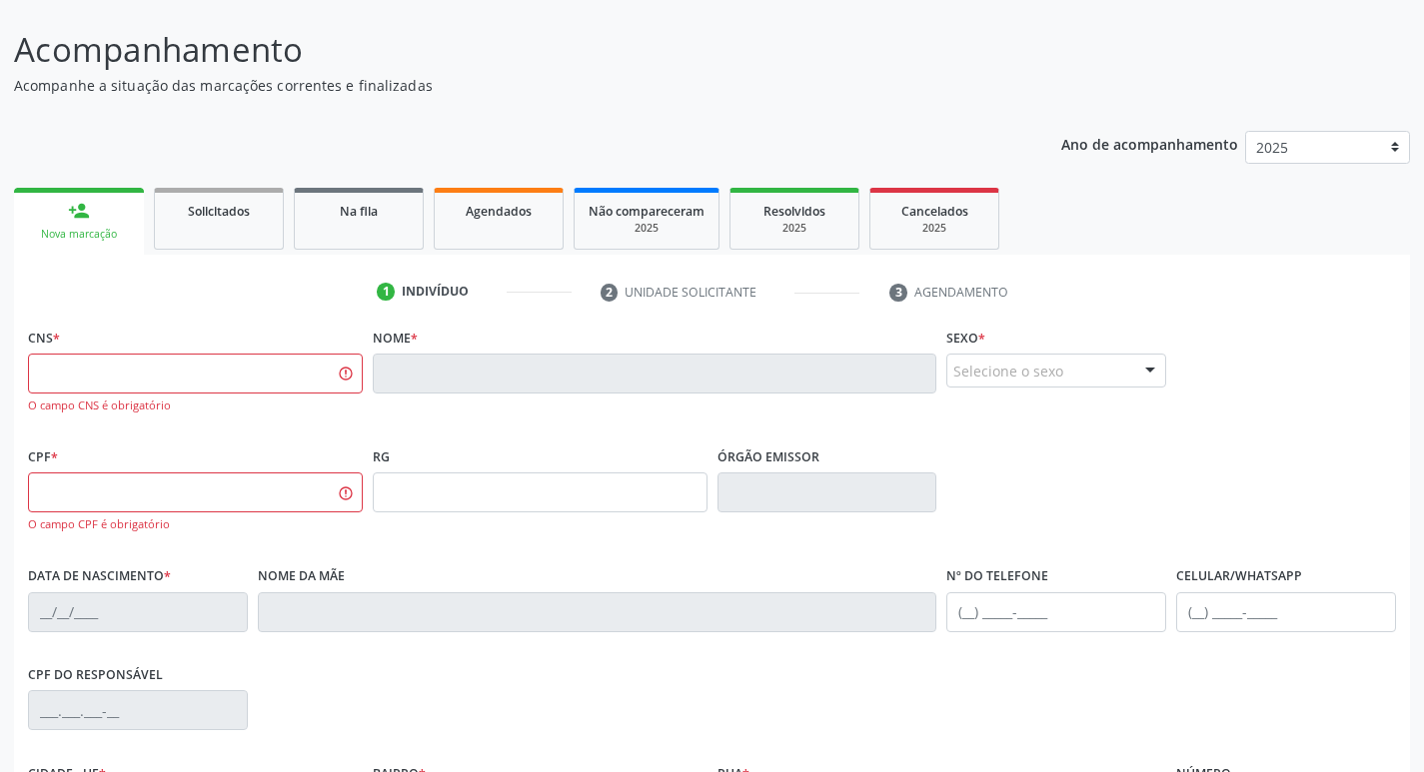
click at [505, 211] on span "Agendados" at bounding box center [499, 211] width 66 height 17
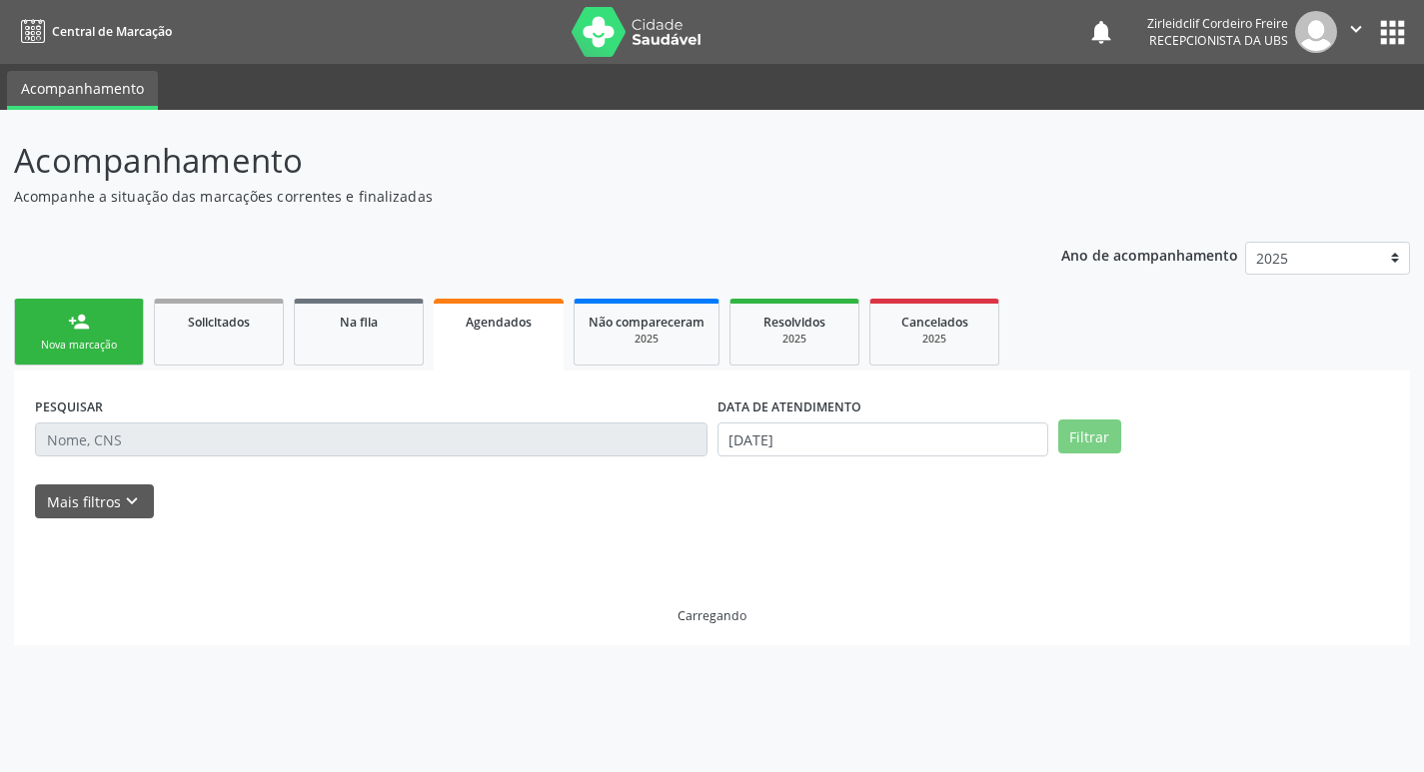
scroll to position [0, 0]
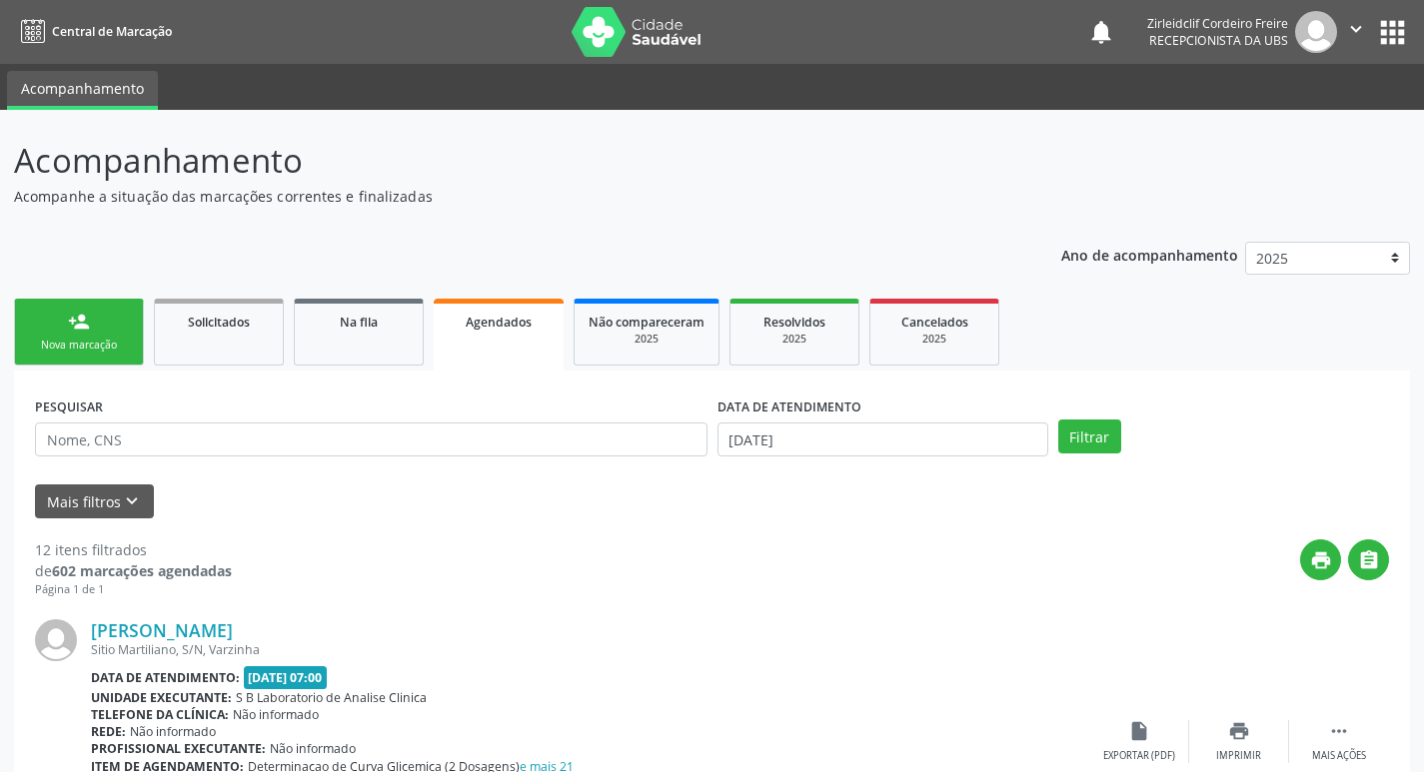
click at [111, 329] on link "person_add Nova marcação" at bounding box center [79, 332] width 130 height 67
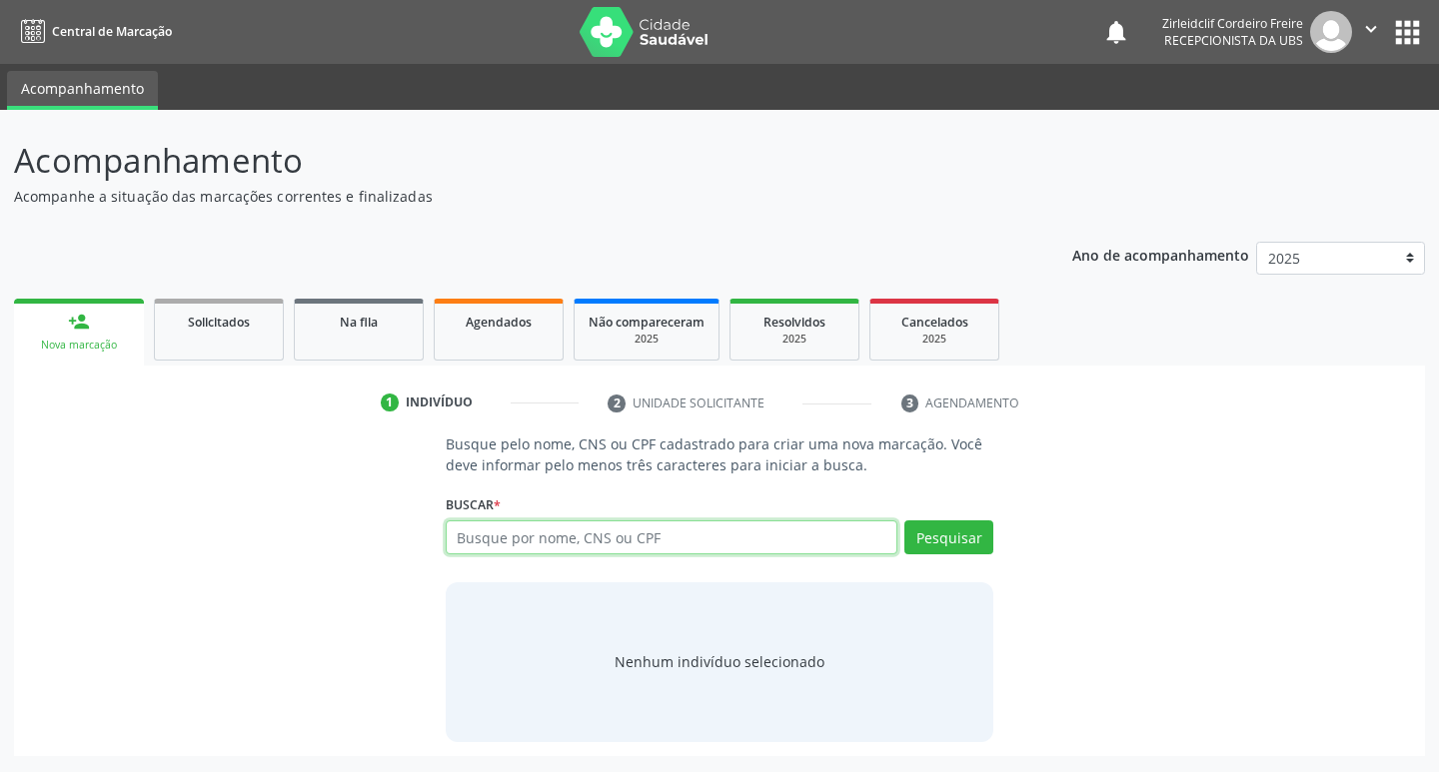
click at [539, 544] on input "text" at bounding box center [672, 538] width 453 height 34
type input "[PERSON_NAME]"
click at [941, 541] on button "Pesquisar" at bounding box center [948, 538] width 89 height 34
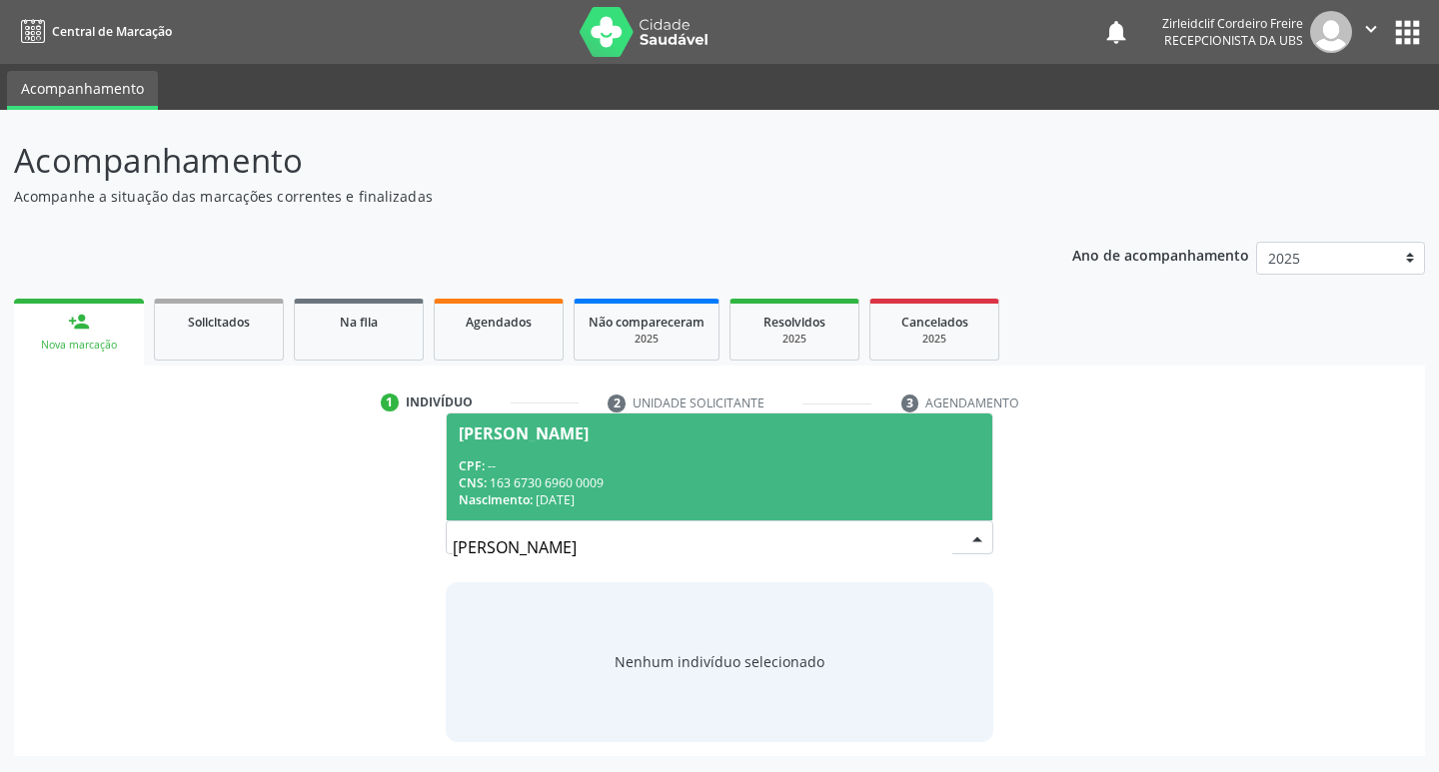
click at [657, 469] on div "CPF: --" at bounding box center [720, 466] width 523 height 17
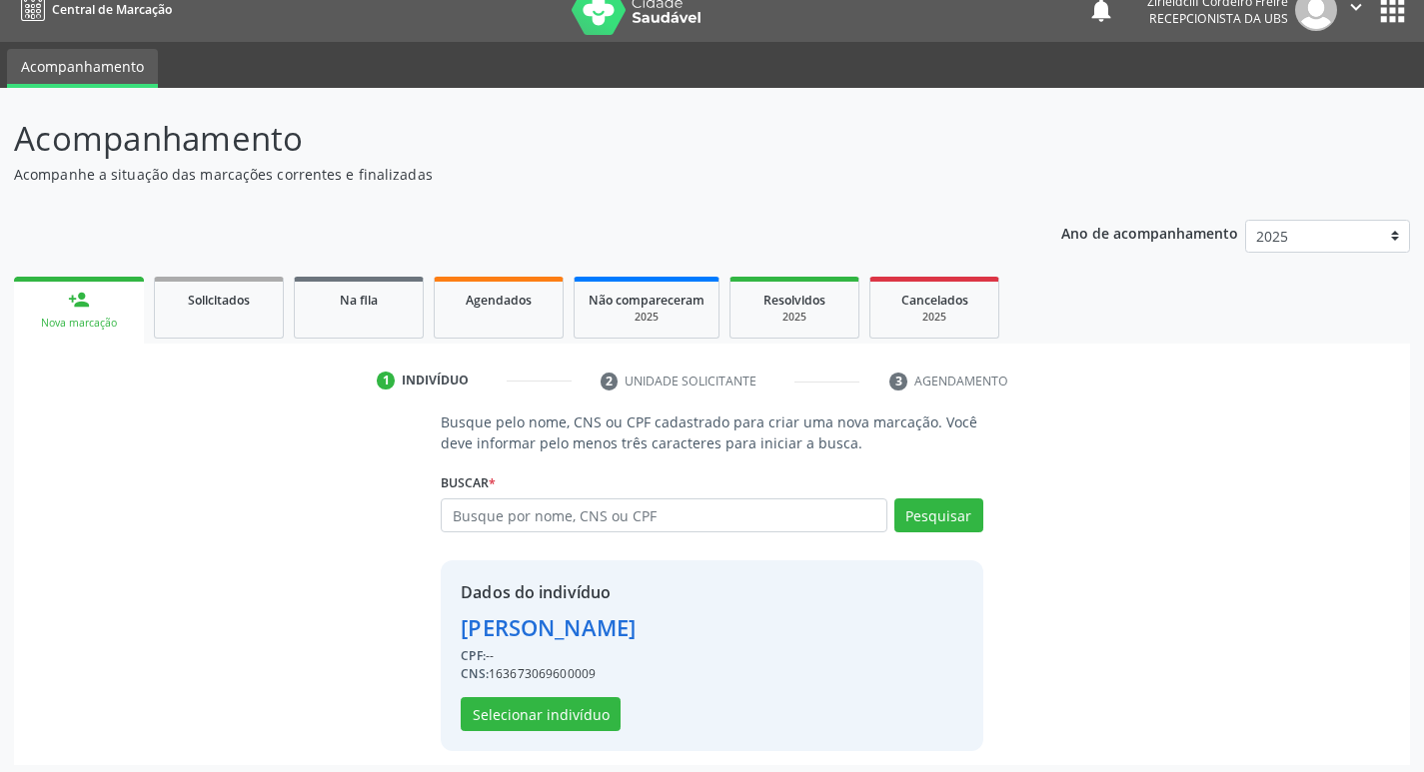
scroll to position [29, 0]
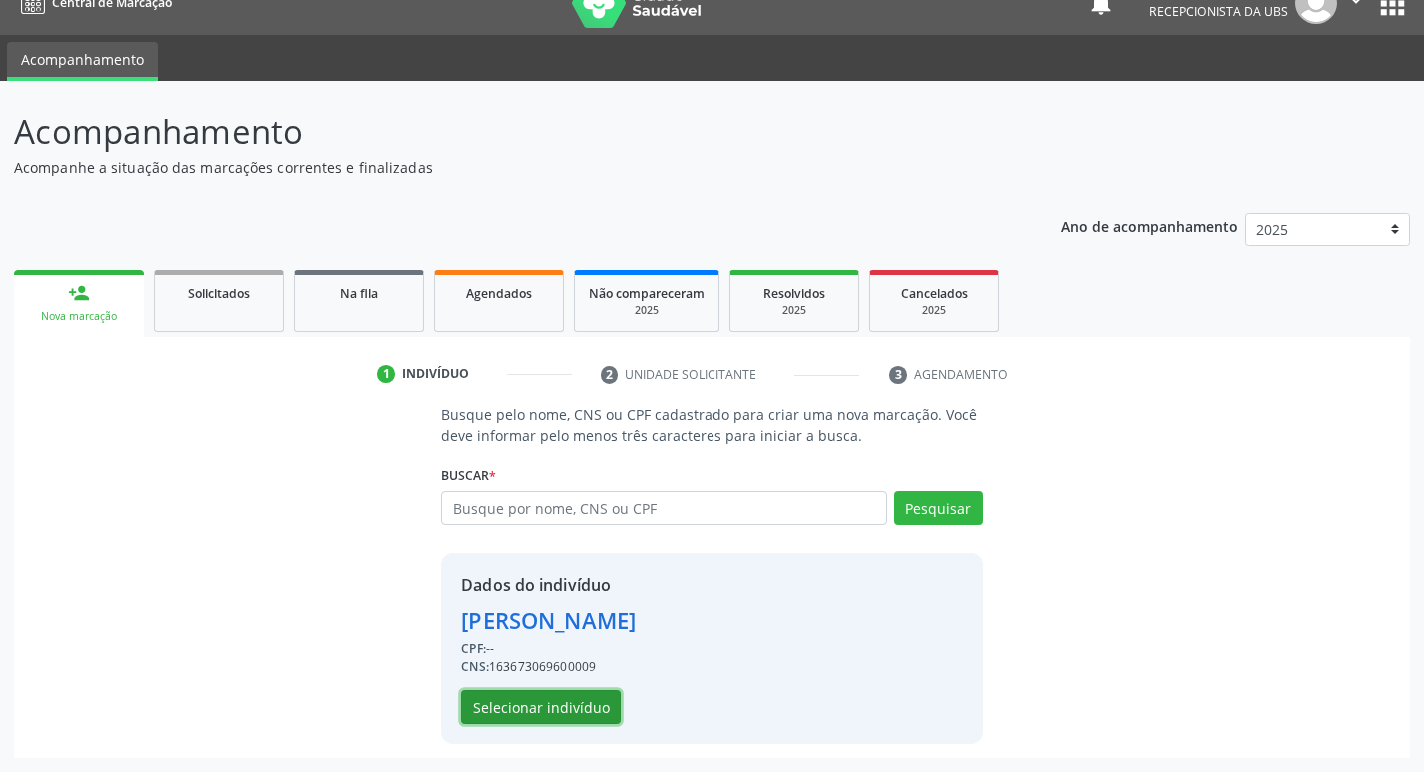
click at [553, 713] on button "Selecionar indivíduo" at bounding box center [541, 707] width 160 height 34
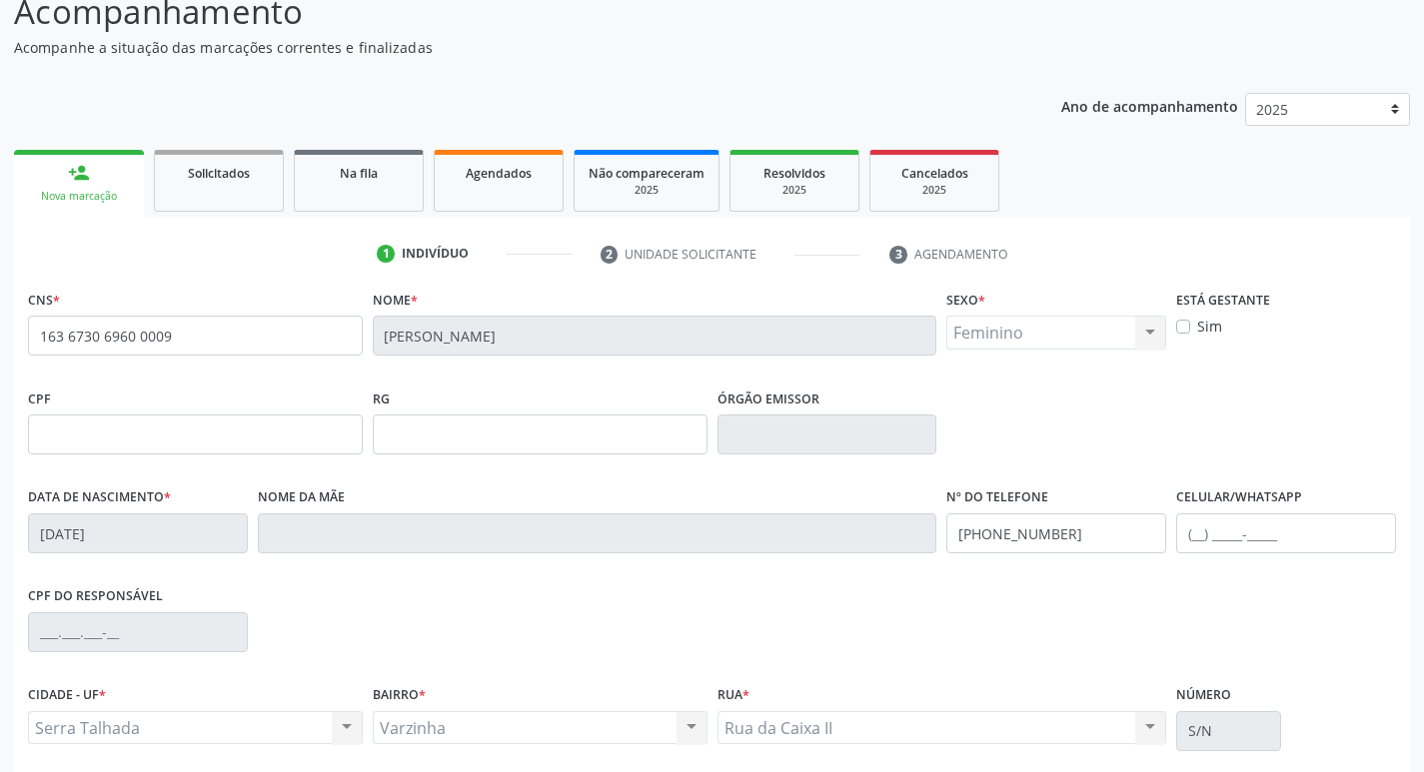
scroll to position [311, 0]
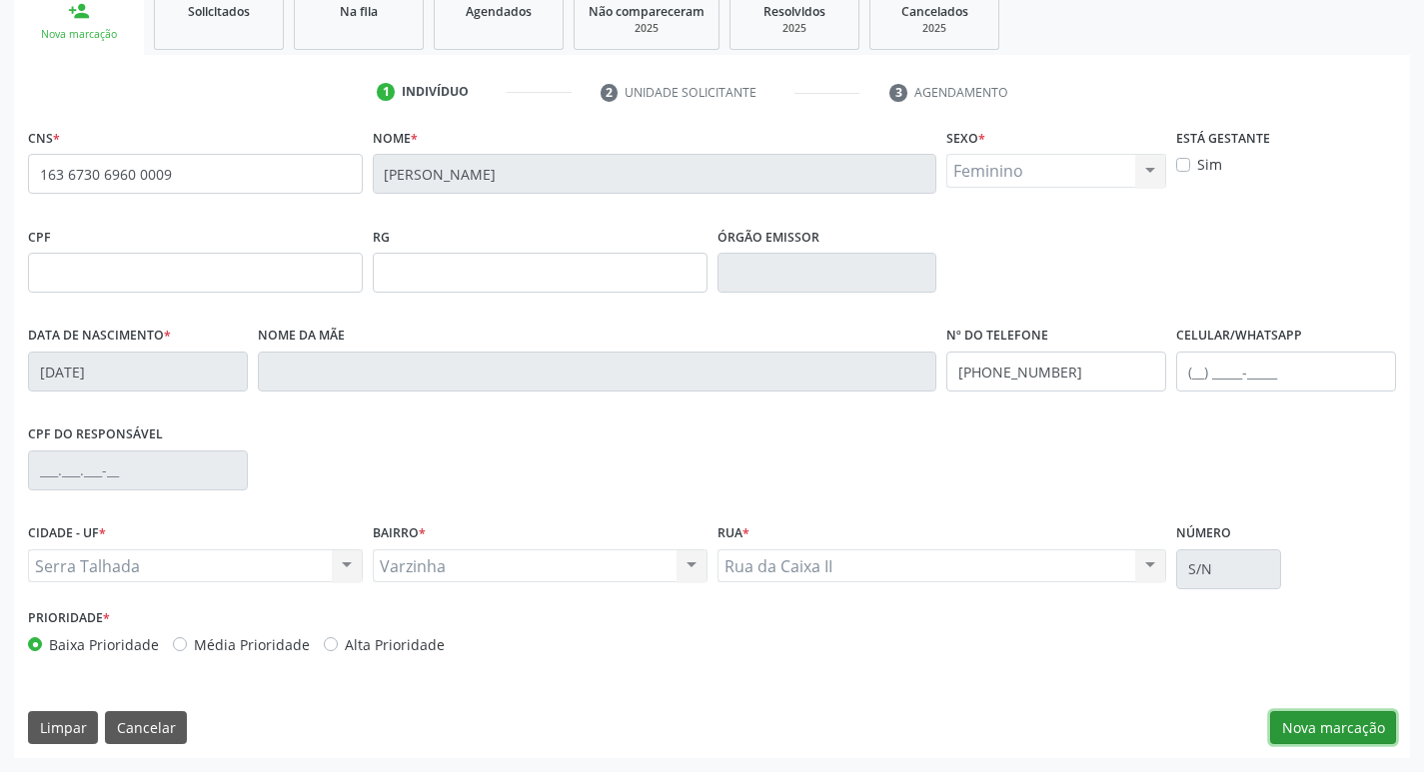
click at [1311, 734] on button "Nova marcação" at bounding box center [1333, 728] width 126 height 34
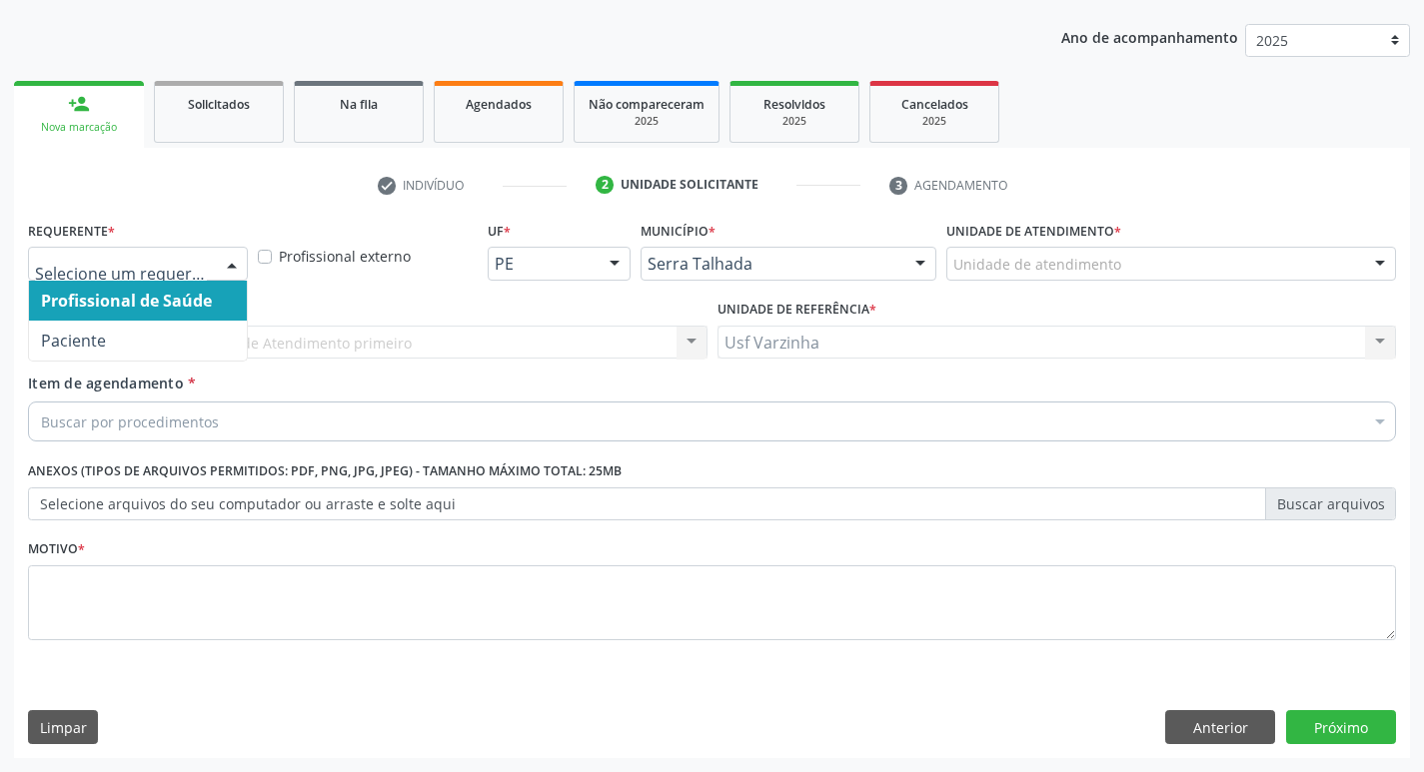
click at [232, 264] on div at bounding box center [232, 265] width 30 height 34
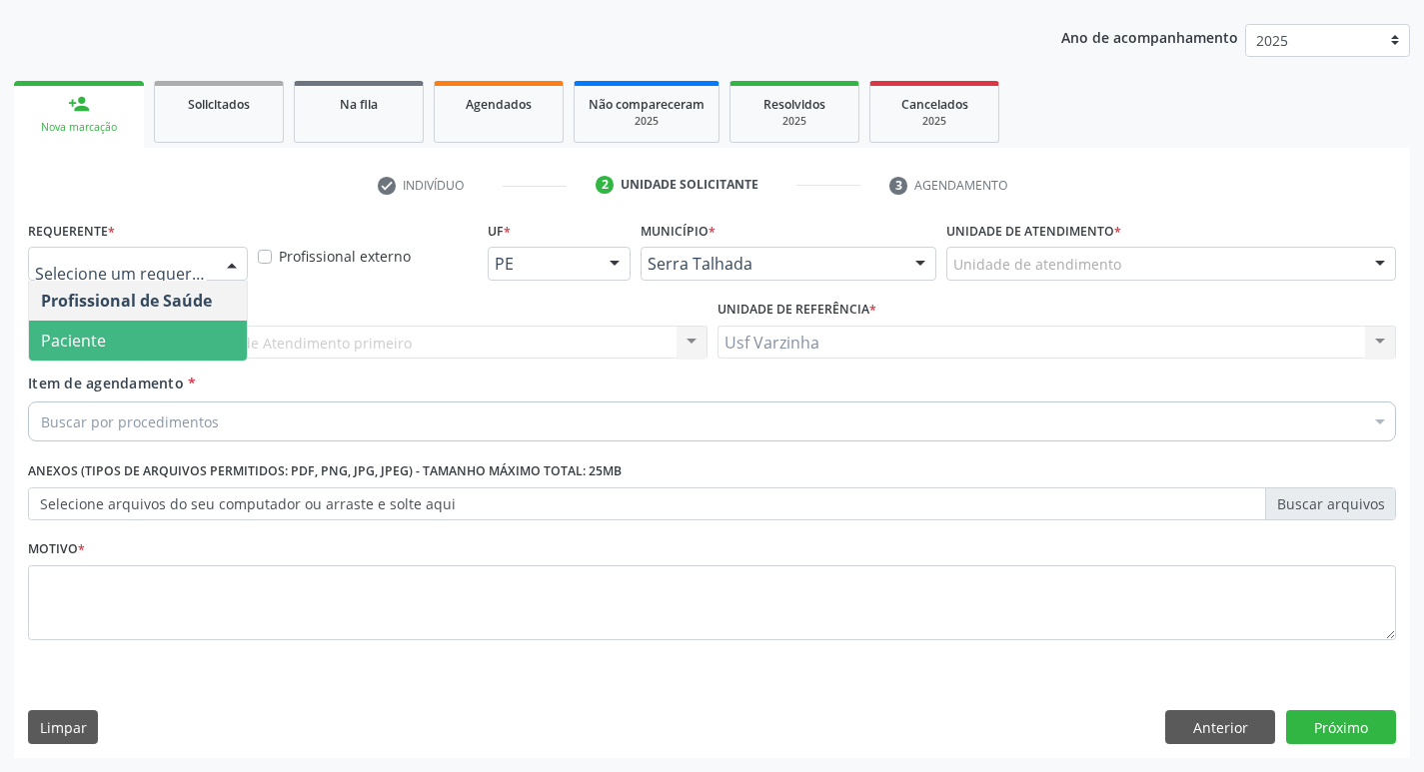
click at [173, 344] on span "Paciente" at bounding box center [138, 341] width 218 height 40
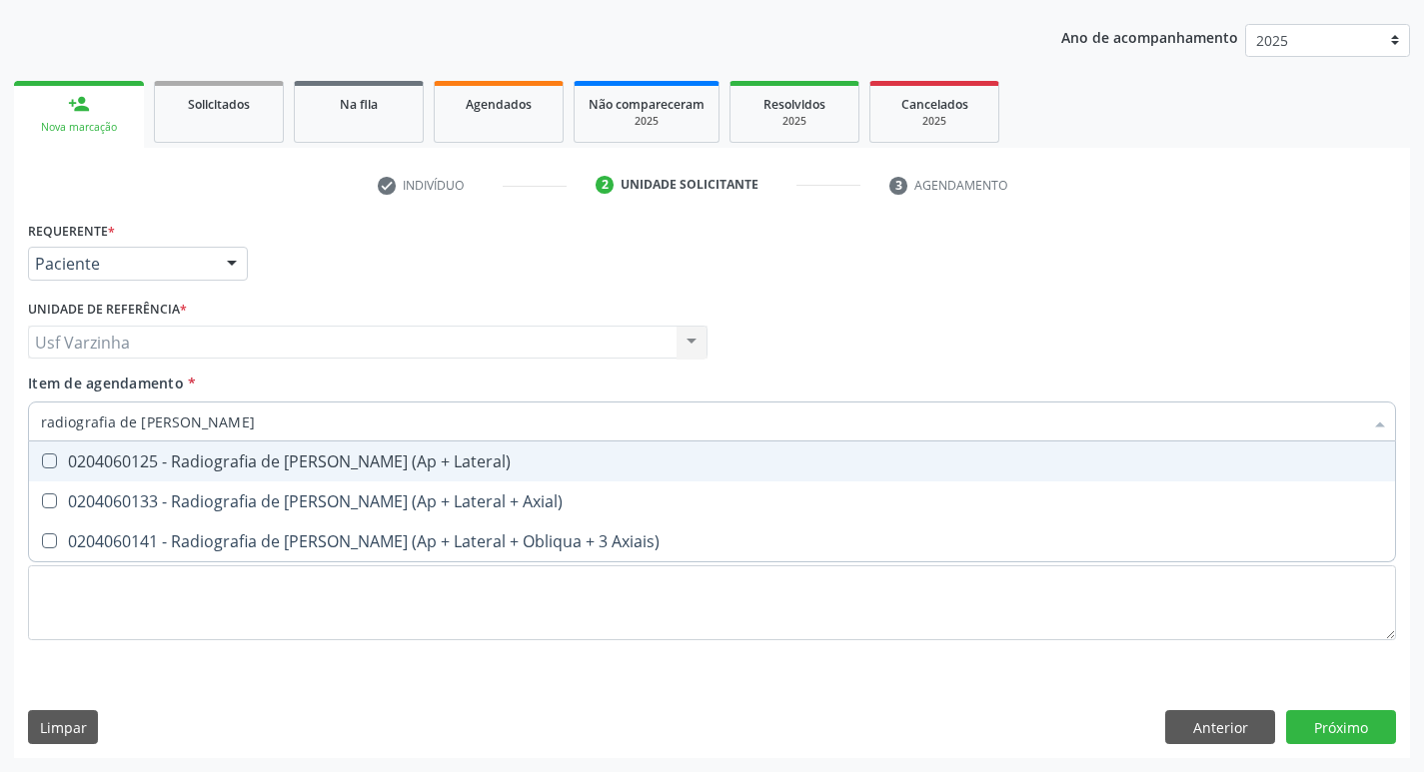
type input "radiografia de [PERSON_NAME]"
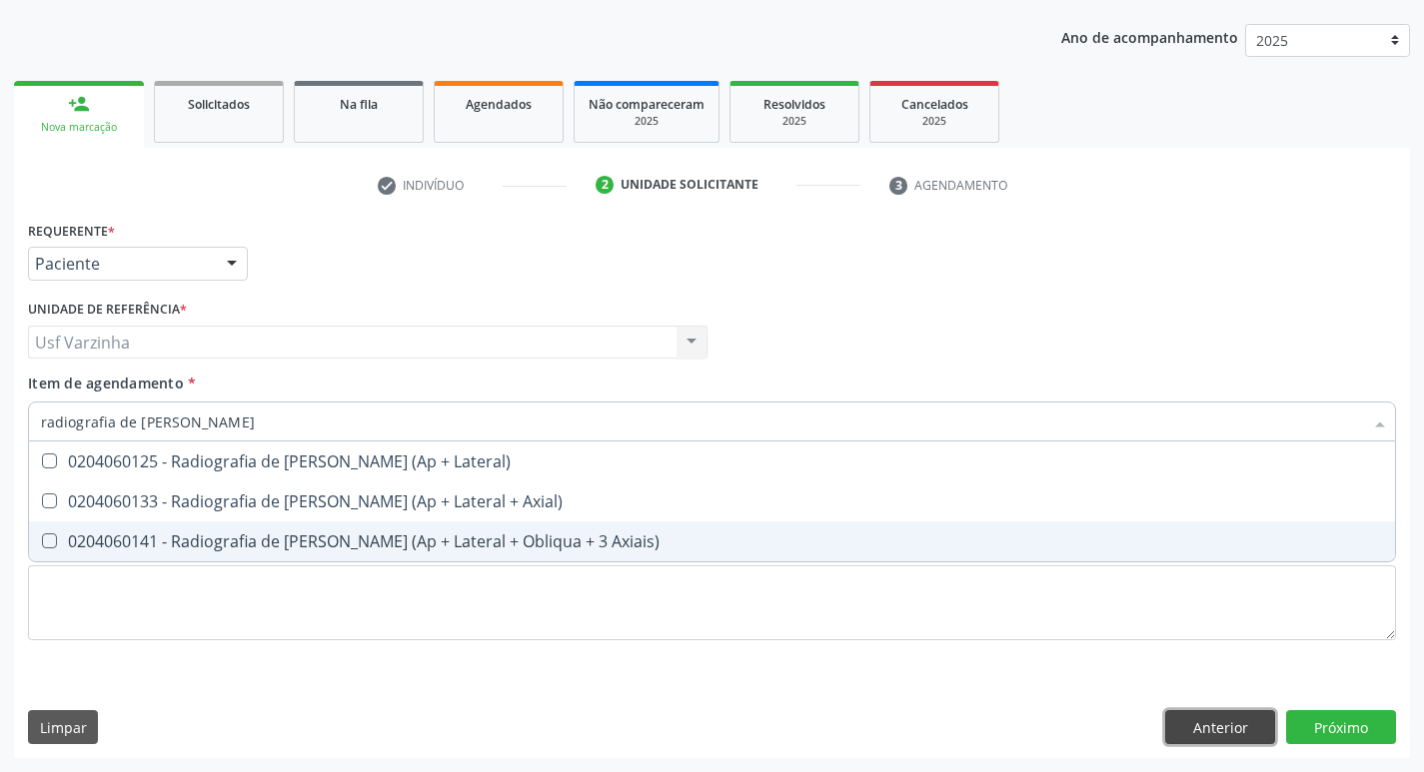
click at [1233, 740] on button "Anterior" at bounding box center [1220, 727] width 110 height 34
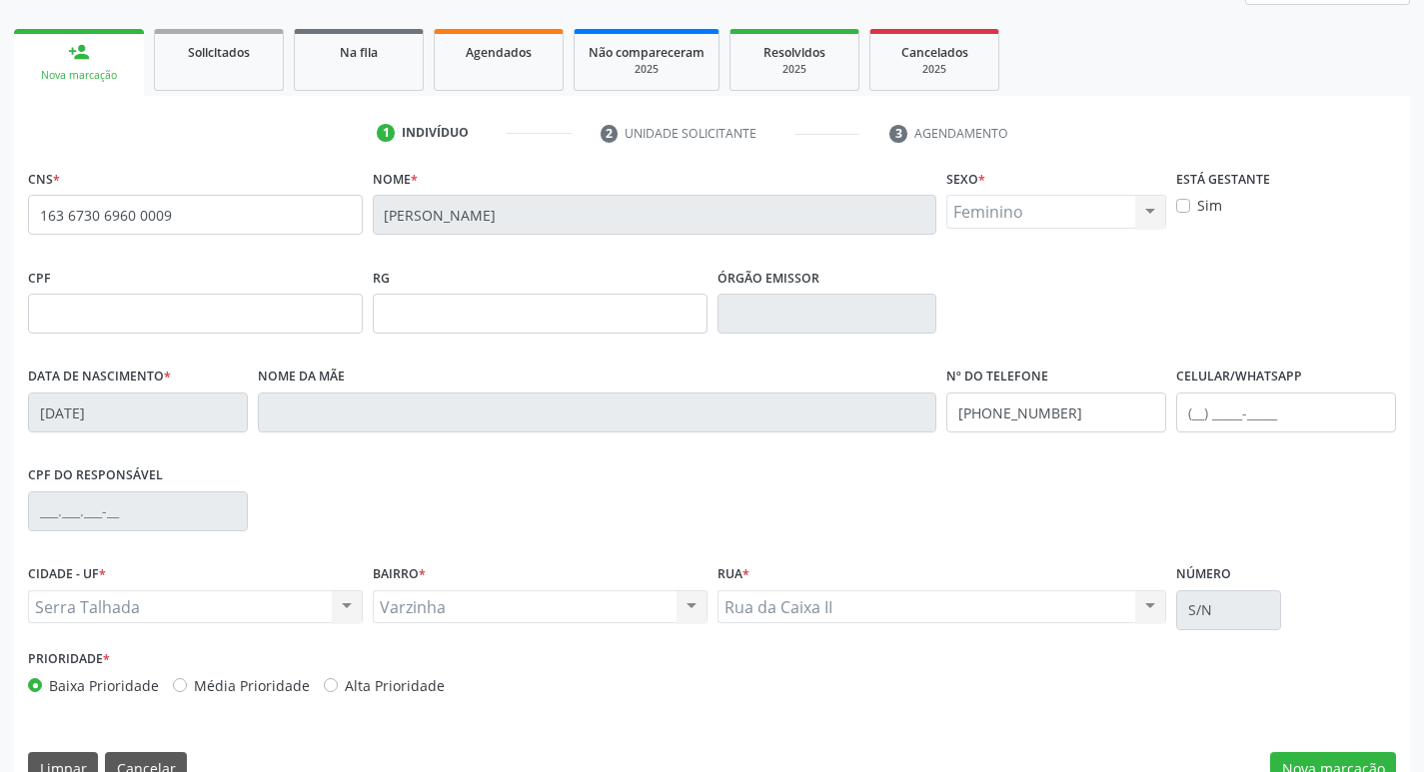
scroll to position [311, 0]
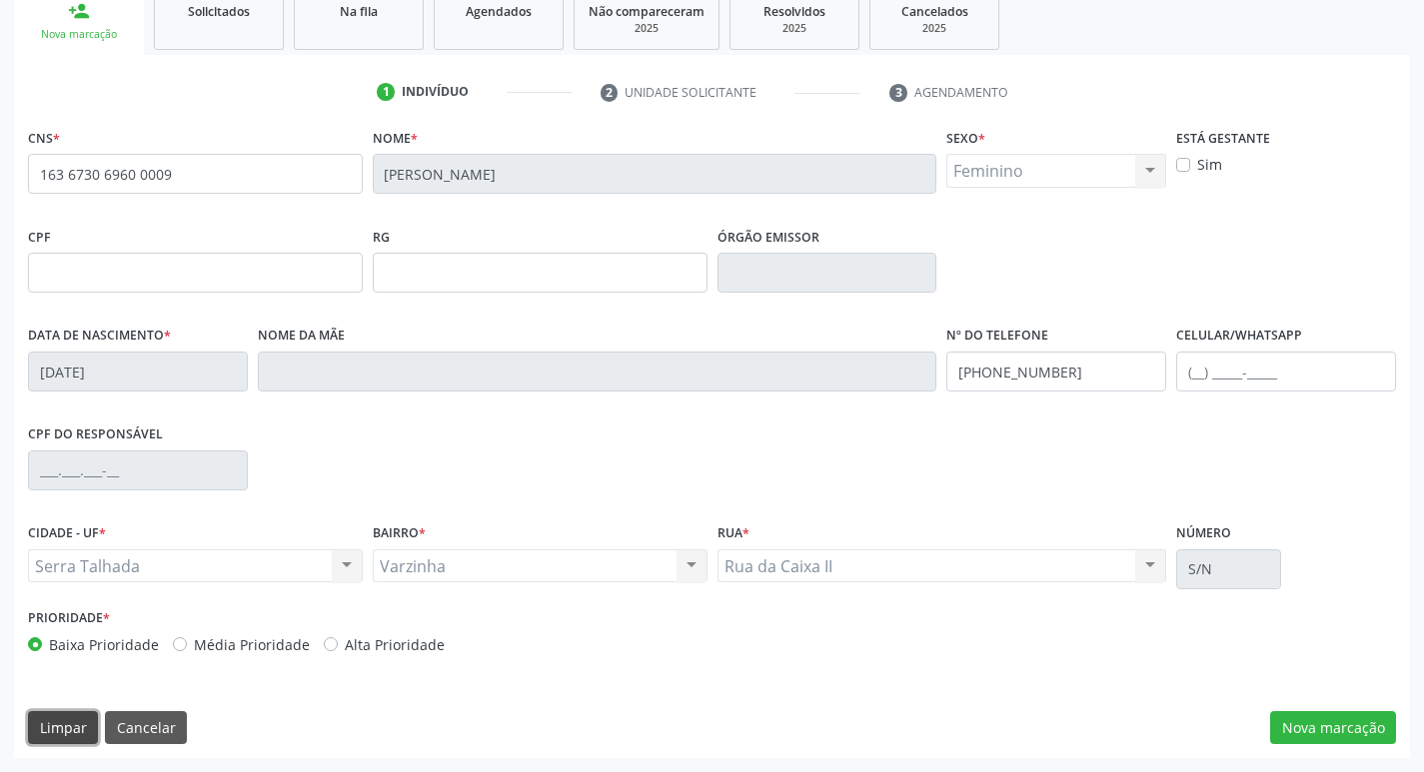
click at [43, 726] on button "Limpar" at bounding box center [63, 728] width 70 height 34
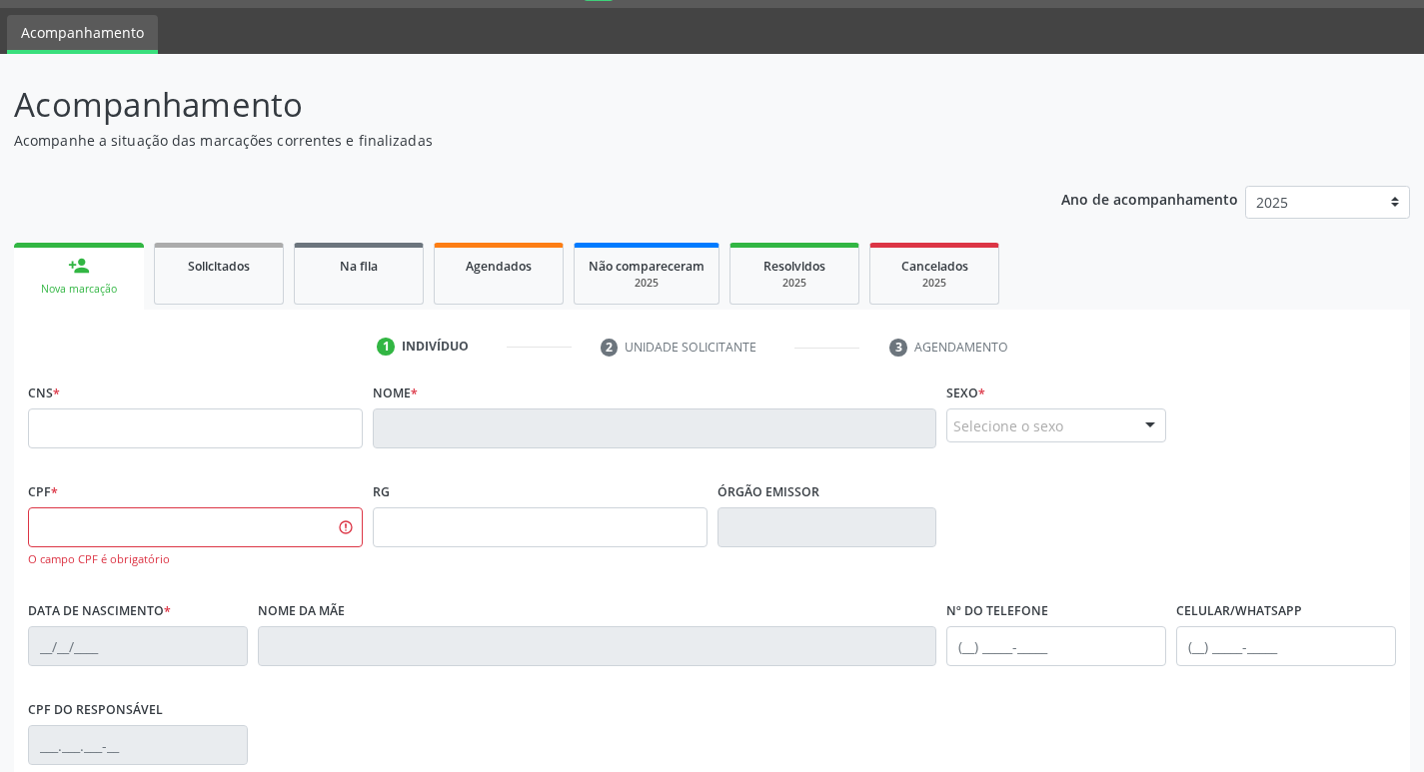
scroll to position [11, 0]
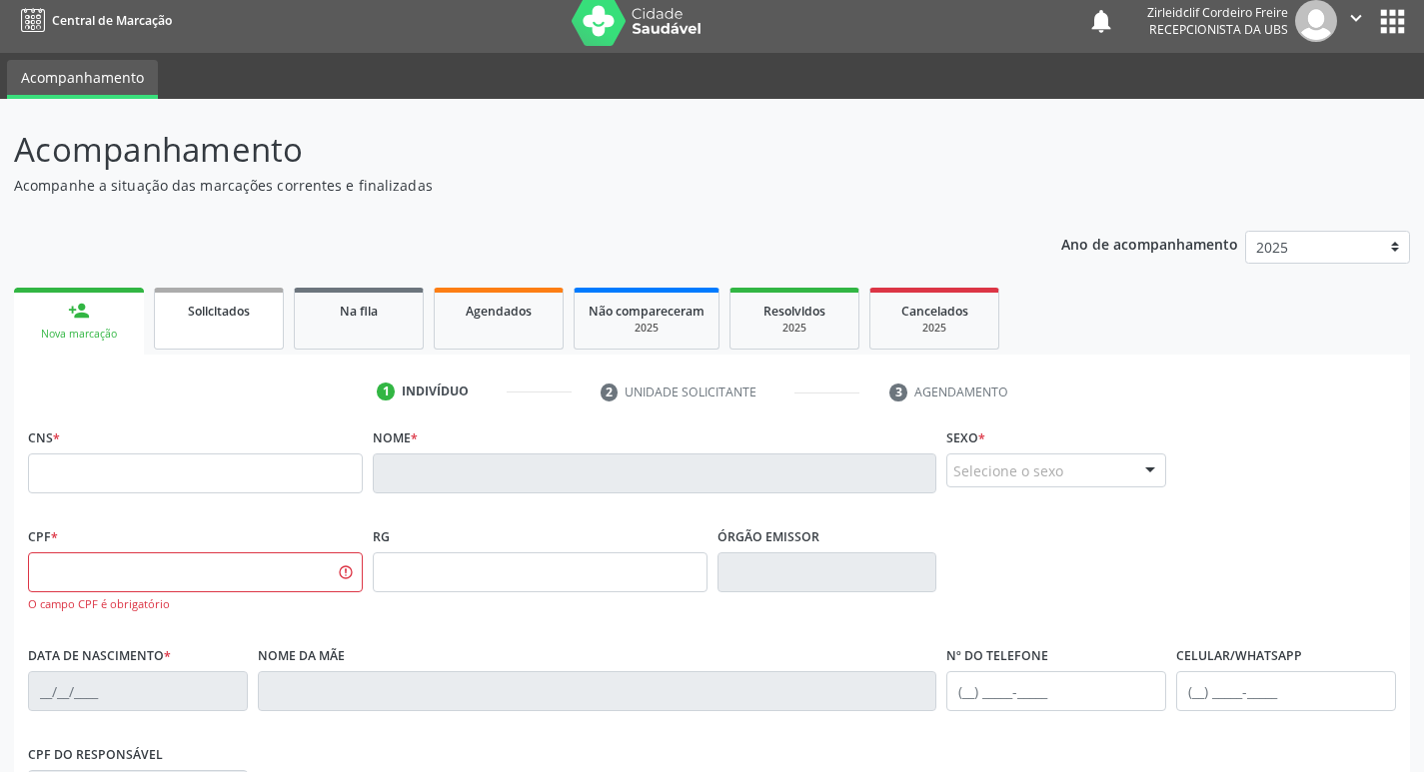
click at [171, 313] on div "Solicitados" at bounding box center [219, 310] width 100 height 21
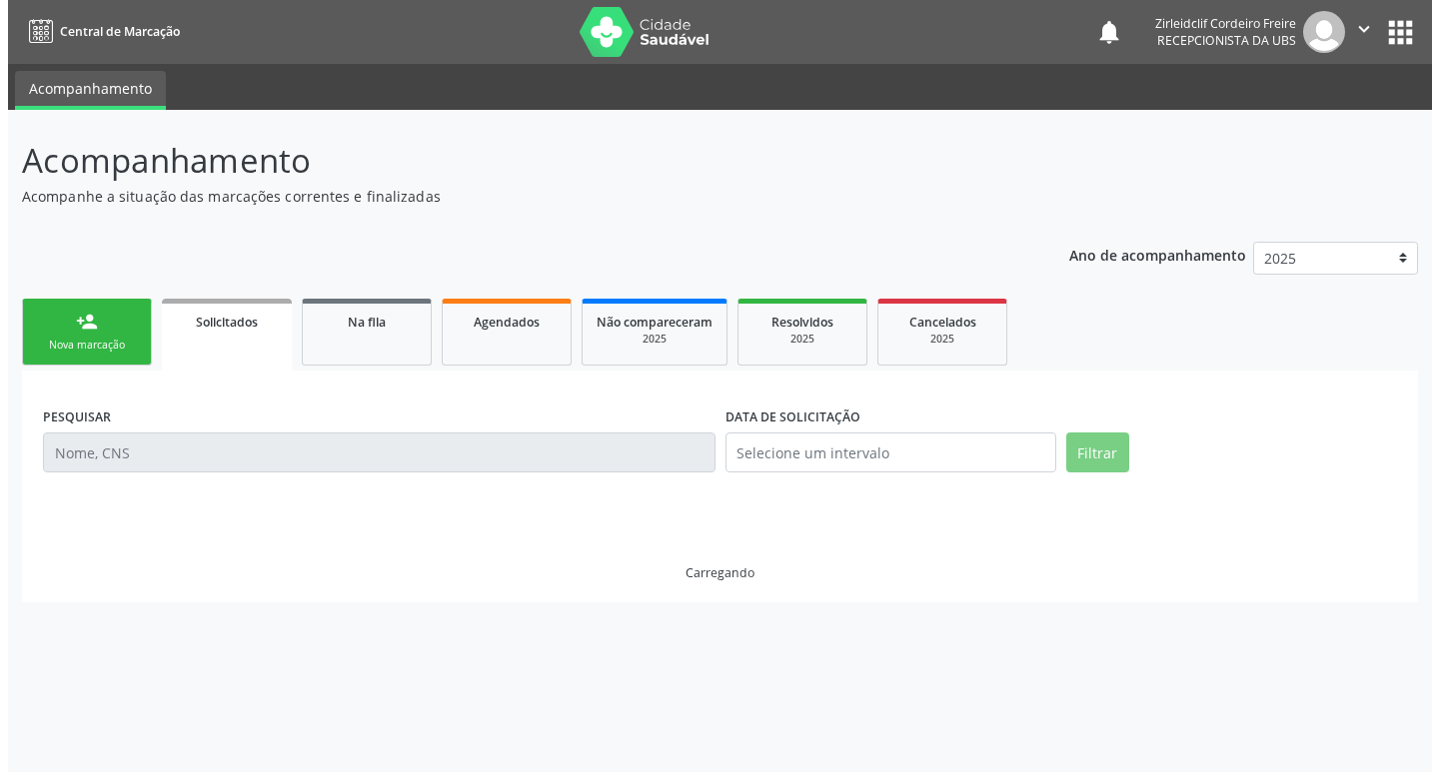
scroll to position [0, 0]
